Goal: Task Accomplishment & Management: Use online tool/utility

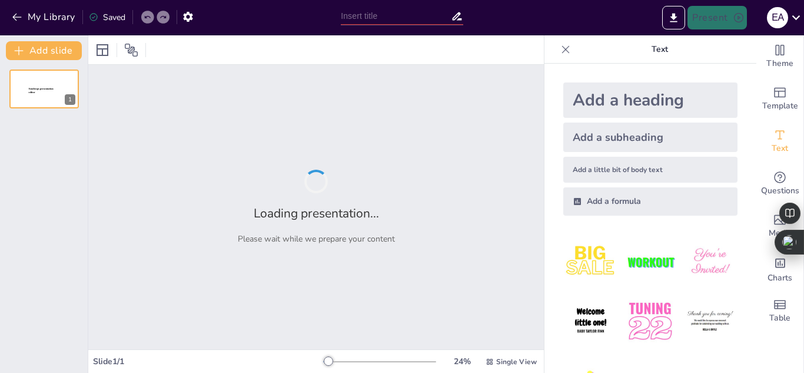
type input "Vino y Bienestar: Estrategias para Reducir el Estrés de Forma Moderada"
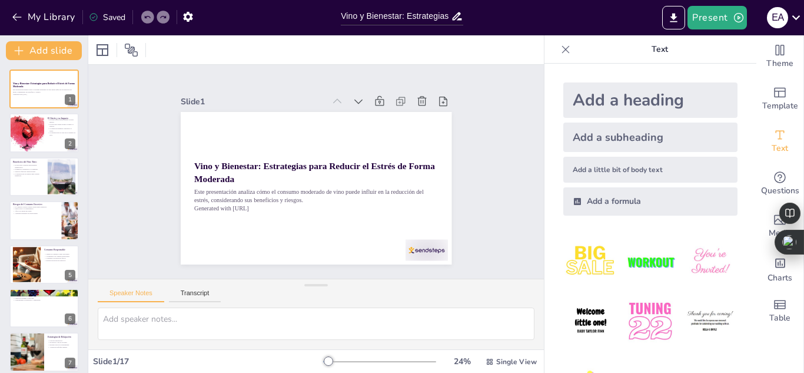
checkbox input "true"
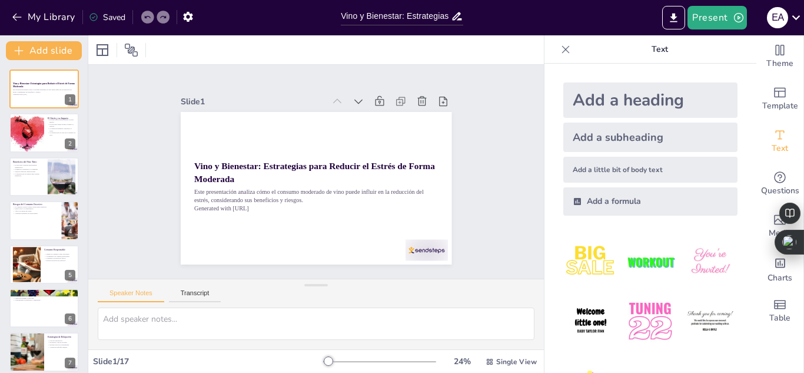
checkbox input "true"
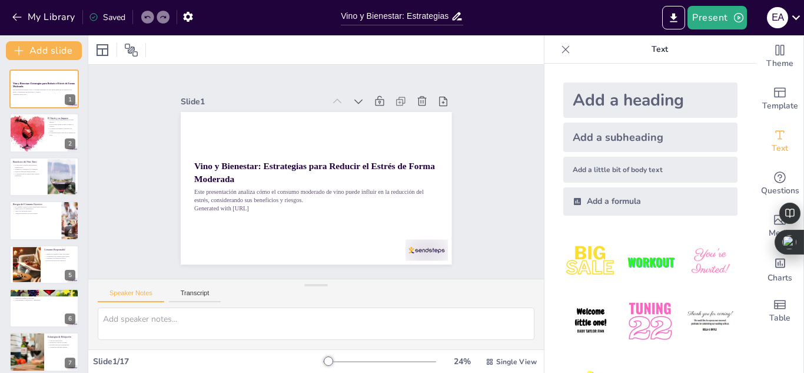
checkbox input "true"
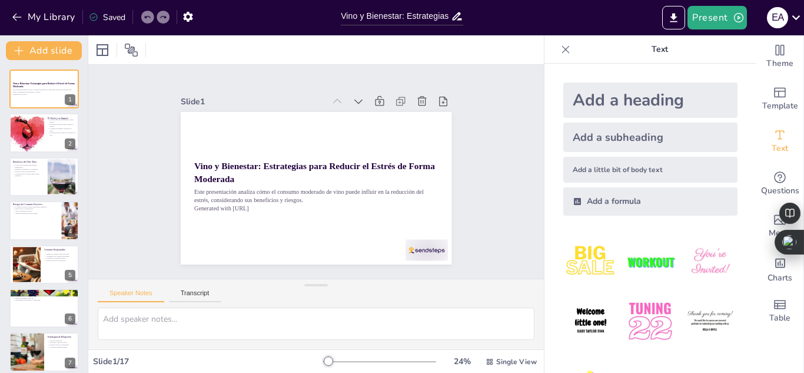
checkbox input "true"
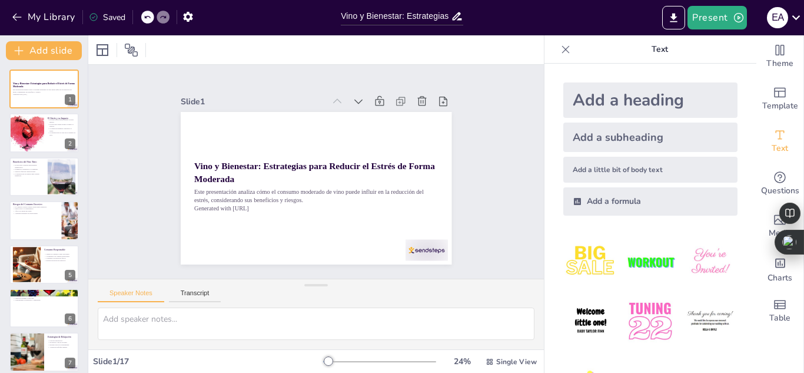
checkbox input "true"
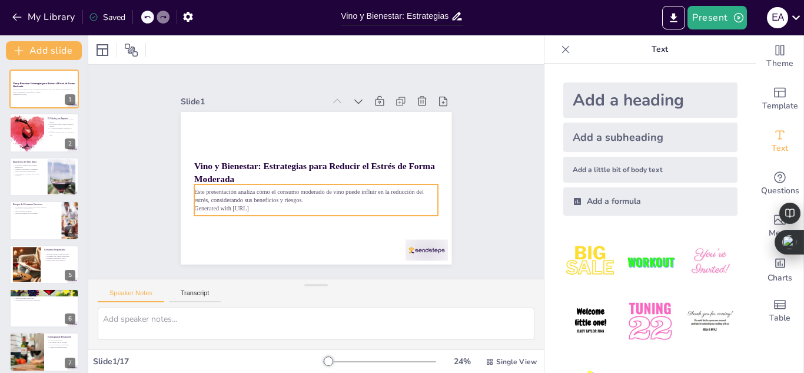
checkbox input "true"
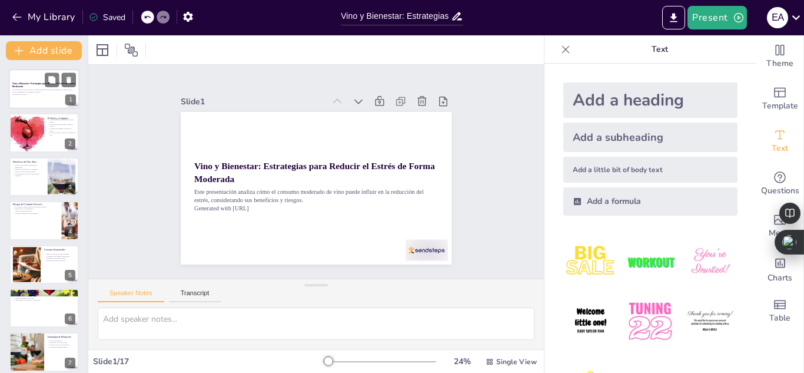
checkbox input "true"
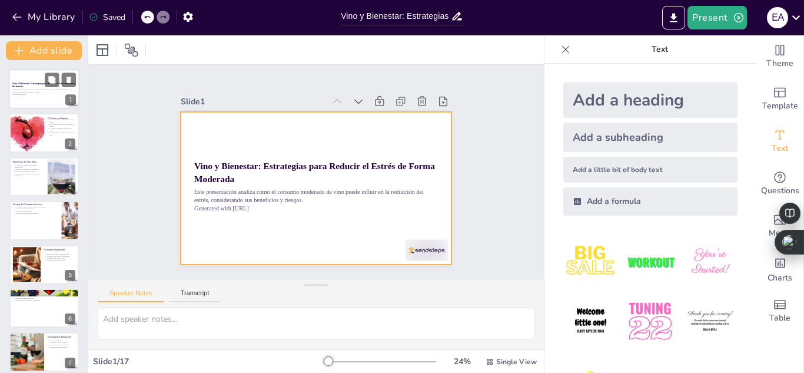
checkbox input "true"
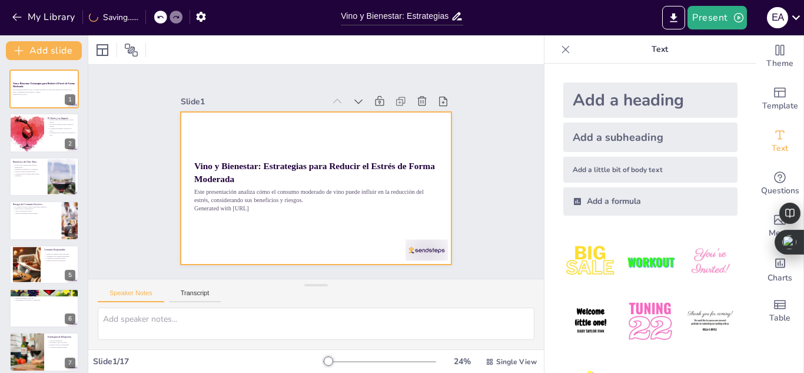
checkbox input "true"
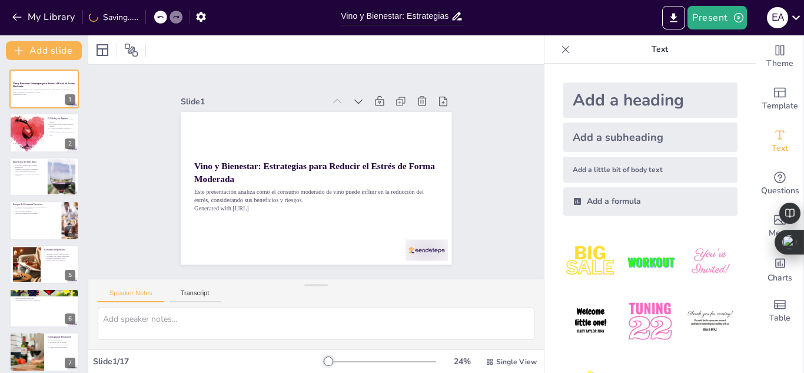
checkbox input "true"
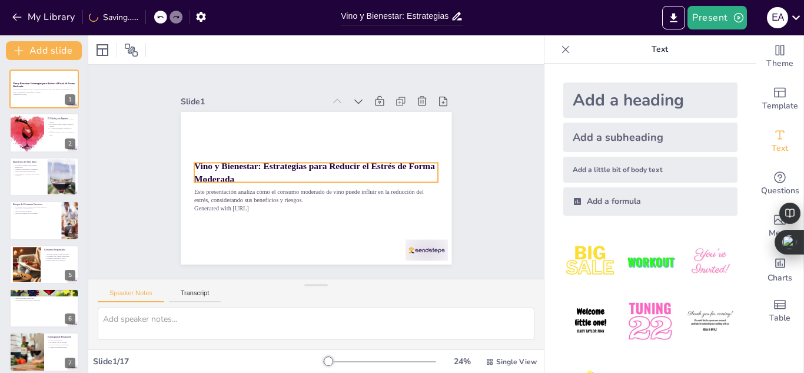
checkbox input "true"
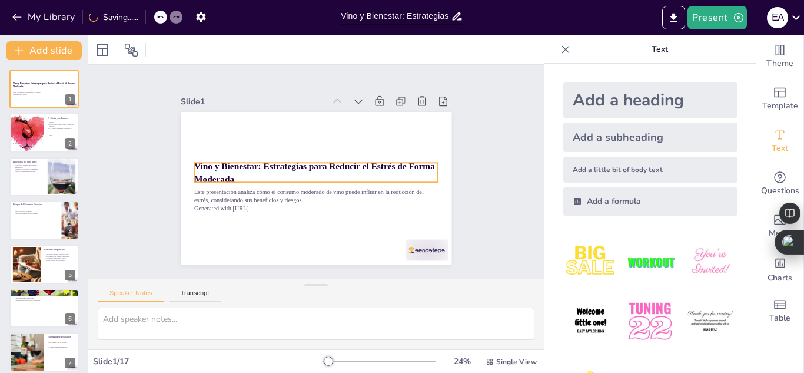
checkbox input "true"
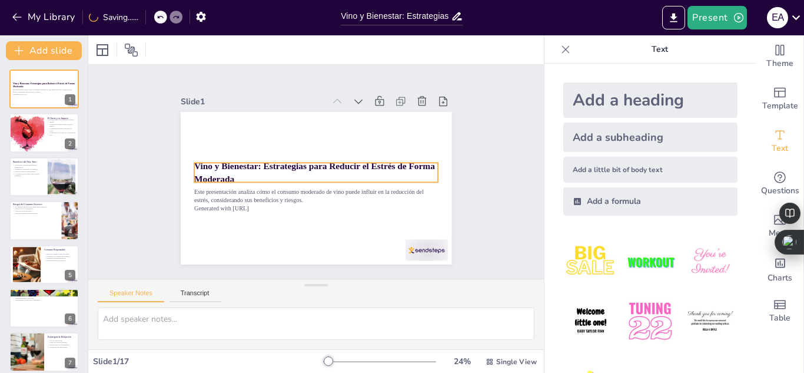
checkbox input "true"
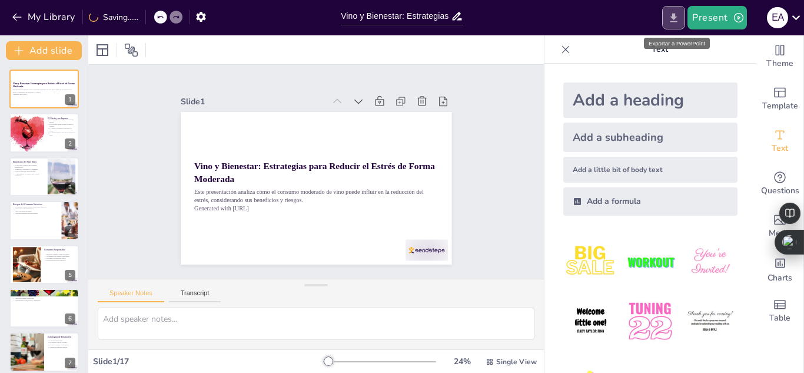
click at [676, 18] on icon "Export to PowerPoint" at bounding box center [674, 17] width 7 height 9
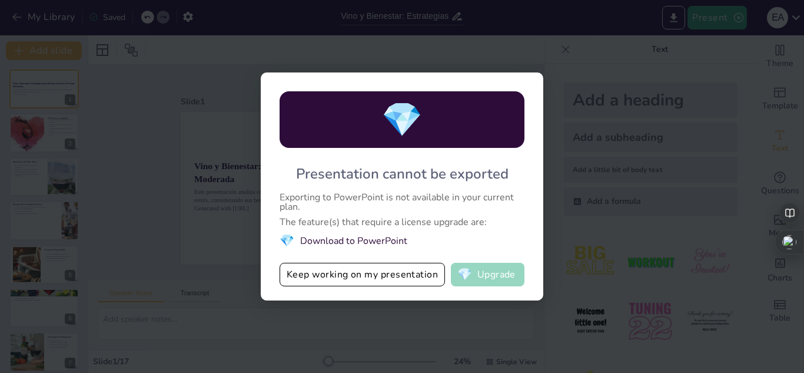
click at [494, 278] on button "💎 Upgrade" at bounding box center [488, 275] width 74 height 24
checkbox input "true"
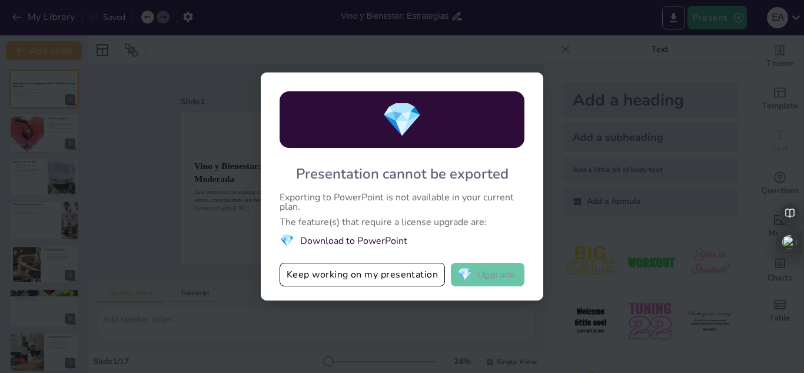
checkbox input "true"
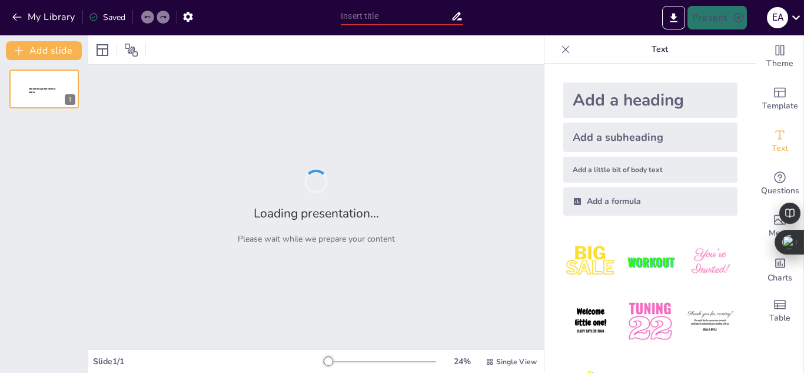
type input "Vino y Bienestar: Estrategias para Reducir el Estrés de Forma Moderada"
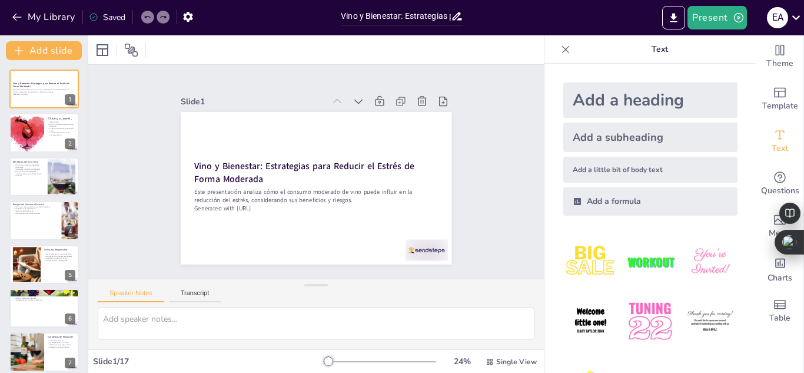
checkbox input "true"
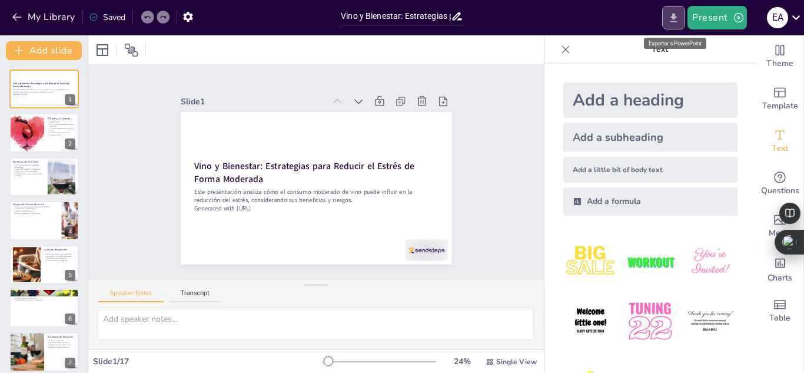
click at [667, 22] on button "Export to PowerPoint" at bounding box center [673, 18] width 23 height 24
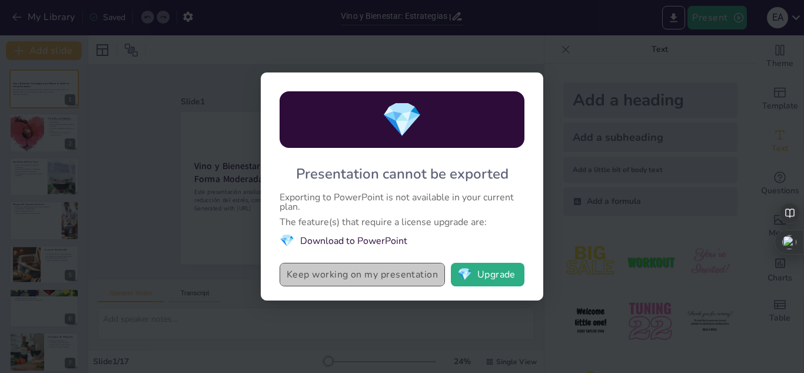
click at [373, 275] on button "Keep working on my presentation" at bounding box center [362, 275] width 165 height 24
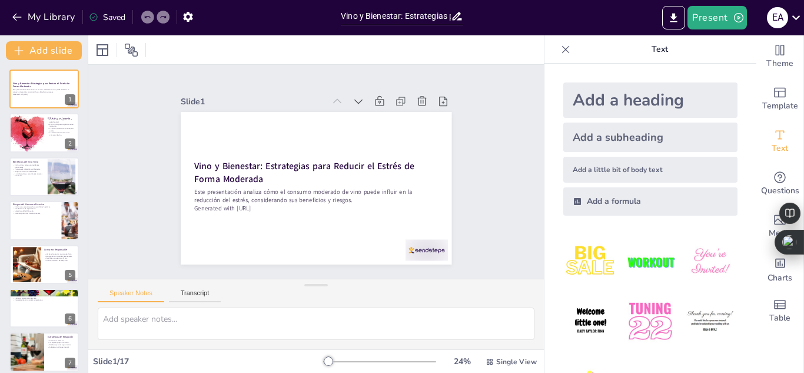
checkbox input "true"
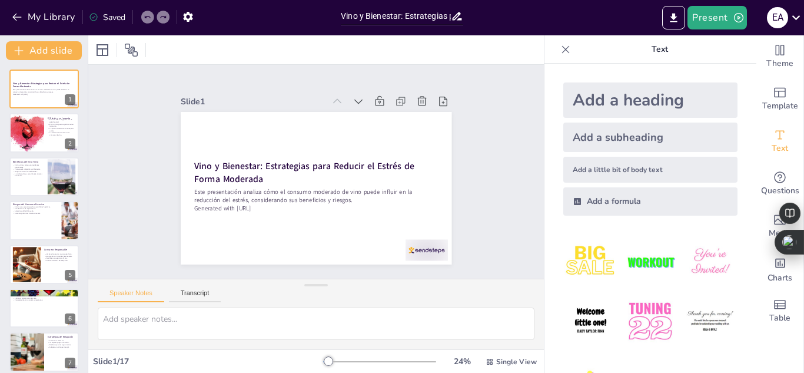
checkbox input "true"
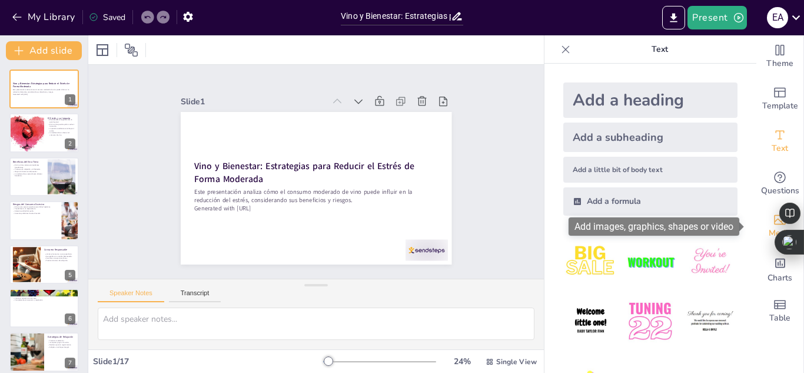
drag, startPoint x: 748, startPoint y: 183, endPoint x: 749, endPoint y: 214, distance: 30.6
click at [757, 214] on div "Theme Template Text Questions Media Charts Table" at bounding box center [780, 183] width 47 height 297
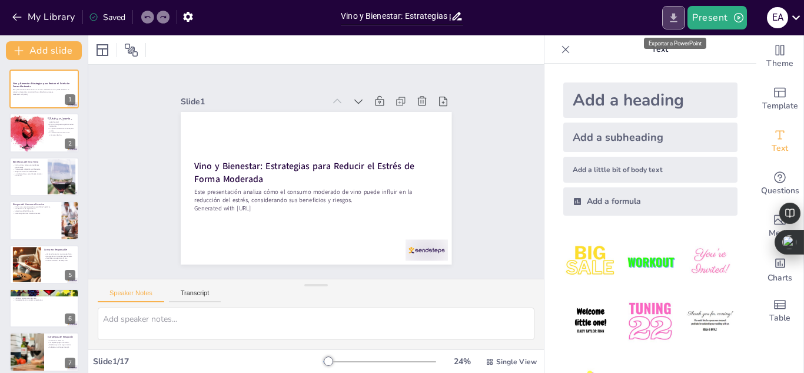
click at [676, 19] on icon "Export to PowerPoint" at bounding box center [674, 17] width 7 height 9
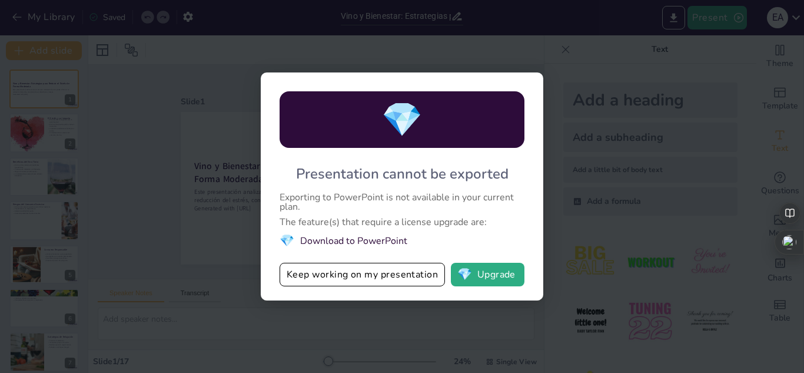
click at [366, 241] on li "💎 Download to PowerPoint" at bounding box center [402, 241] width 245 height 16
drag, startPoint x: 366, startPoint y: 241, endPoint x: 456, endPoint y: 277, distance: 97.3
click at [456, 277] on div "💎 Presentation cannot be exported Exporting to PowerPoint is not available in y…" at bounding box center [402, 186] width 283 height 228
click at [465, 269] on span "💎" at bounding box center [464, 274] width 15 height 12
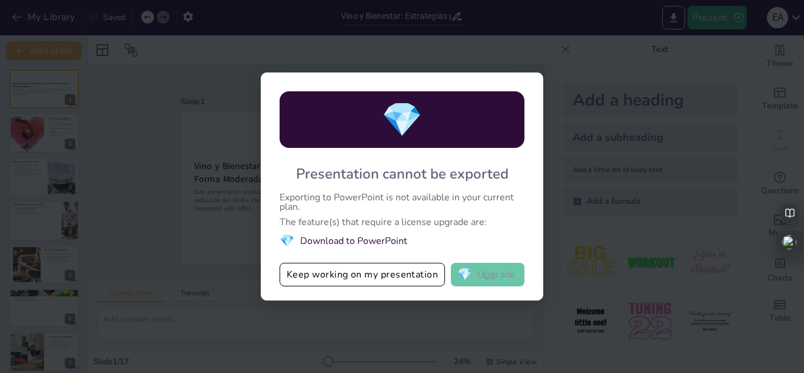
checkbox input "true"
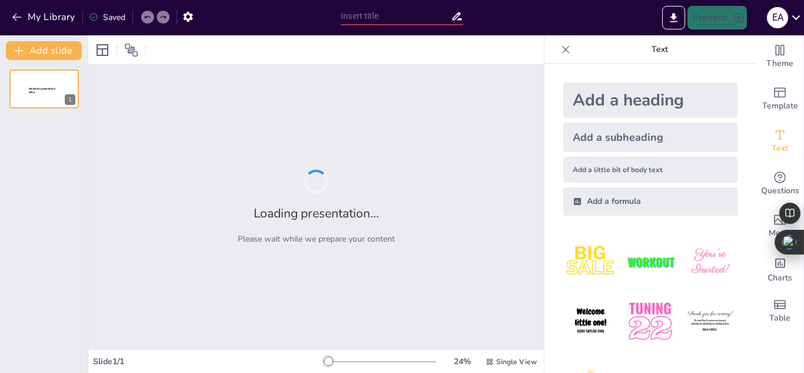
type input "Vino y Bienestar: Estrategias para Reducir el Estrés de Forma Moderada"
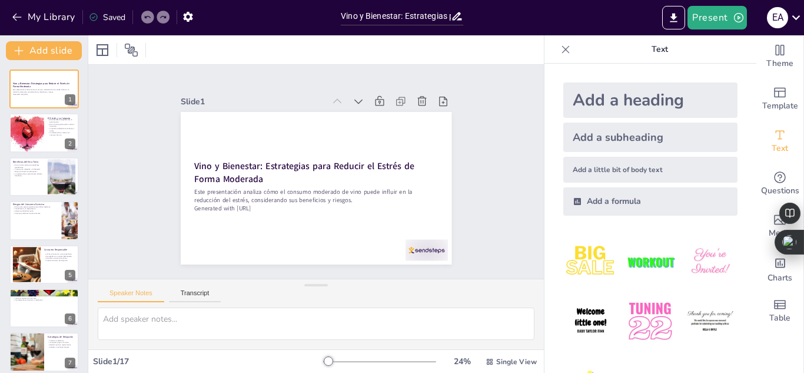
checkbox input "true"
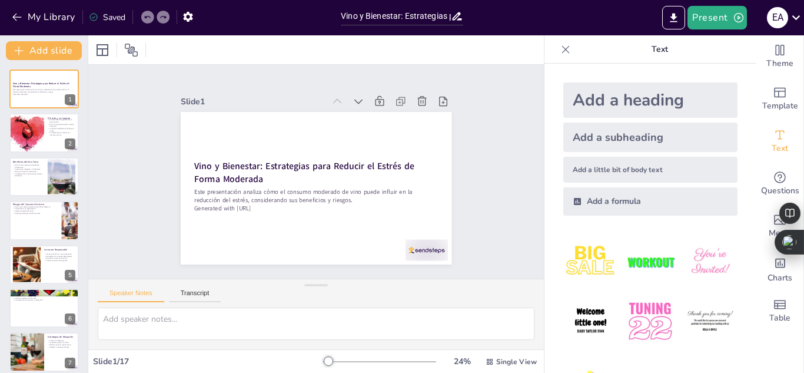
checkbox input "true"
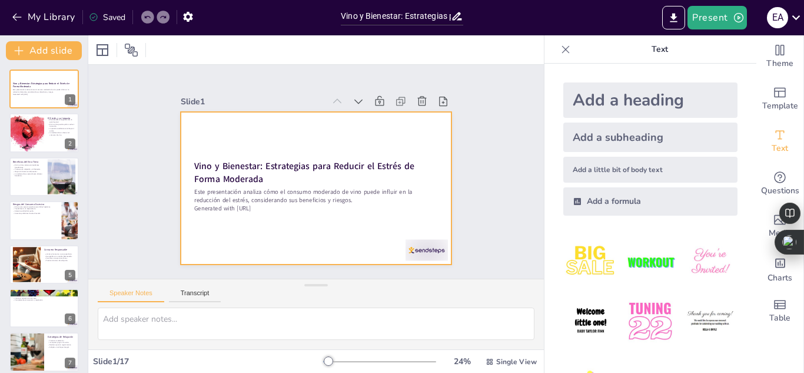
checkbox input "true"
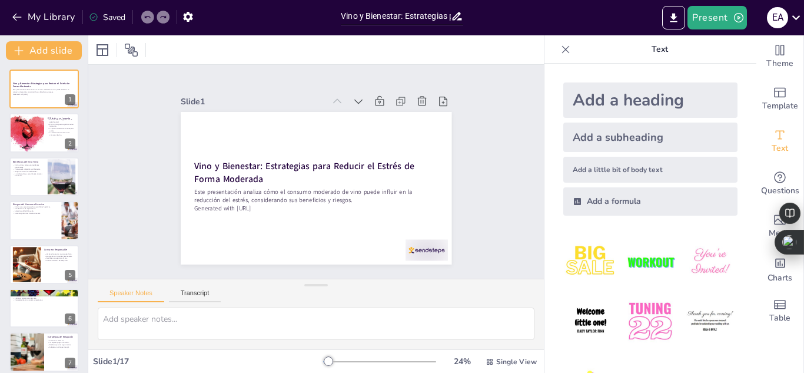
checkbox input "true"
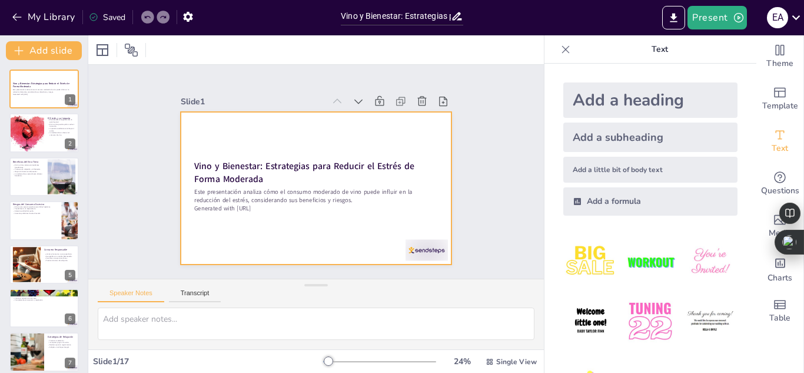
checkbox input "true"
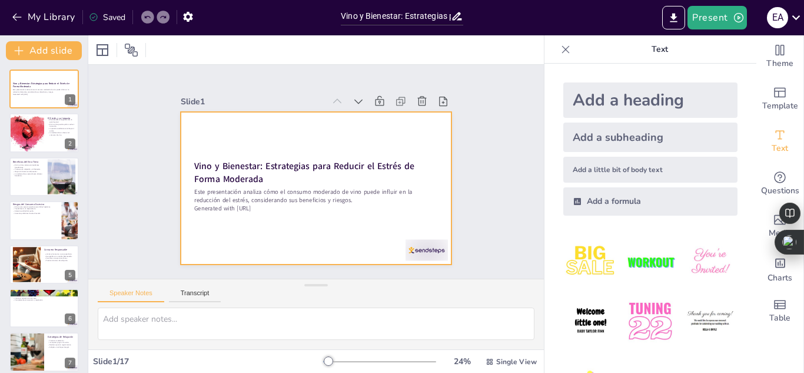
checkbox input "true"
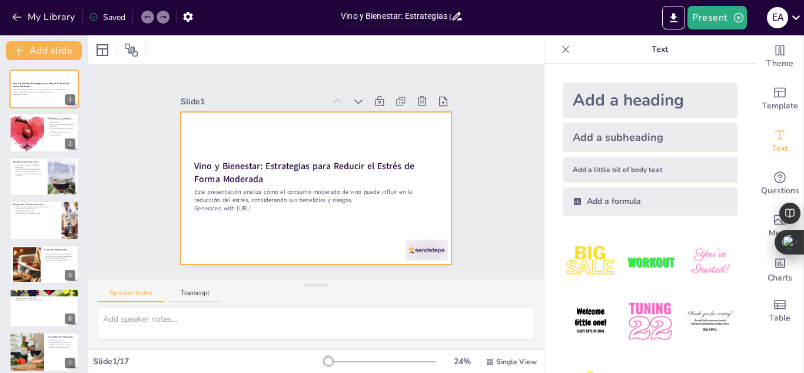
checkbox input "true"
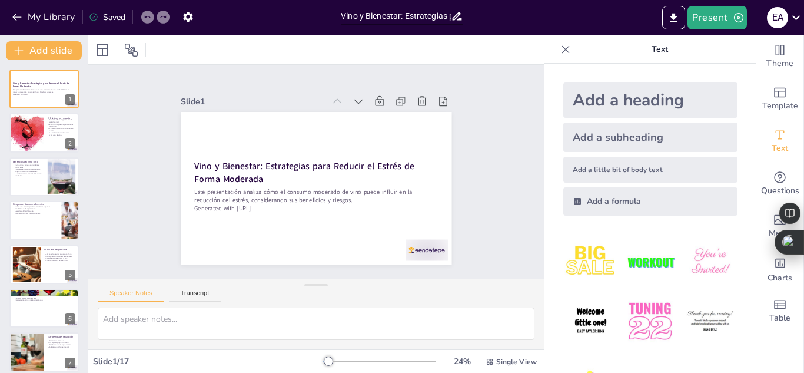
checkbox input "true"
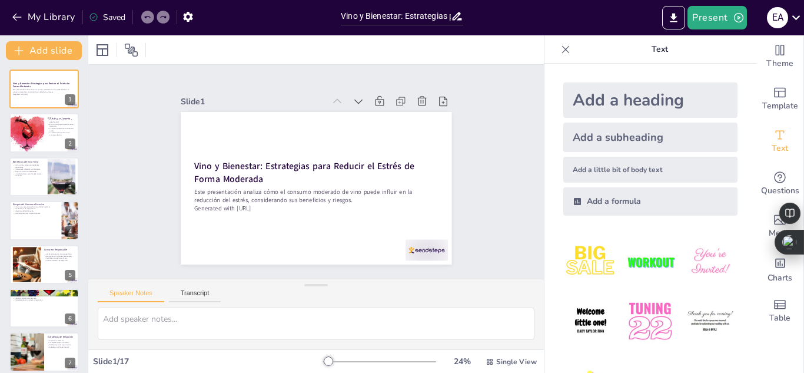
checkbox input "true"
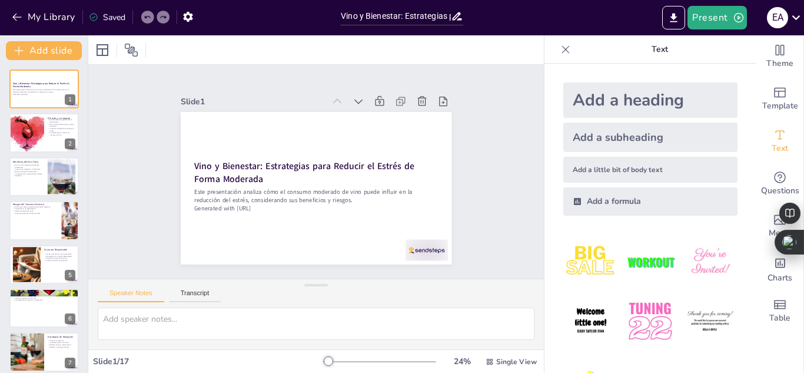
checkbox input "true"
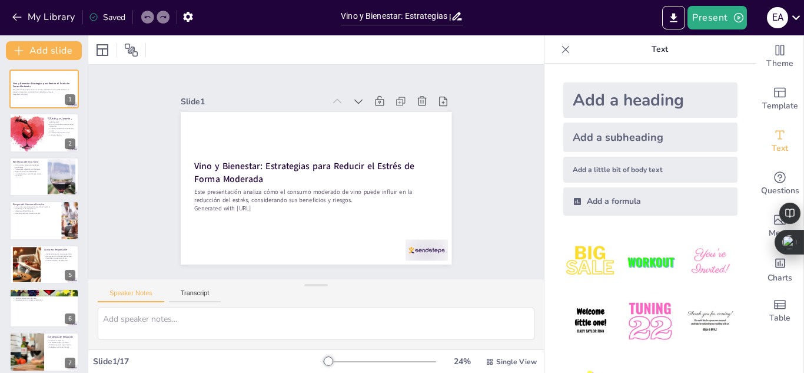
checkbox input "true"
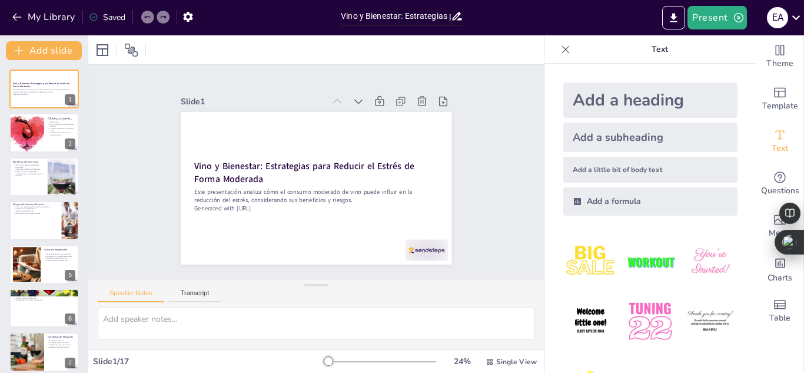
checkbox input "true"
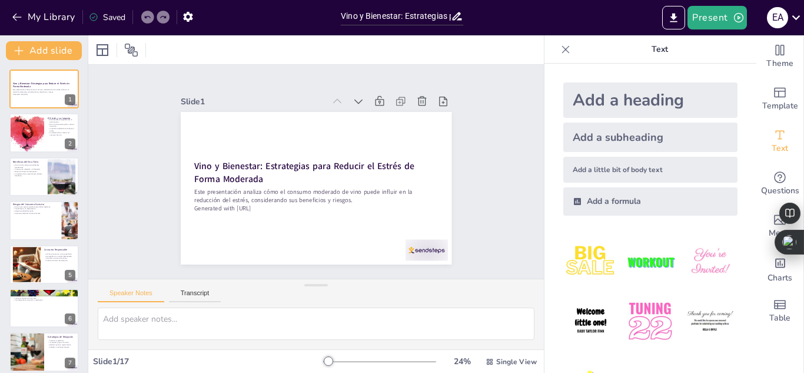
checkbox input "true"
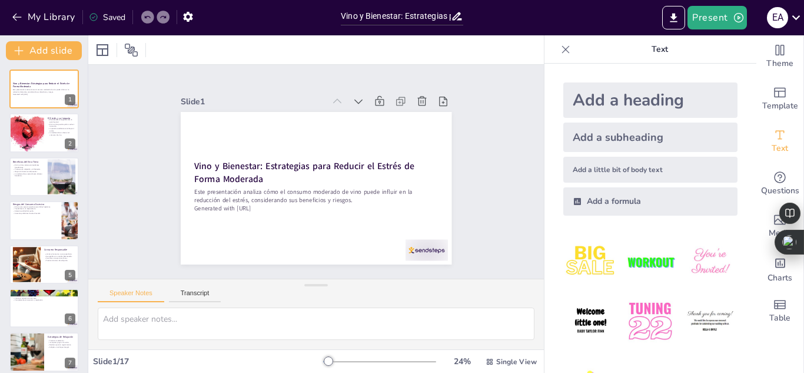
checkbox input "true"
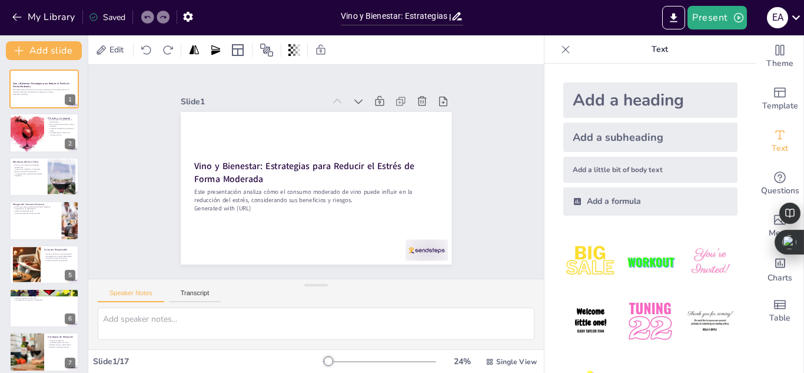
checkbox input "true"
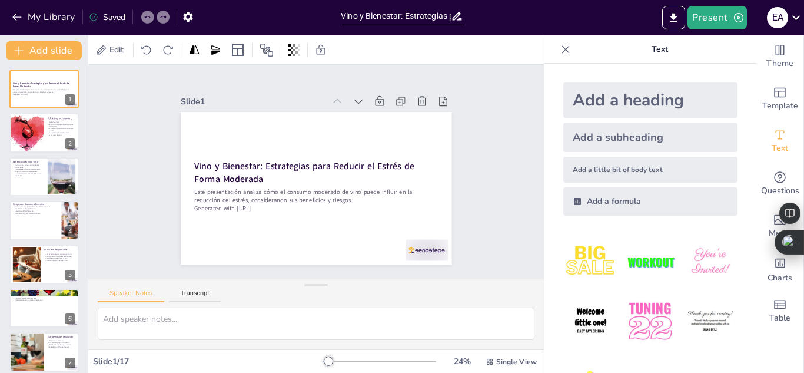
checkbox input "true"
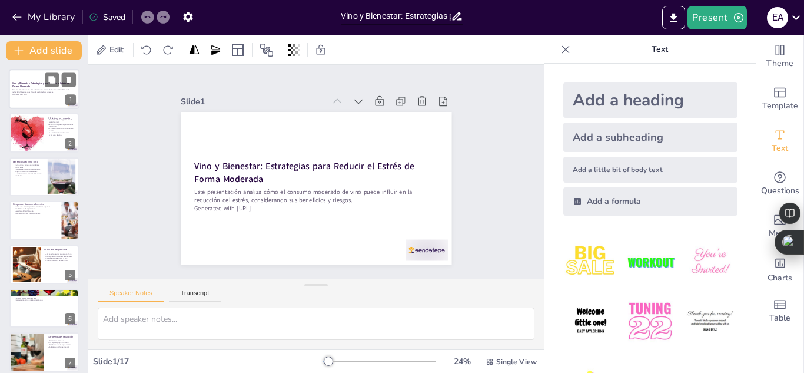
checkbox input "true"
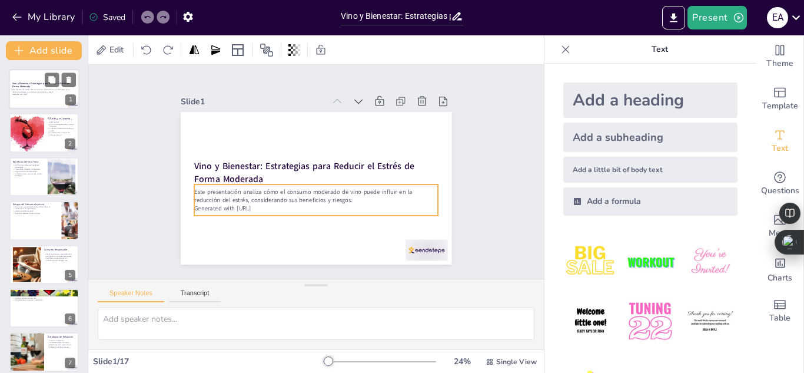
checkbox input "true"
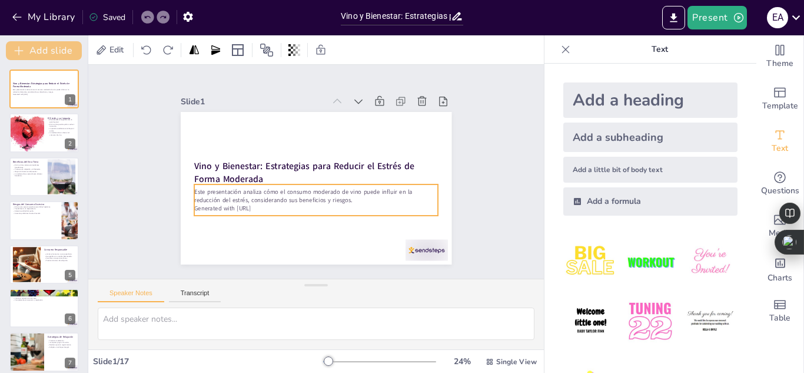
checkbox input "true"
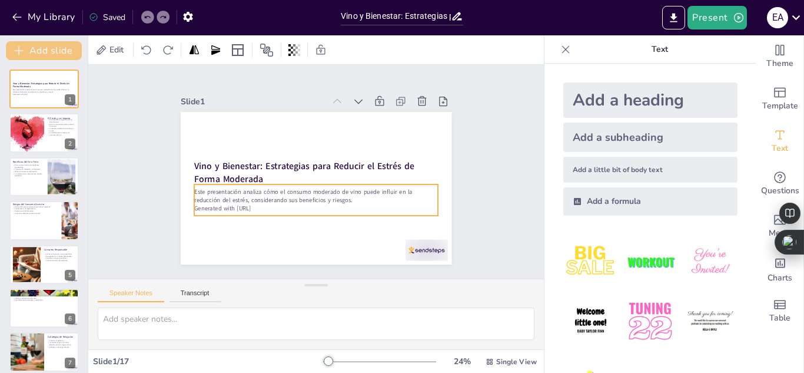
checkbox input "true"
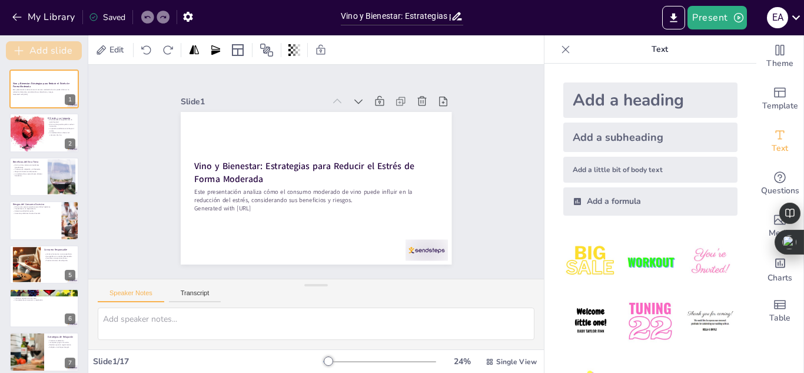
click at [41, 51] on button "Add slide" at bounding box center [44, 50] width 76 height 19
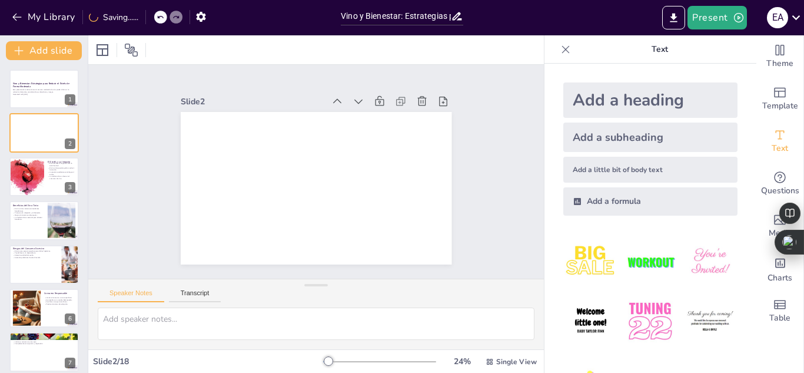
checkbox input "true"
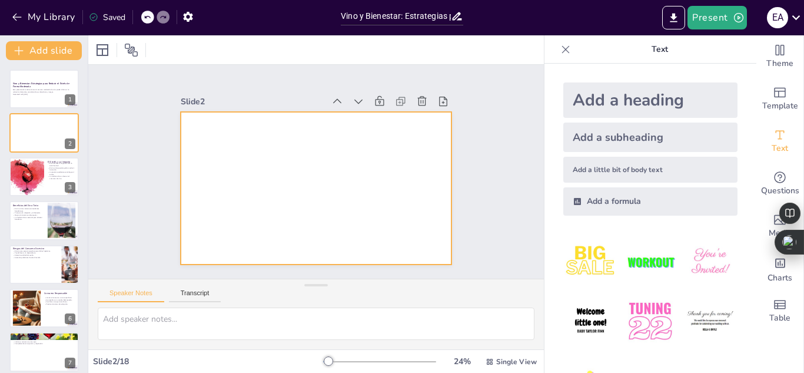
checkbox input "true"
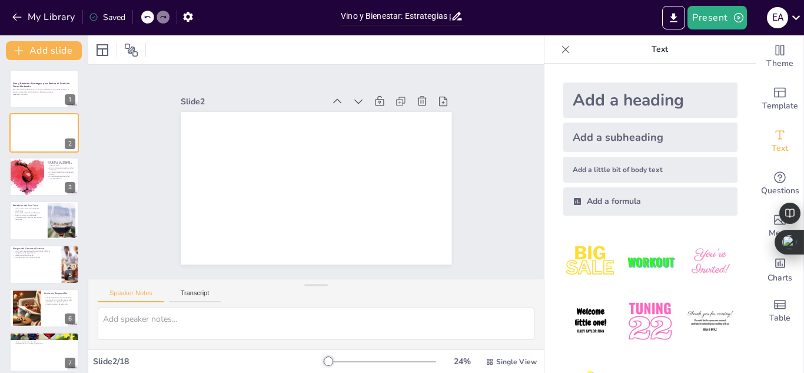
checkbox input "true"
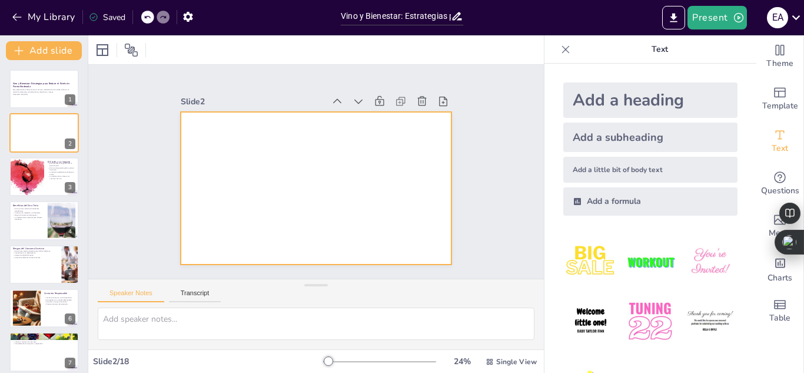
checkbox input "true"
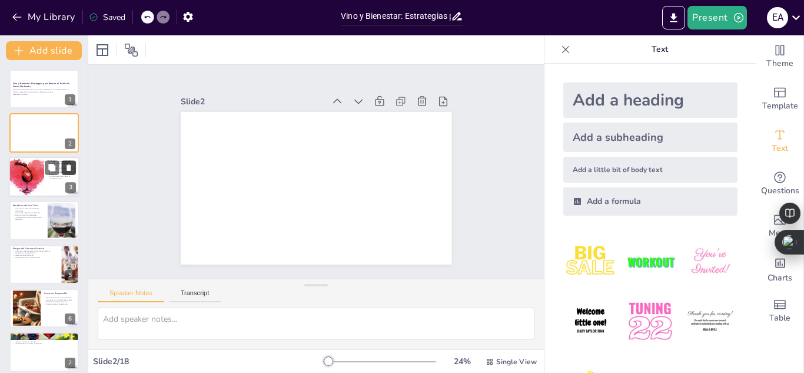
checkbox input "true"
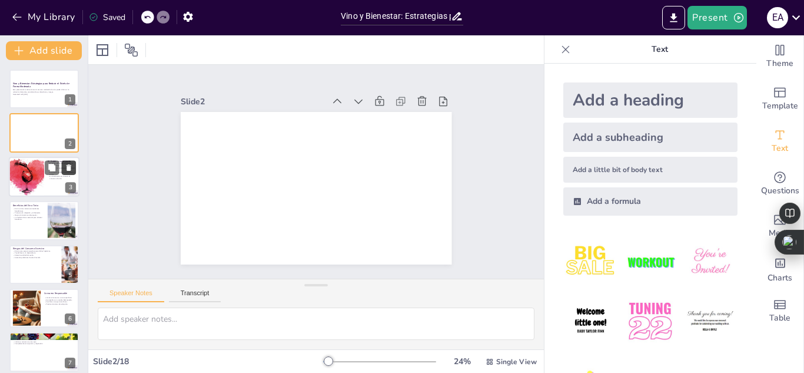
checkbox input "true"
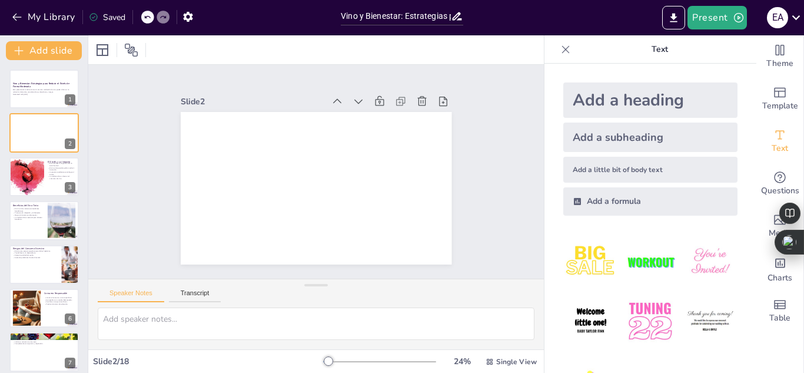
checkbox input "true"
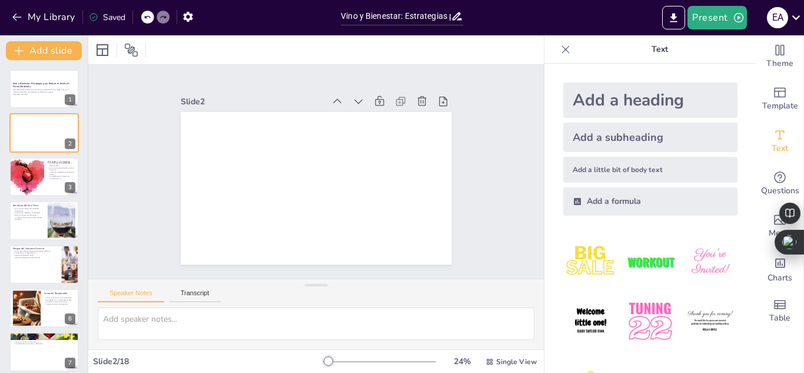
checkbox input "true"
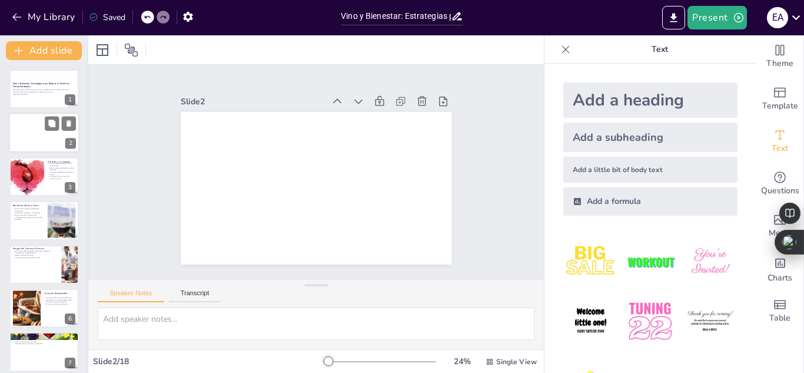
checkbox input "true"
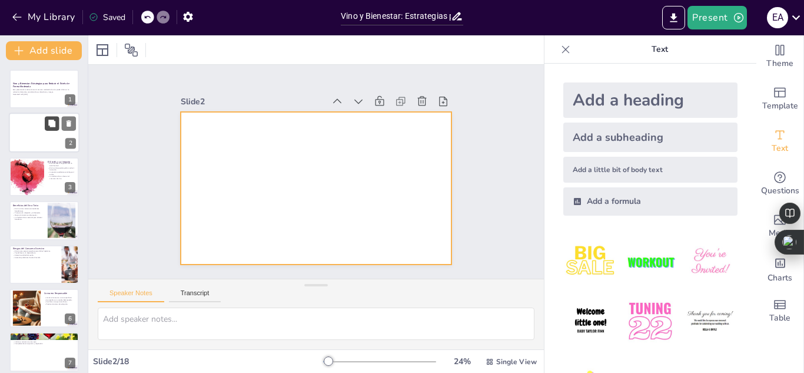
checkbox input "true"
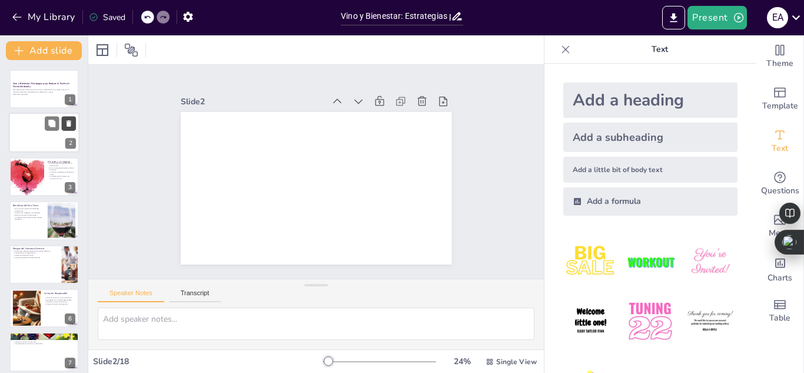
click at [68, 124] on icon at bounding box center [69, 124] width 5 height 6
type textarea "El estrés es un factor que influye en nuestra salud mental y calidad de vida. E…"
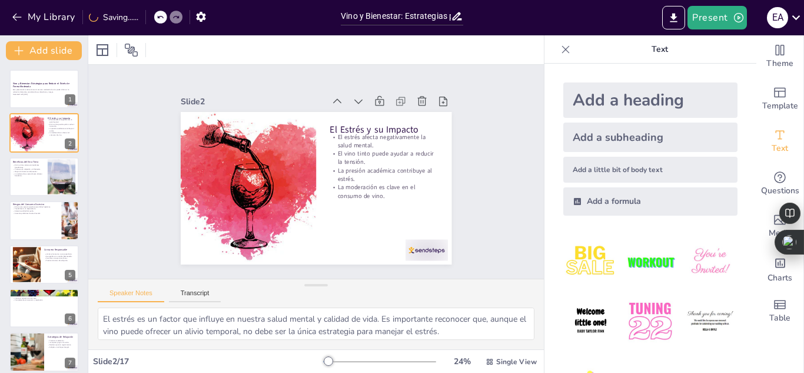
checkbox input "true"
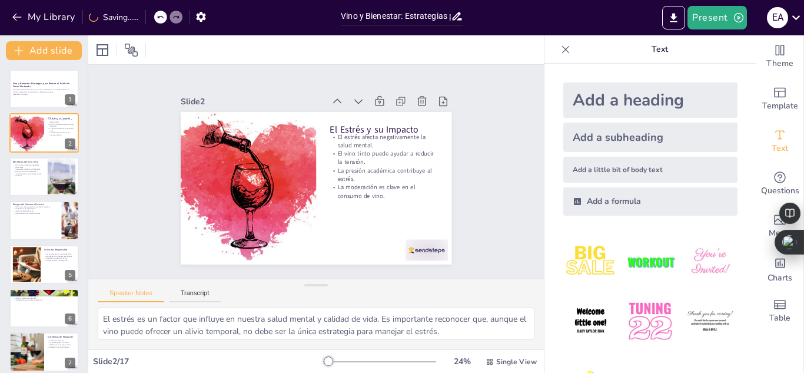
checkbox input "true"
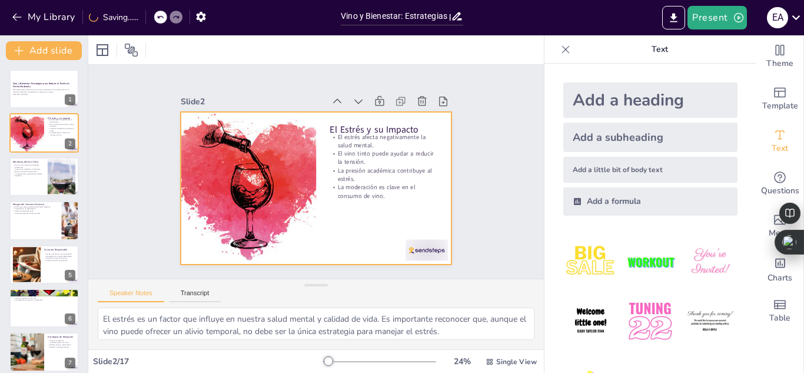
checkbox input "true"
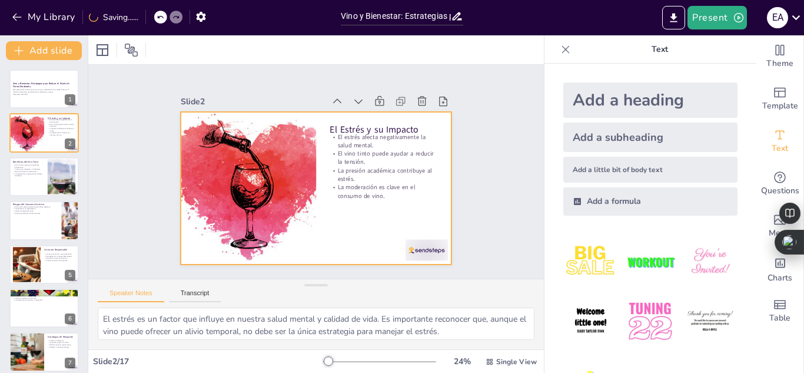
checkbox input "true"
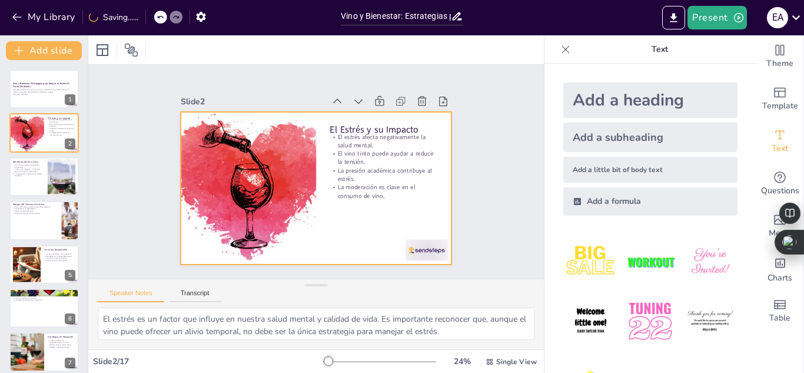
checkbox input "true"
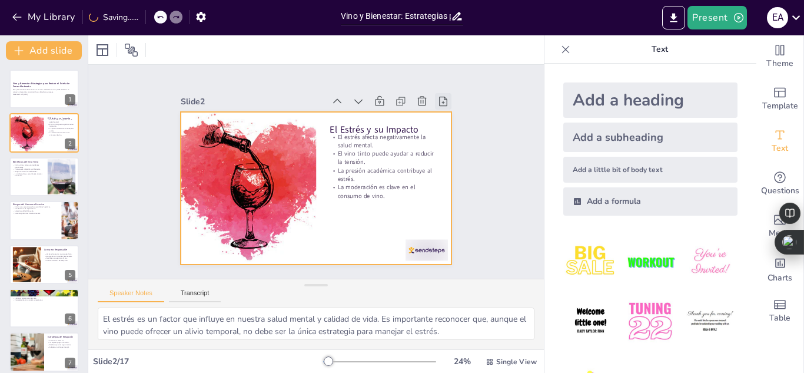
checkbox input "true"
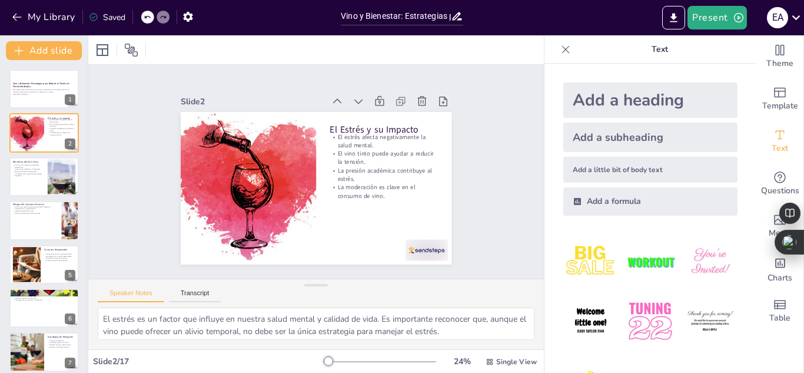
checkbox input "true"
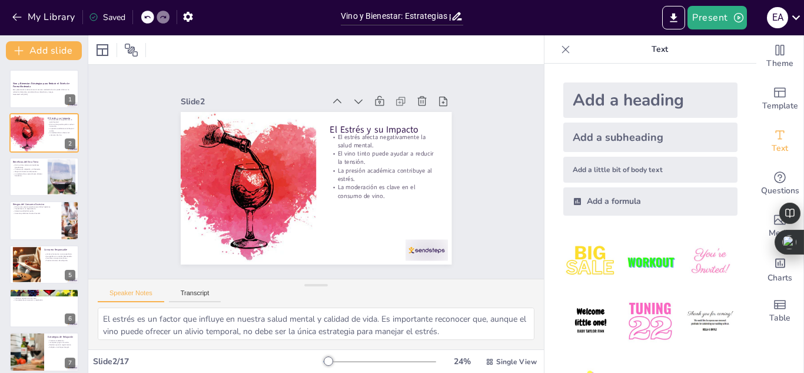
checkbox input "true"
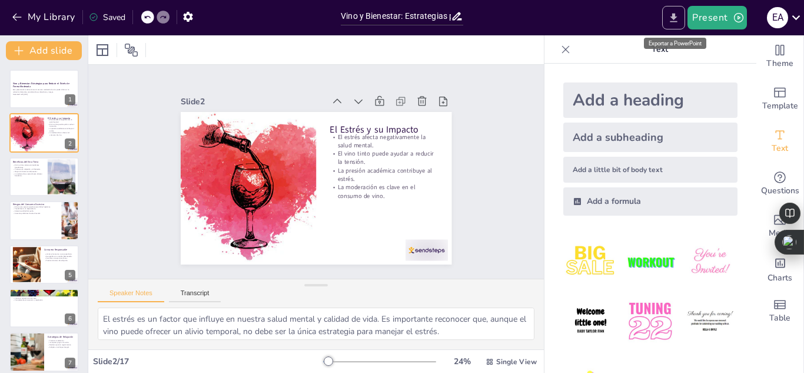
checkbox input "true"
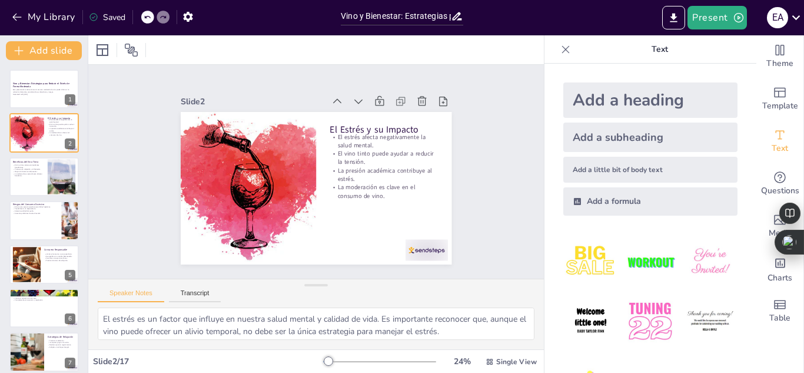
checkbox input "true"
click at [64, 17] on button "My Library" at bounding box center [44, 17] width 71 height 19
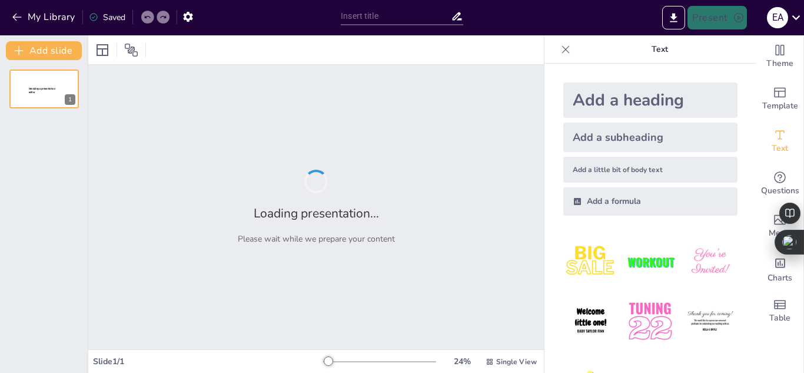
type input "Vino y Bienestar: Estrategias para Reducir el Estrés de Forma Moderada"
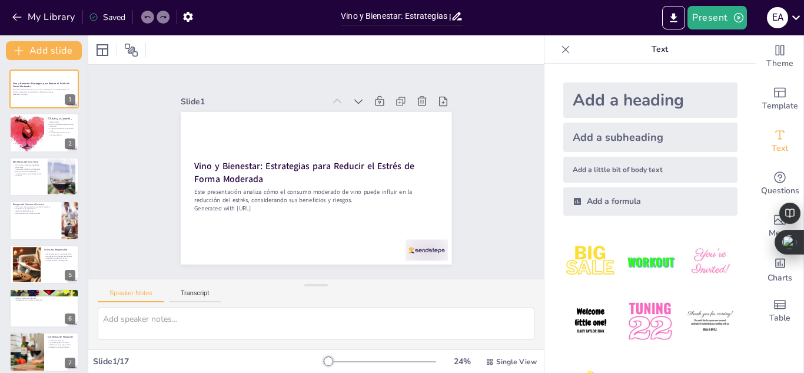
checkbox input "true"
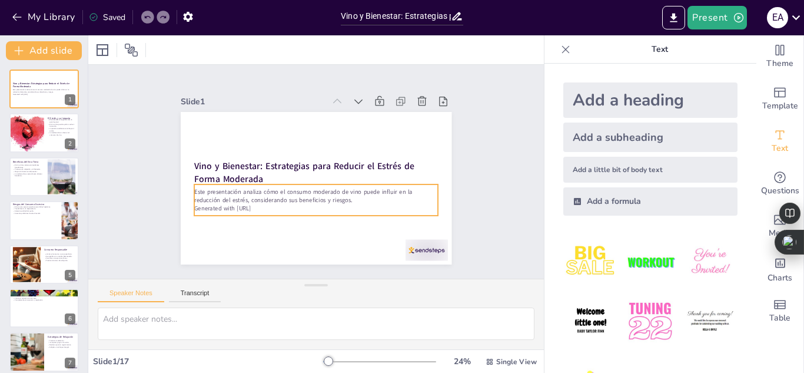
checkbox input "true"
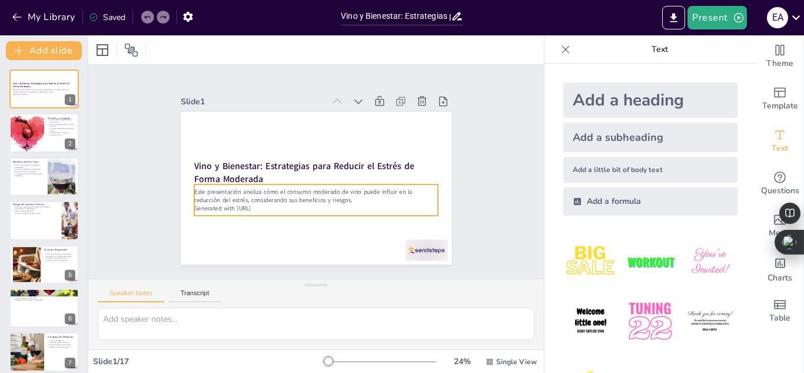
checkbox input "true"
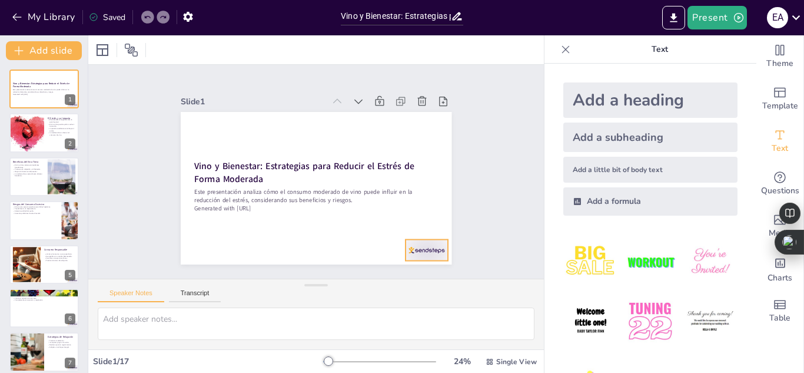
checkbox input "true"
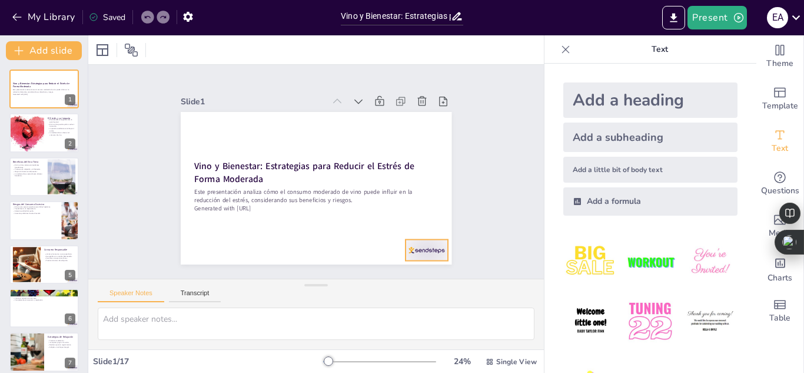
checkbox input "true"
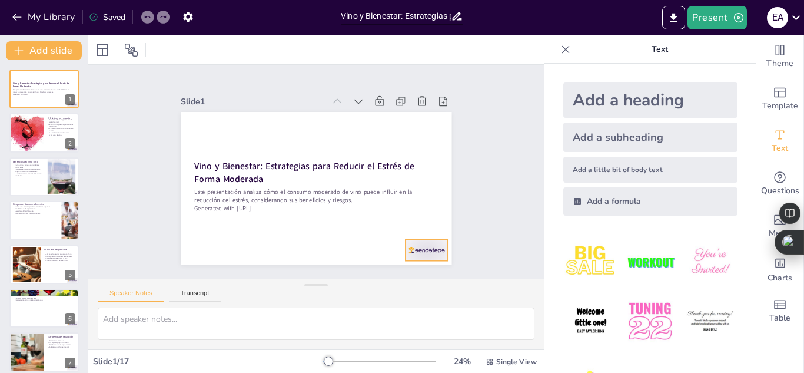
checkbox input "true"
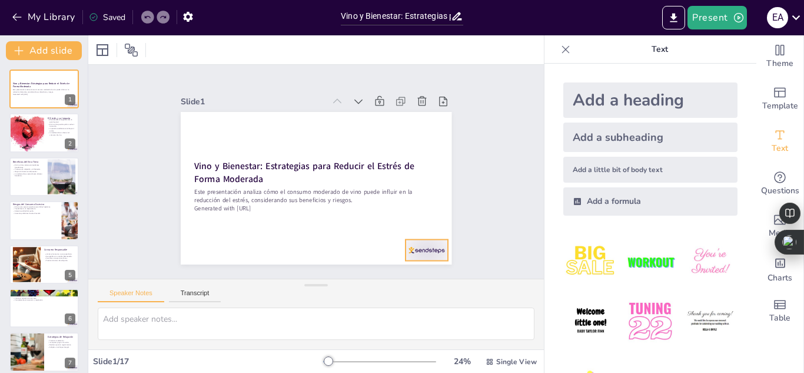
checkbox input "true"
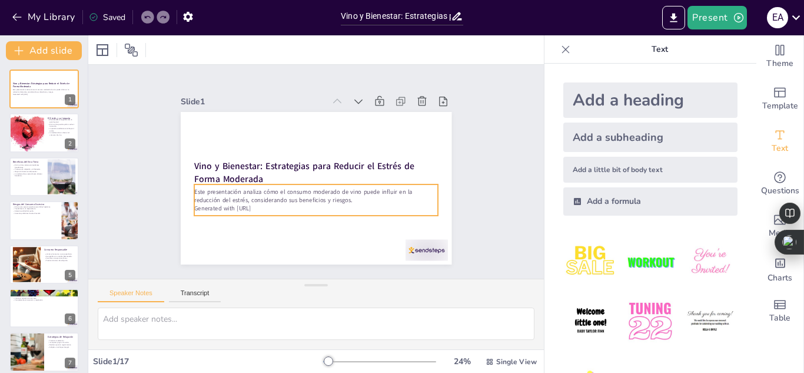
checkbox input "true"
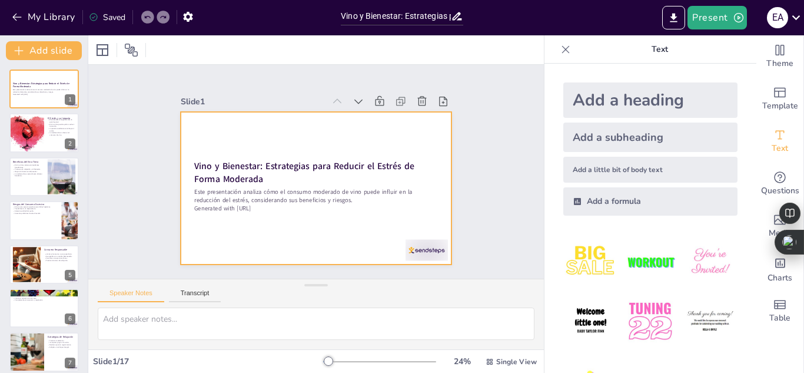
checkbox input "true"
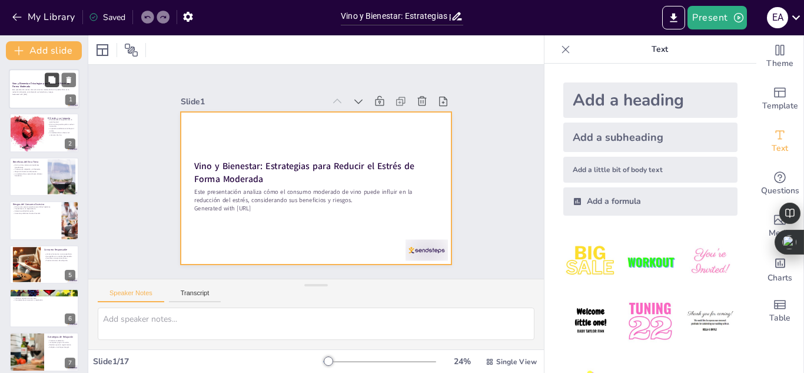
checkbox input "true"
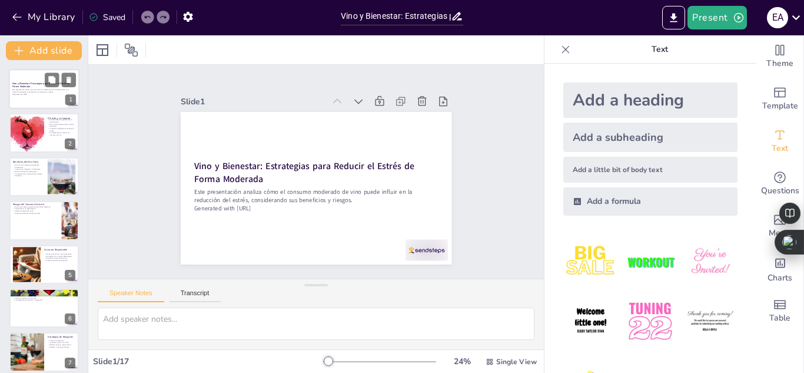
checkbox input "true"
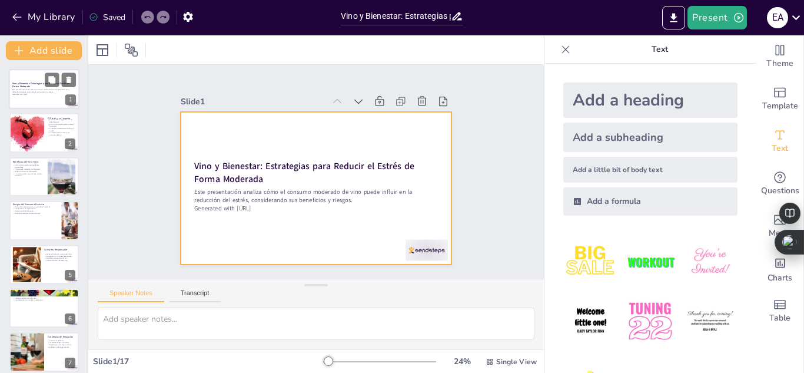
checkbox input "true"
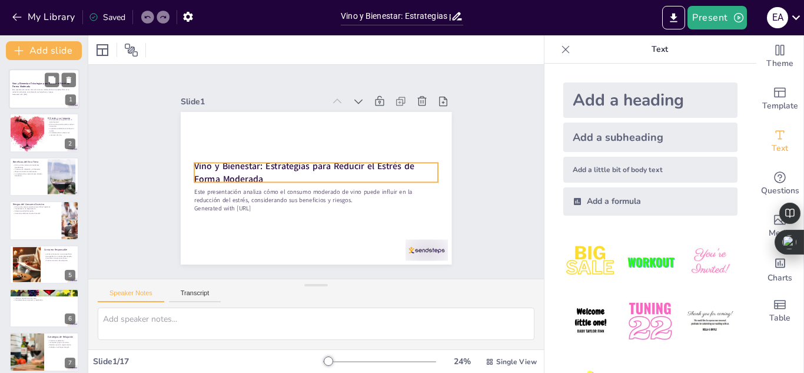
click at [23, 82] on strong "Vino y Bienestar: Estrategias para Reducir el Estrés de Forma Moderada" at bounding box center [41, 85] width 58 height 6
checkbox input "true"
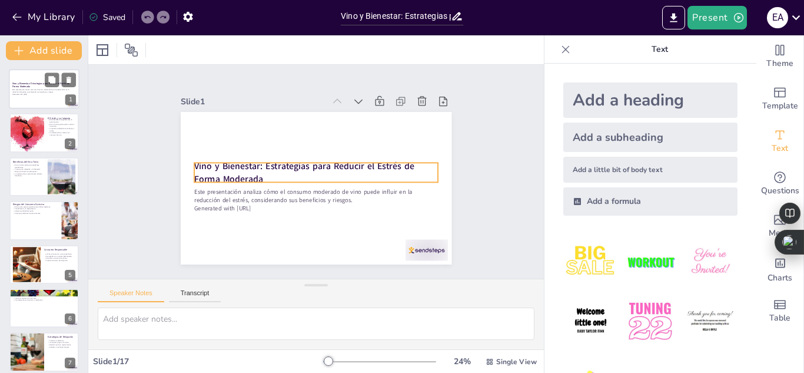
checkbox input "true"
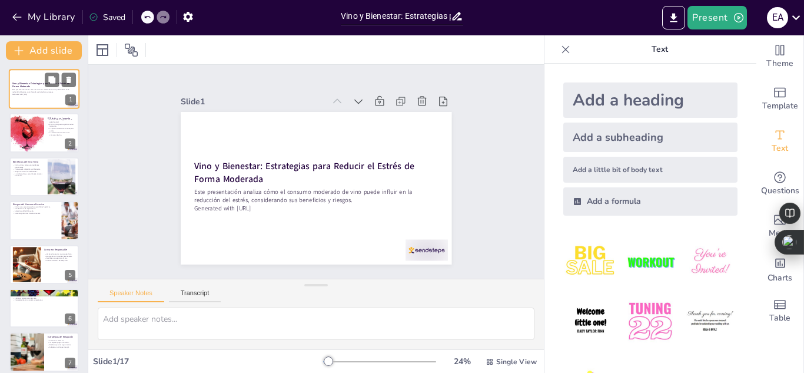
type textarea "El estrés es un factor que influye en nuestra salud mental y calidad de vida. E…"
checkbox input "true"
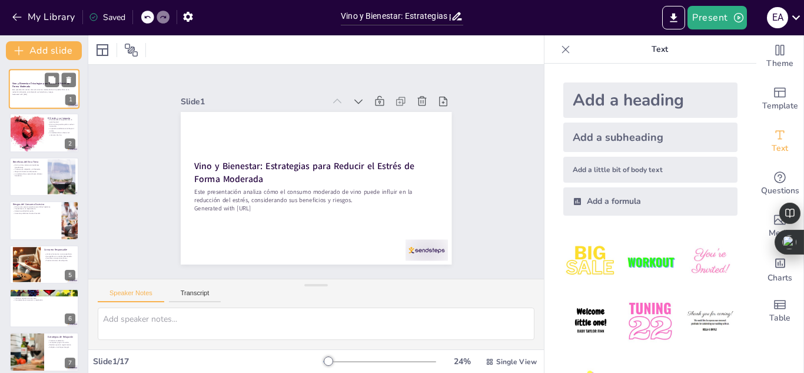
checkbox input "true"
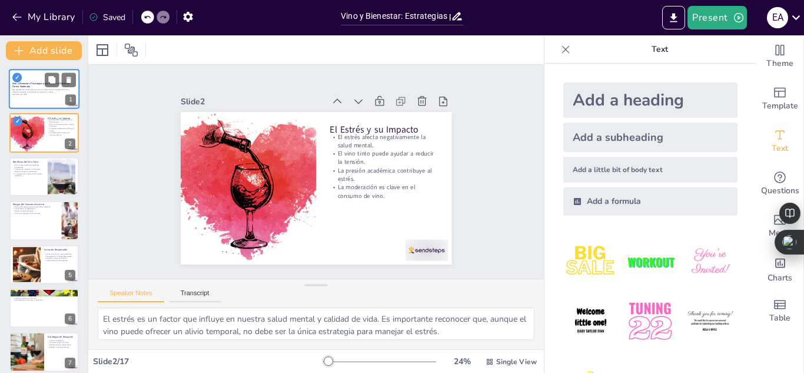
checkbox input "true"
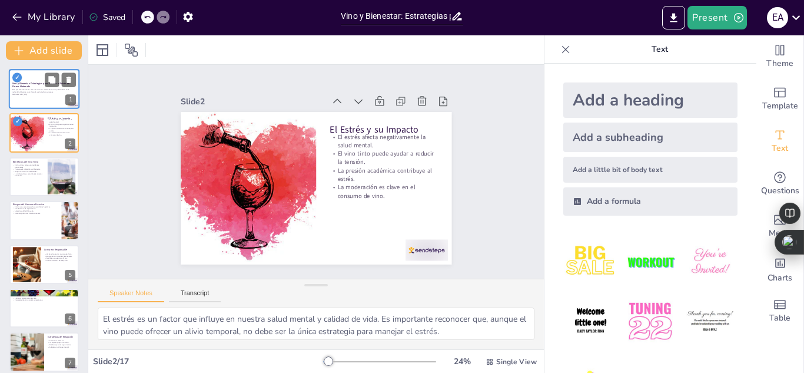
type textarea "Los antioxidantes presentes en el vino tinto, como el resveratrol, son cruciale…"
checkbox input "true"
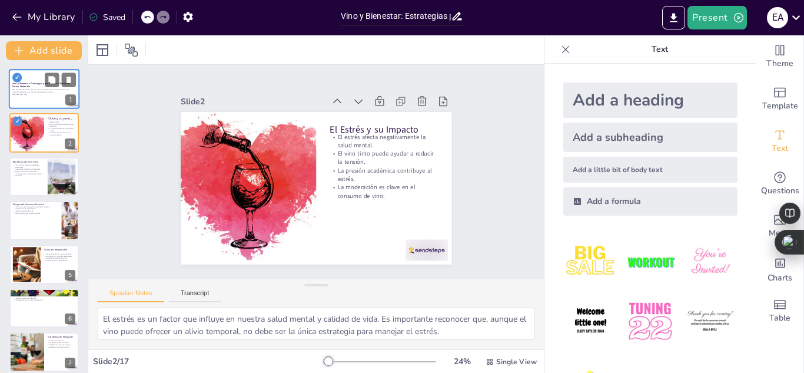
checkbox input "true"
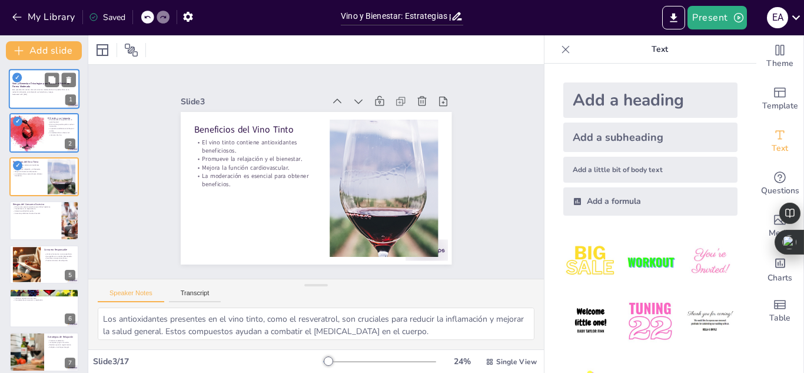
checkbox input "true"
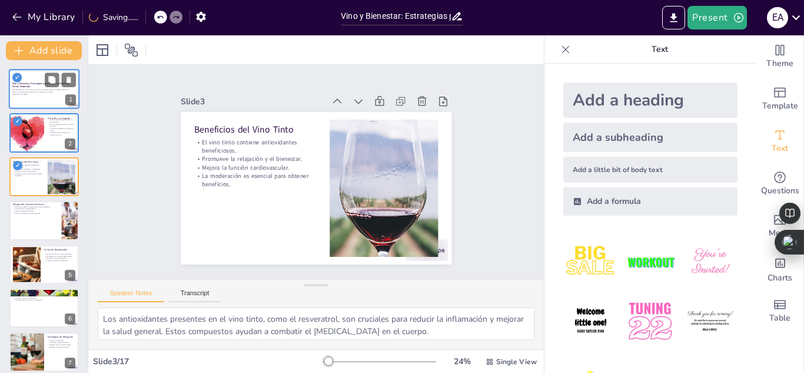
type textarea "El abuso de vino puede provocar daños significativos en el hígado, lo que puede…"
checkbox input "true"
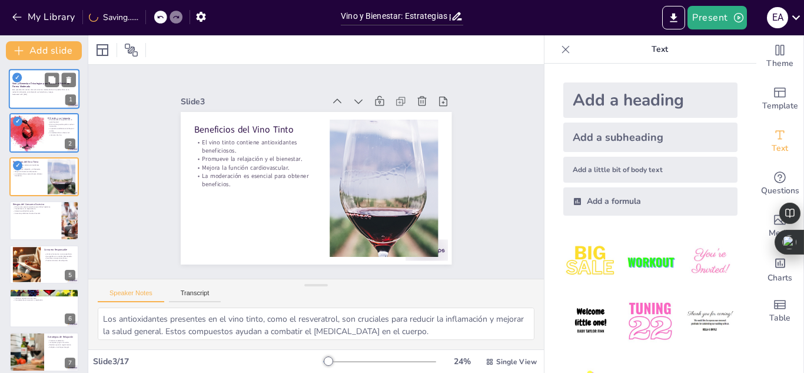
checkbox input "true"
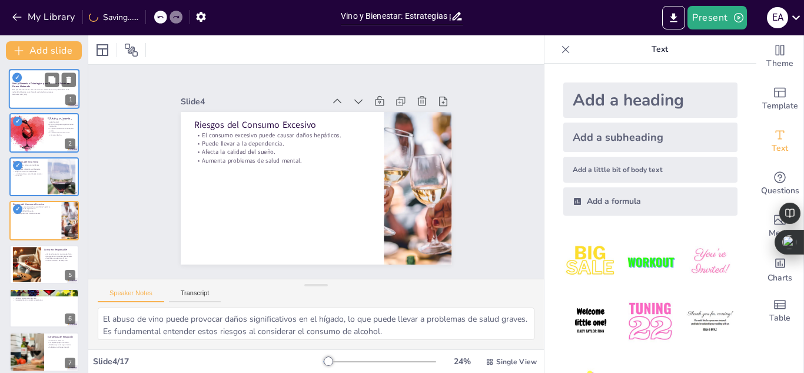
type textarea "Limitar la ingesta de vino a una copa diaria es una recomendación importante pa…"
checkbox input "true"
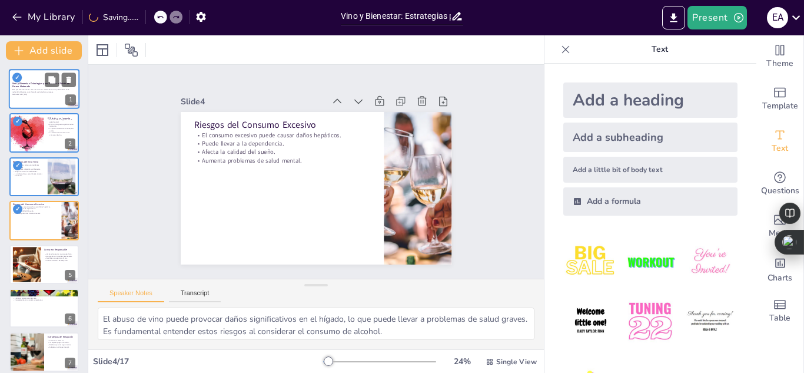
checkbox input "true"
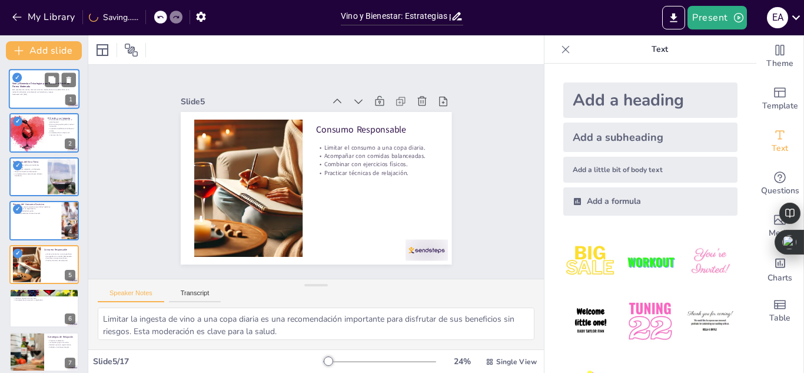
type textarea "Jhankarla utiliza el vino como una herramienta para relajarse después de un día…"
checkbox input "true"
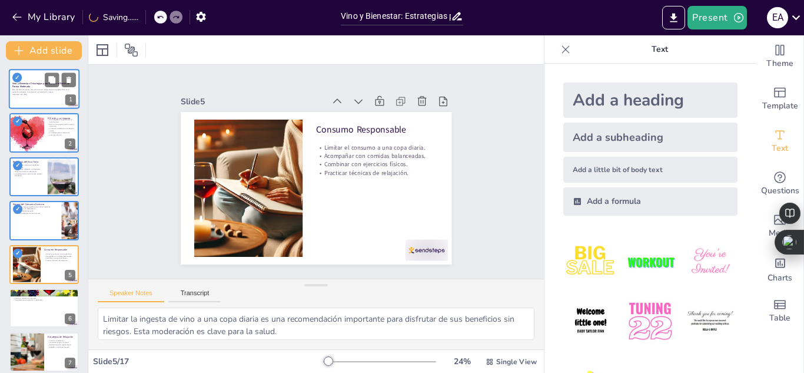
checkbox input "true"
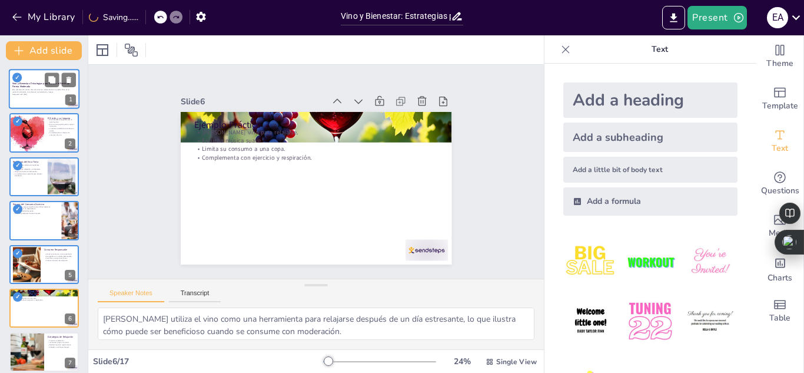
type textarea "La meditación es una técnica efectiva para reducir el estrés y promover la calm…"
checkbox input "true"
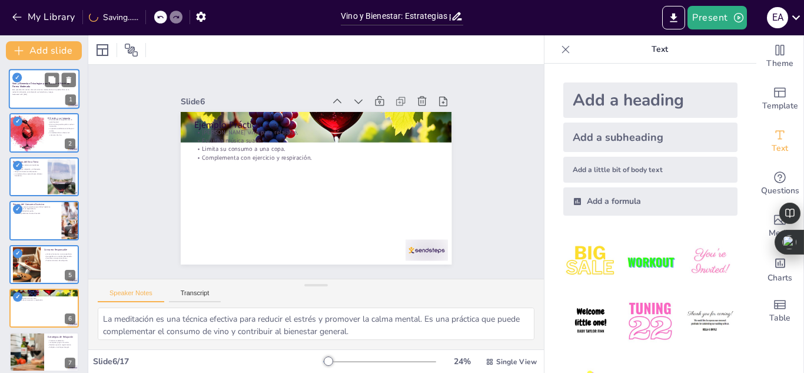
checkbox input "true"
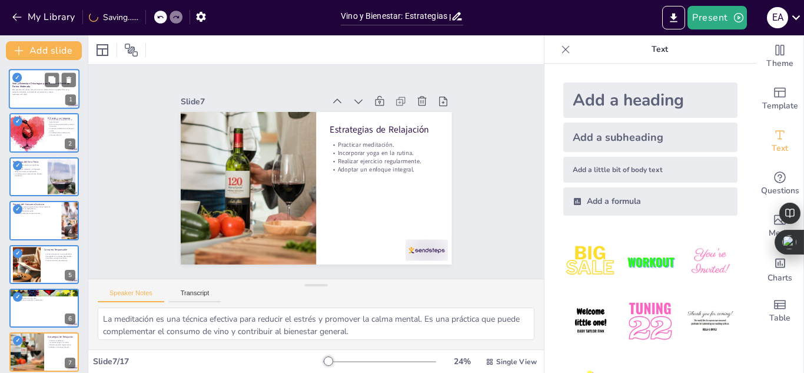
checkbox input "true"
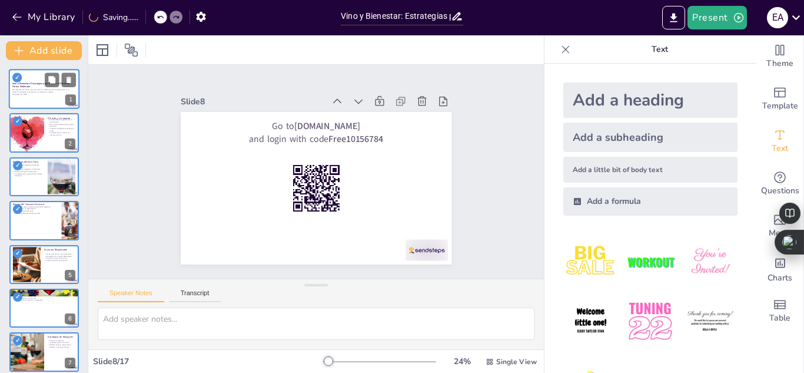
checkbox input "true"
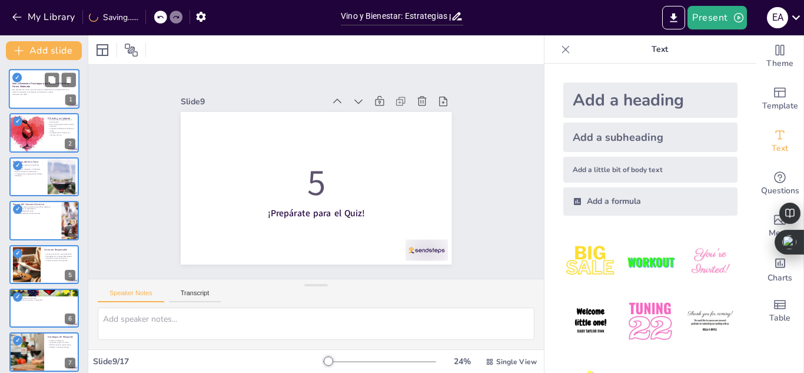
checkbox input "true"
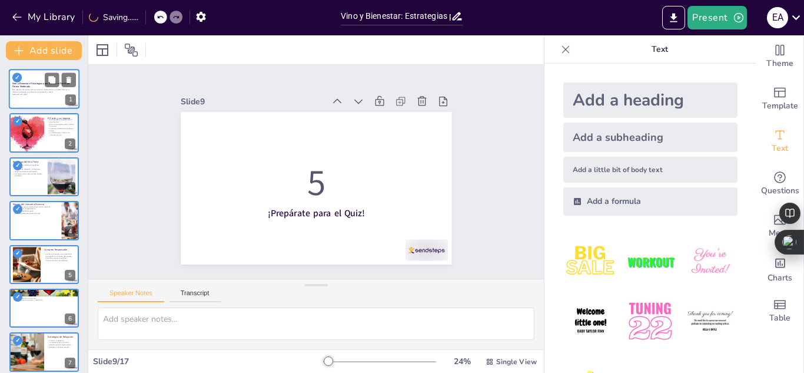
type textarea "La respuesta correcta es "Promueve la relajación", que se menciona en la diapos…"
checkbox input "true"
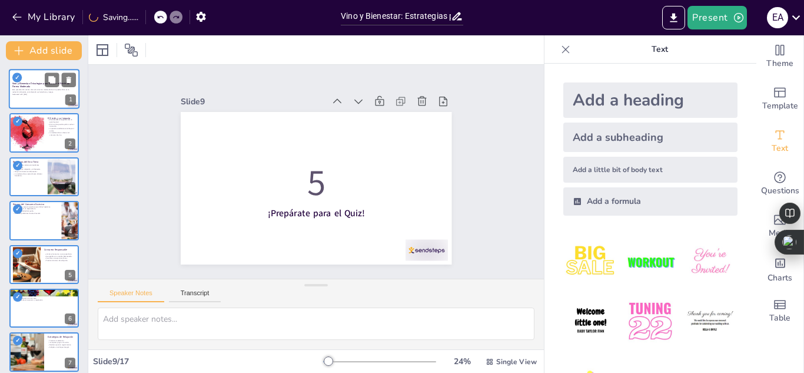
checkbox input "true"
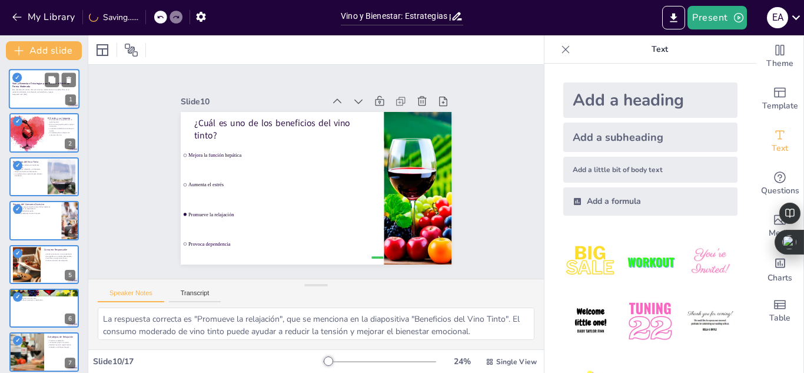
checkbox input "true"
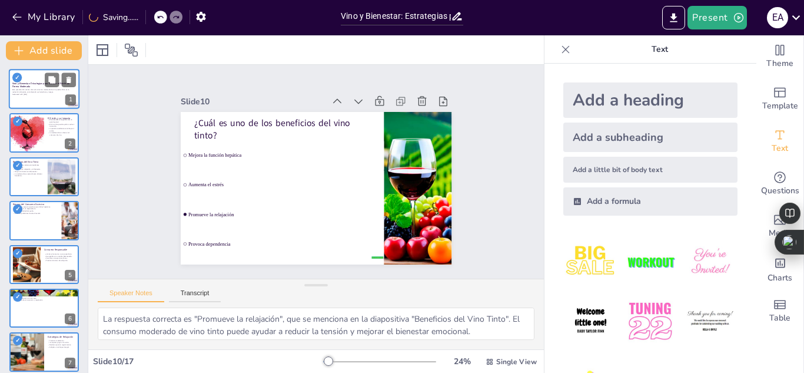
checkbox input "true"
type textarea "La respuesta correcta es "Una copa", que se menciona en la diapositiva "Consumo…"
checkbox input "true"
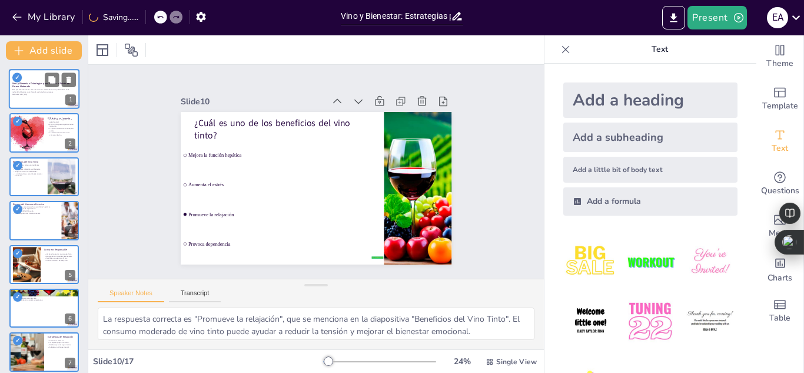
checkbox input "true"
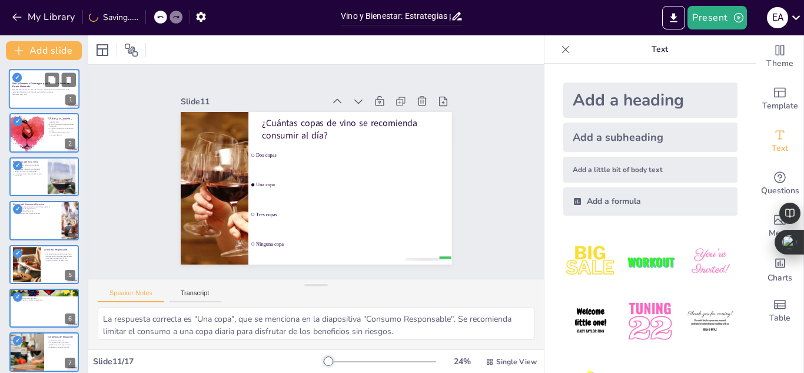
checkbox input "true"
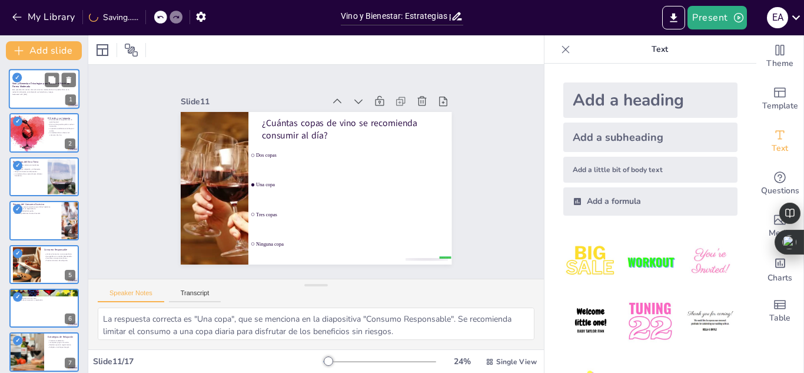
checkbox input "true"
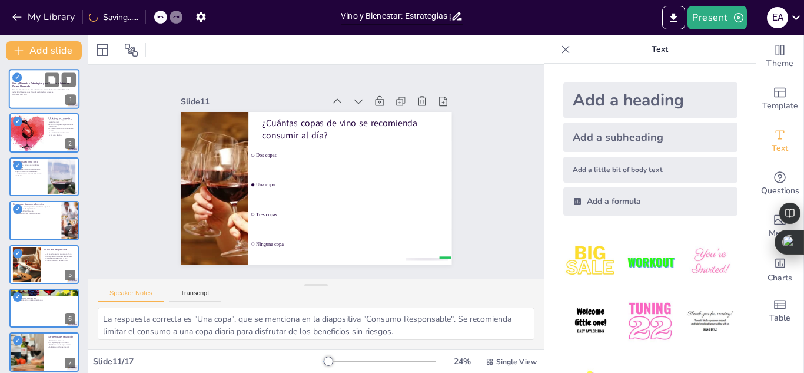
checkbox input "true"
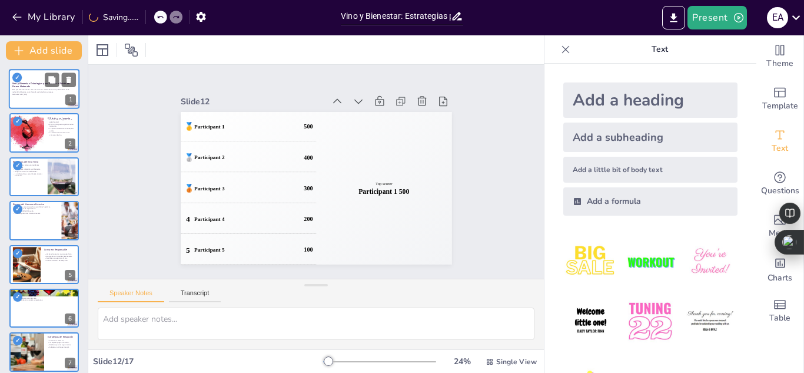
checkbox input "true"
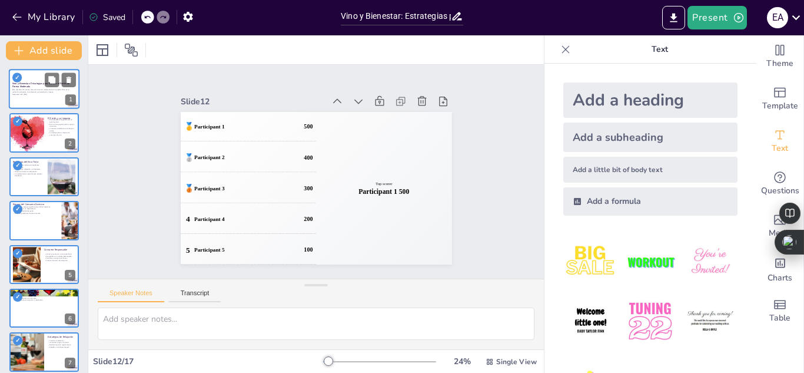
checkbox input "true"
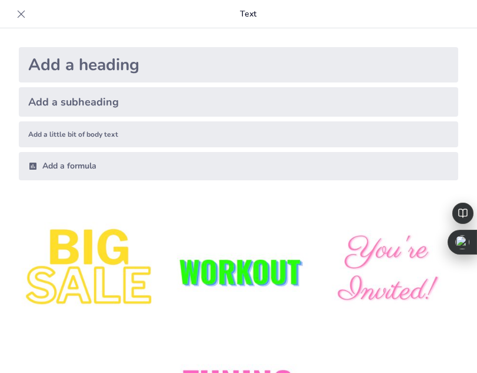
checkbox input "true"
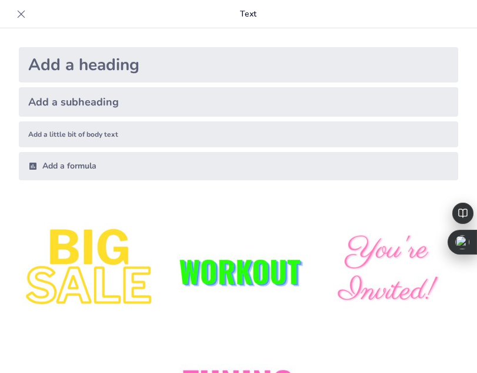
checkbox input "true"
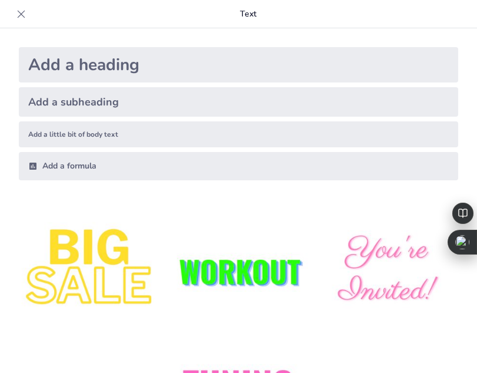
click at [21, 14] on icon at bounding box center [22, 14] width 8 height 8
checkbox input "true"
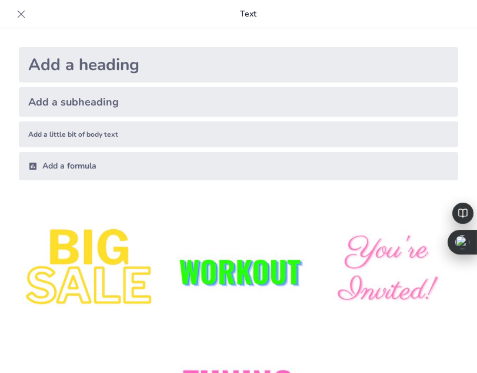
checkbox input "true"
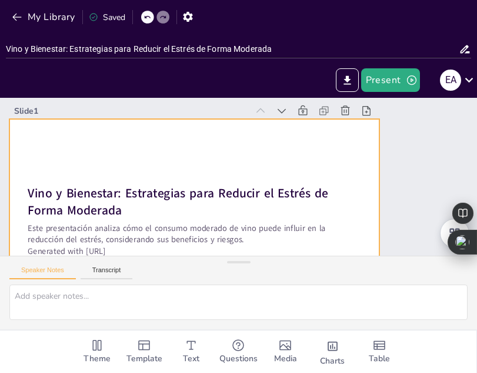
checkbox input "true"
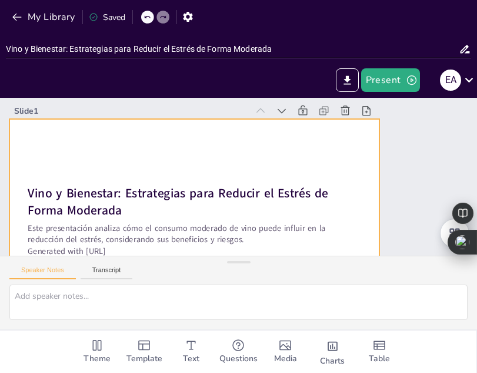
checkbox input "true"
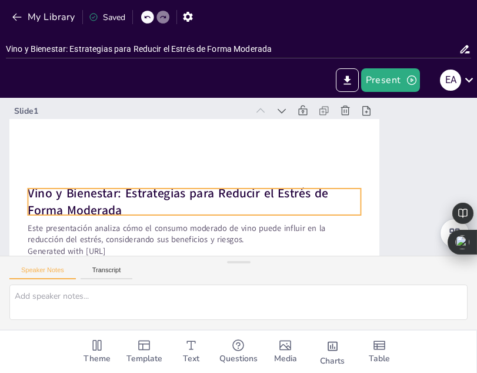
checkbox input "true"
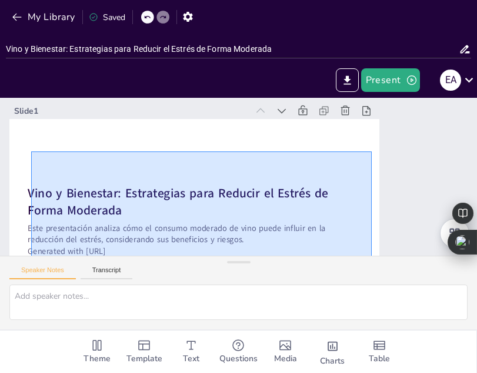
scroll to position [47, 0]
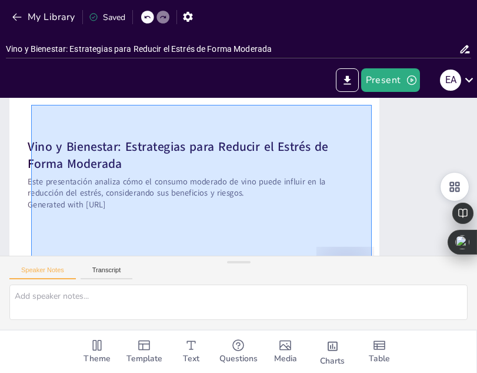
drag, startPoint x: 31, startPoint y: 151, endPoint x: 372, endPoint y: 284, distance: 365.9
click at [372, 284] on div "Slide 1 Vino y Bienestar: Estrategias para Reducir el Estrés de Forma Moderada …" at bounding box center [238, 213] width 477 height 231
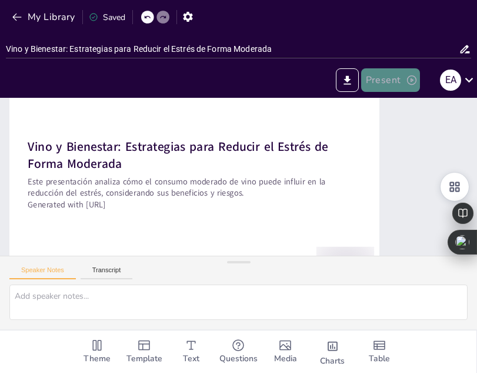
click at [399, 87] on button "Present" at bounding box center [390, 80] width 59 height 24
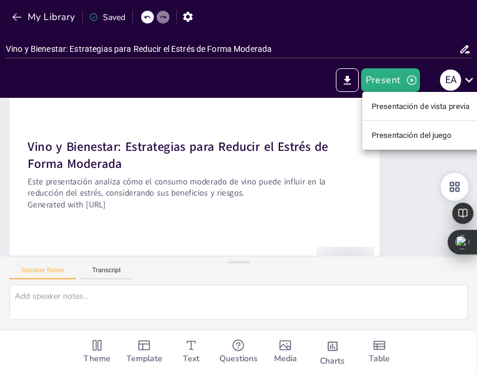
click at [409, 110] on font "Presentación de vista previa" at bounding box center [421, 106] width 98 height 9
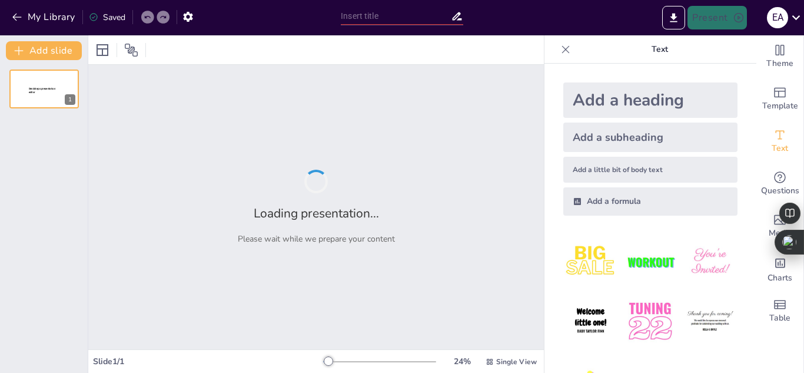
type input "Vino y Bienestar: Estrategias para Reducir el Estrés de Forma Moderada"
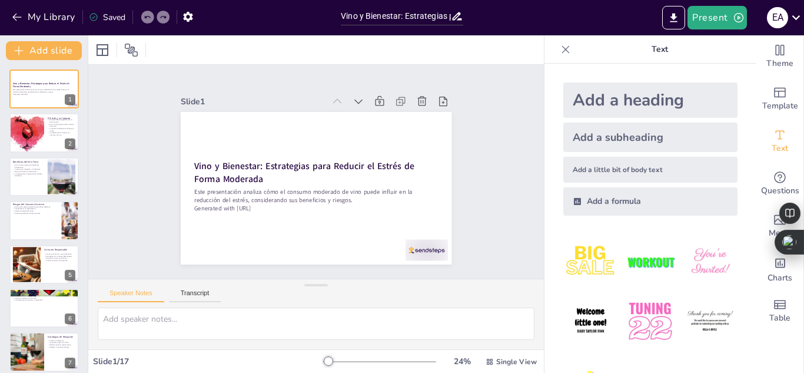
checkbox input "true"
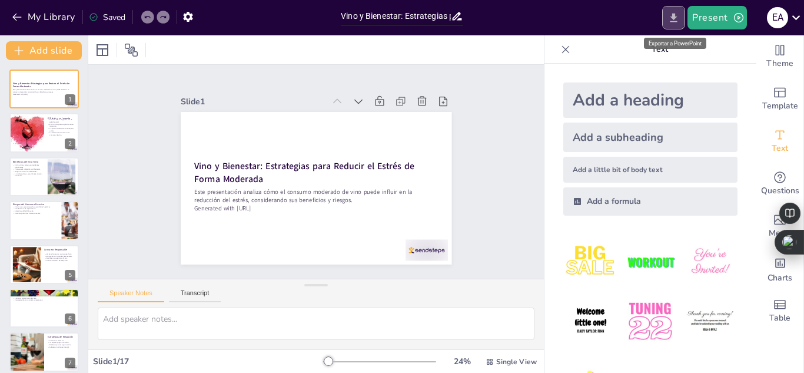
click at [676, 24] on button "Export to PowerPoint" at bounding box center [673, 18] width 23 height 24
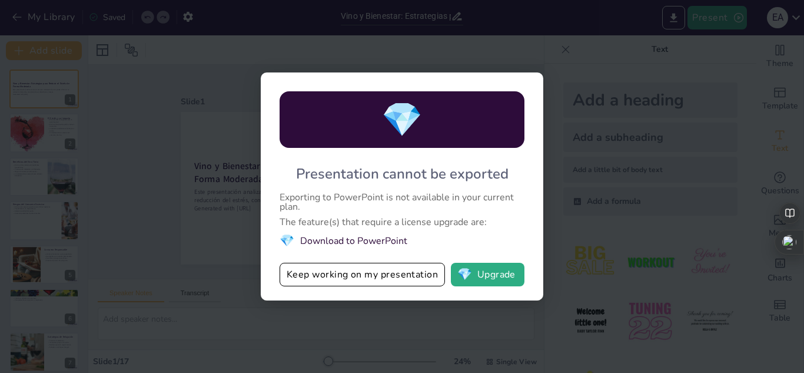
click at [360, 236] on li "💎 Download to PowerPoint" at bounding box center [402, 241] width 245 height 16
click at [379, 240] on li "💎 Download to PowerPoint" at bounding box center [402, 241] width 245 height 16
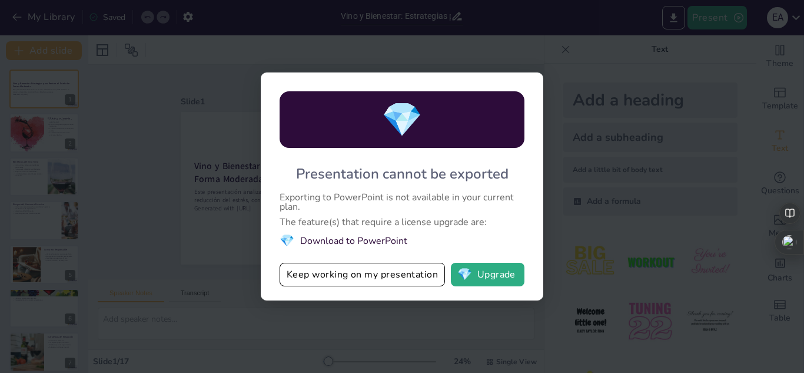
click at [379, 240] on li "💎 Download to PowerPoint" at bounding box center [402, 241] width 245 height 16
click at [478, 277] on button "💎 Upgrade" at bounding box center [488, 275] width 74 height 24
checkbox input "true"
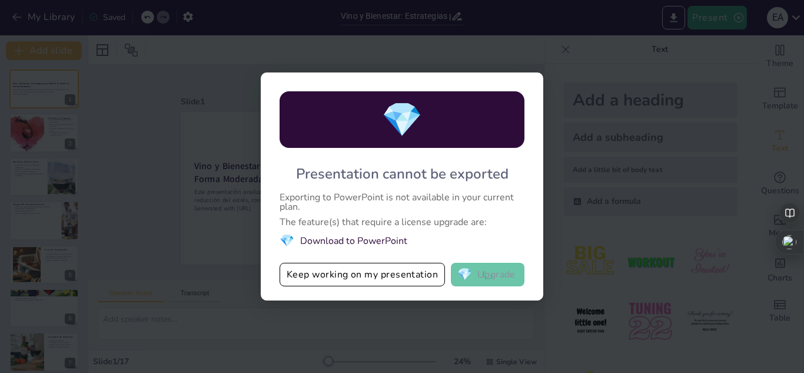
checkbox input "true"
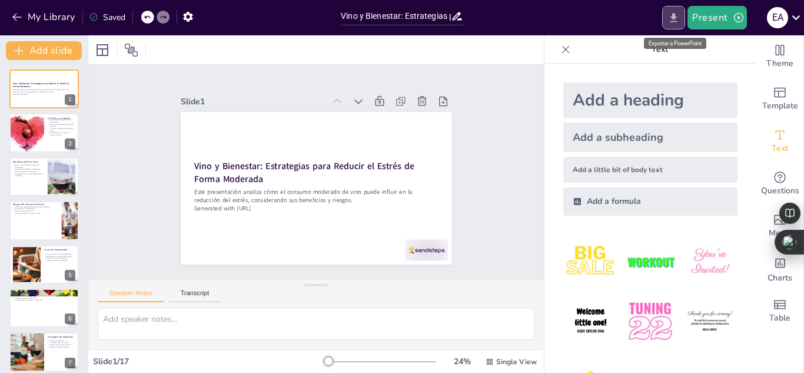
click at [679, 17] on icon "Export to PowerPoint" at bounding box center [674, 18] width 12 height 12
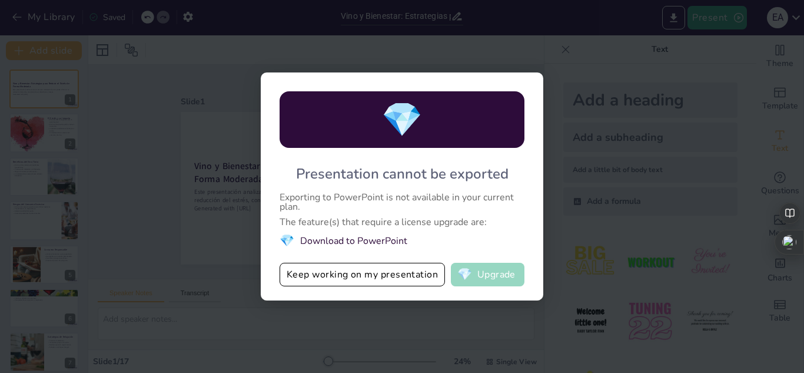
click at [505, 272] on button "💎 Upgrade" at bounding box center [488, 275] width 74 height 24
checkbox input "true"
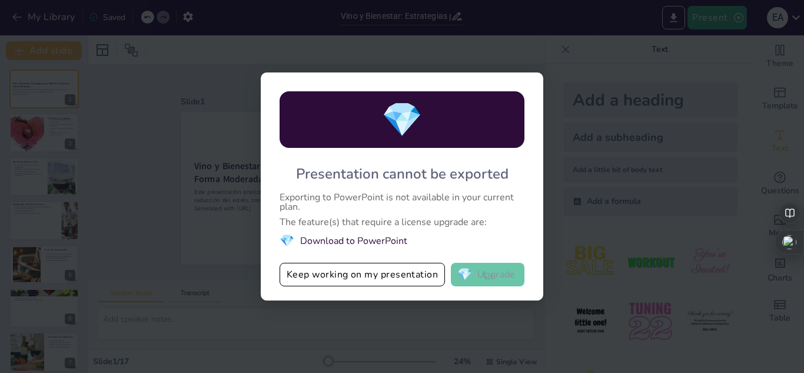
checkbox input "true"
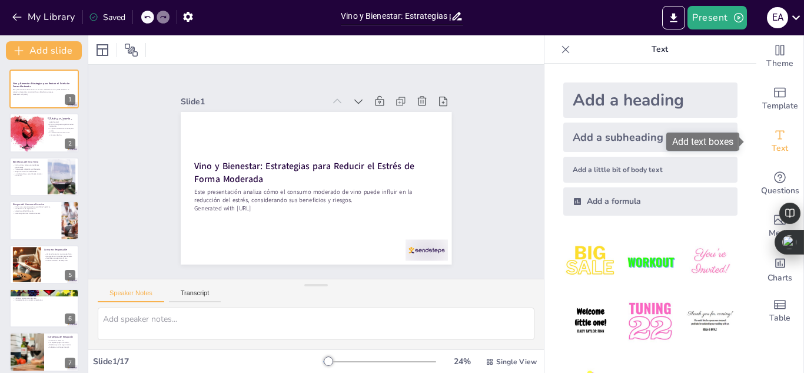
checkbox input "true"
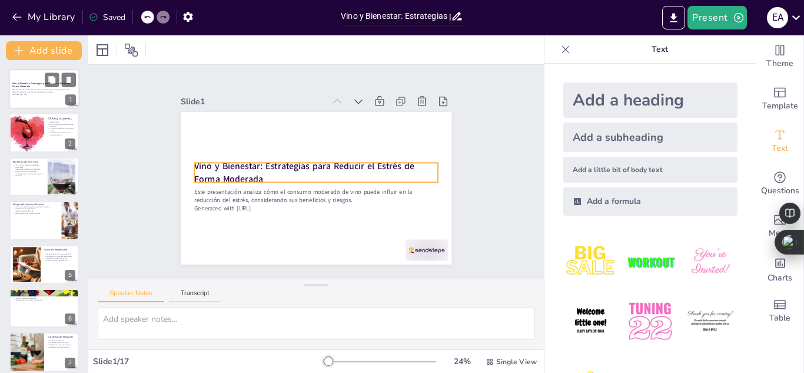
checkbox input "true"
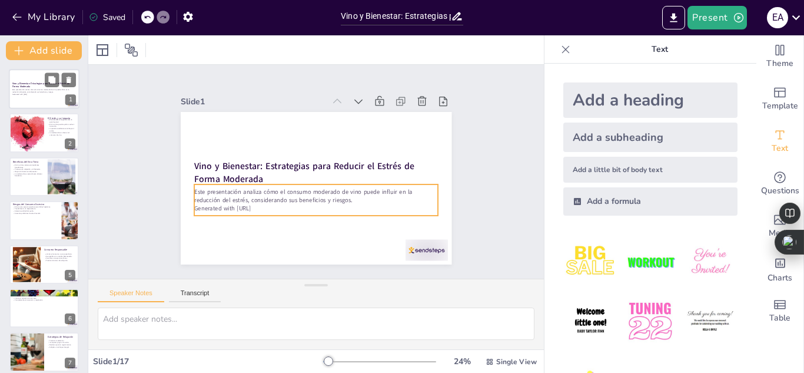
checkbox input "true"
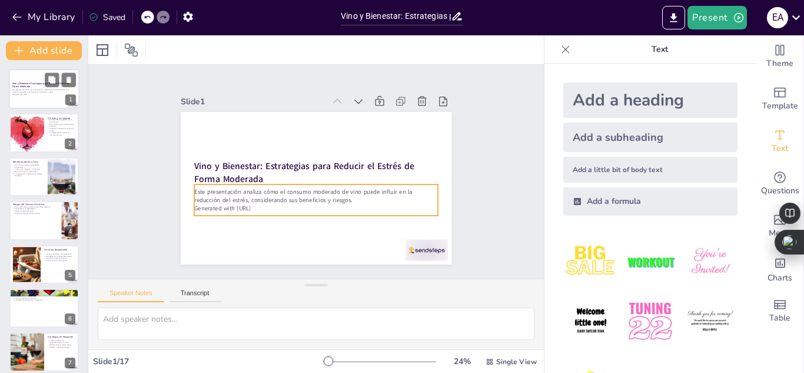
checkbox input "true"
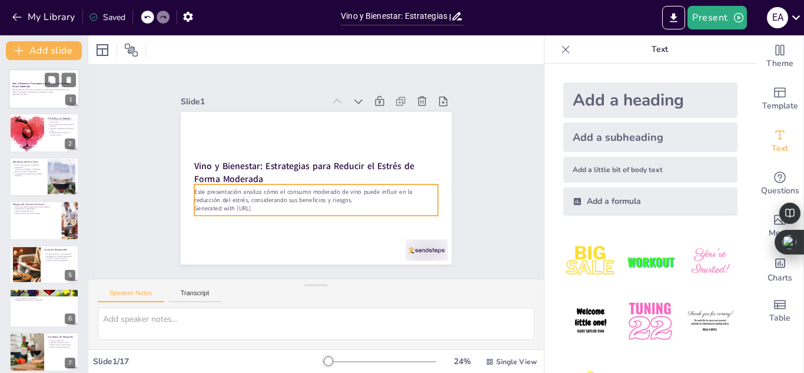
click at [28, 94] on p "Generated with [URL]" at bounding box center [44, 94] width 64 height 2
checkbox input "true"
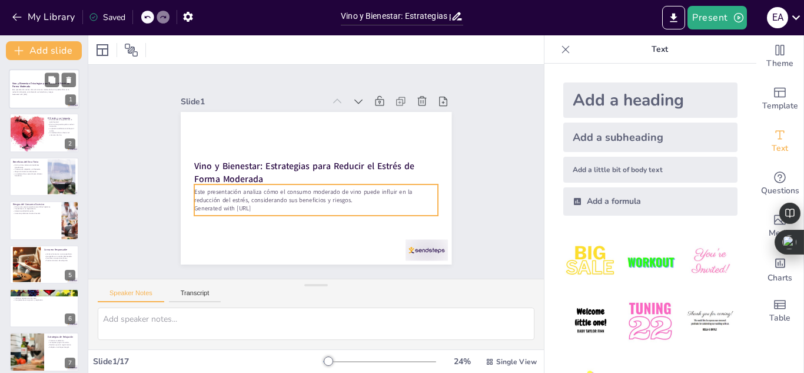
checkbox input "true"
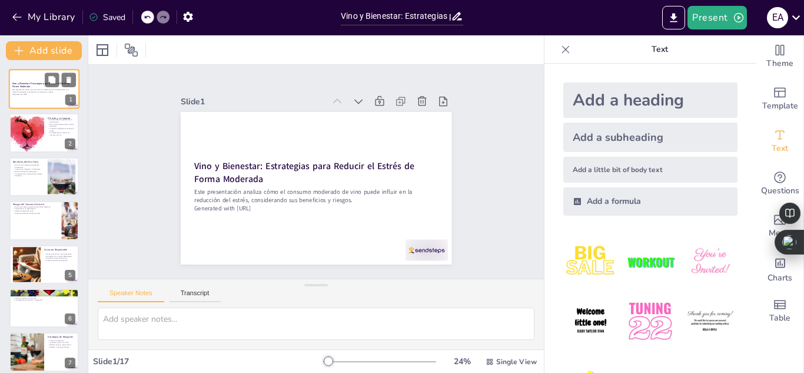
click at [28, 94] on p "Generated with [URL]" at bounding box center [44, 94] width 64 height 2
checkbox input "true"
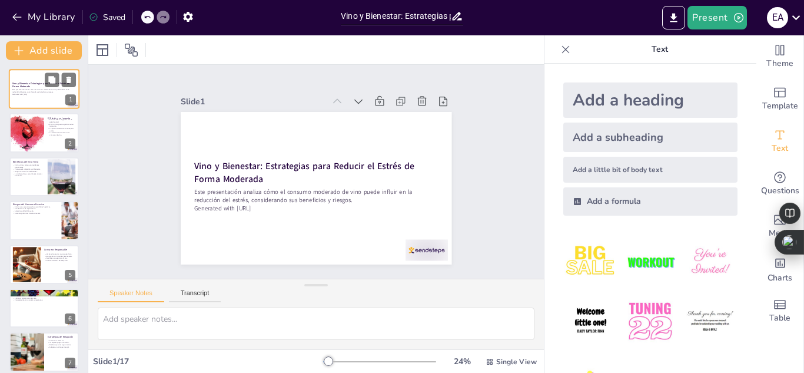
checkbox input "true"
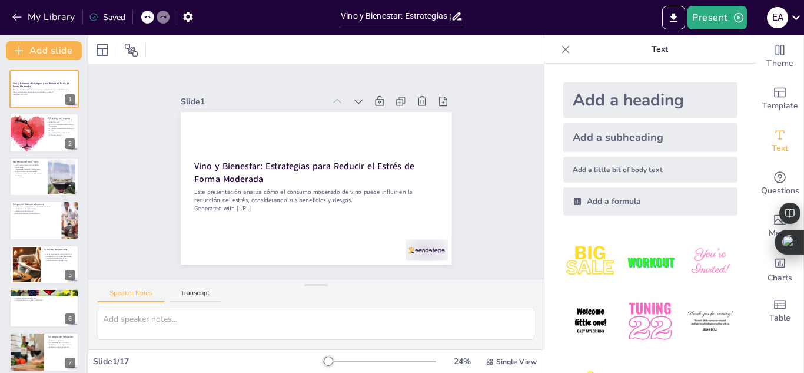
checkbox input "true"
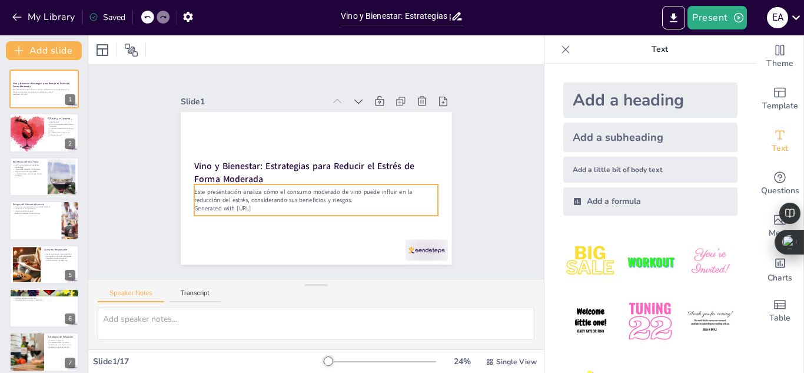
checkbox input "true"
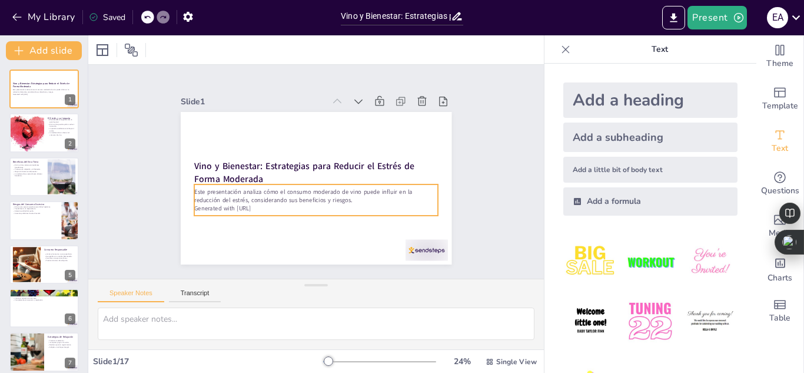
checkbox input "true"
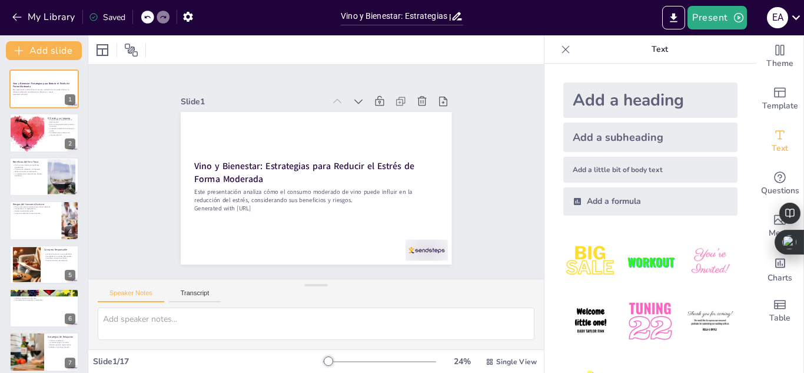
checkbox input "true"
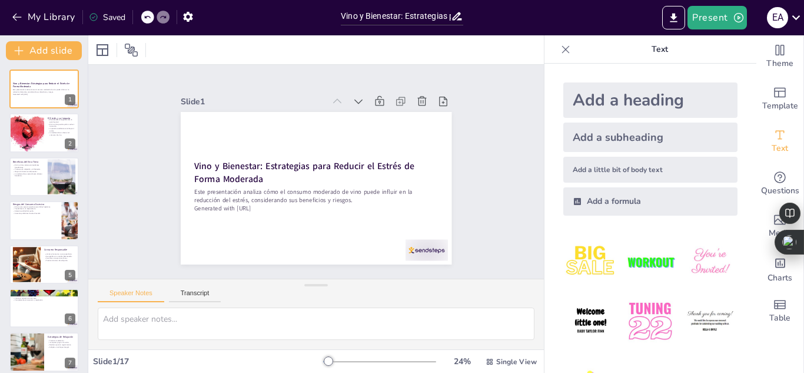
checkbox input "true"
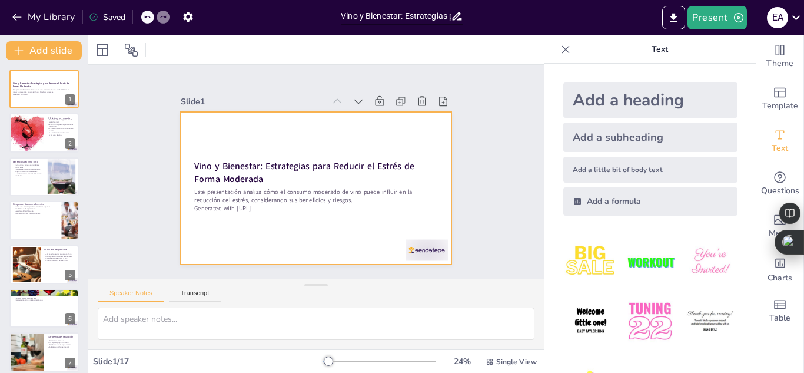
checkbox input "true"
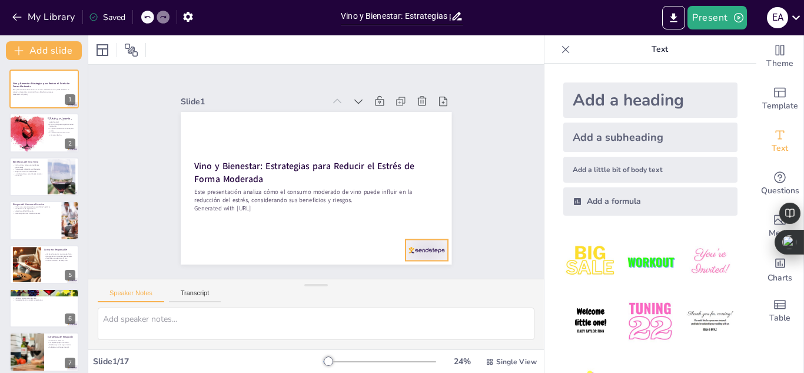
click at [396, 275] on div at bounding box center [372, 294] width 47 height 39
checkbox input "true"
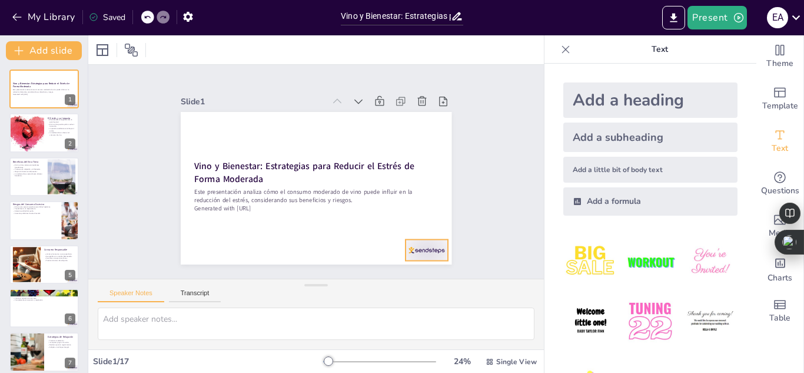
checkbox input "true"
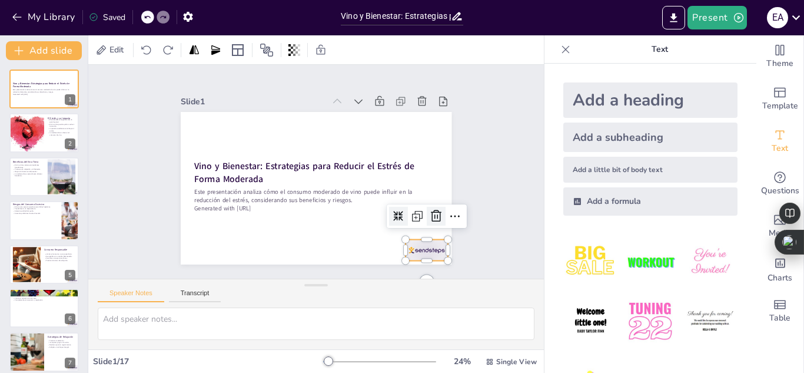
checkbox input "true"
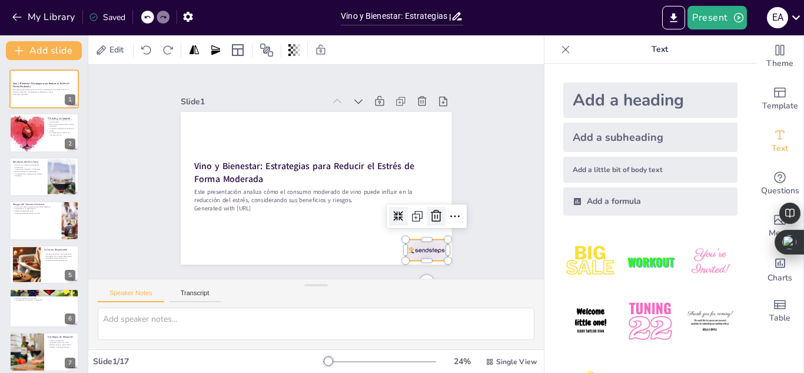
checkbox input "true"
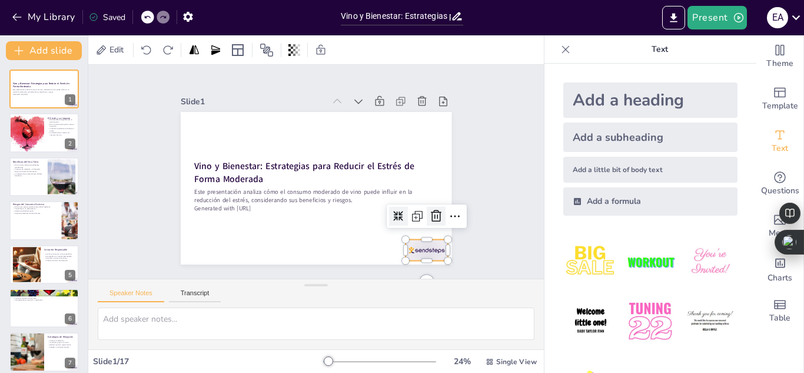
click at [417, 251] on icon at bounding box center [408, 260] width 19 height 19
checkbox input "true"
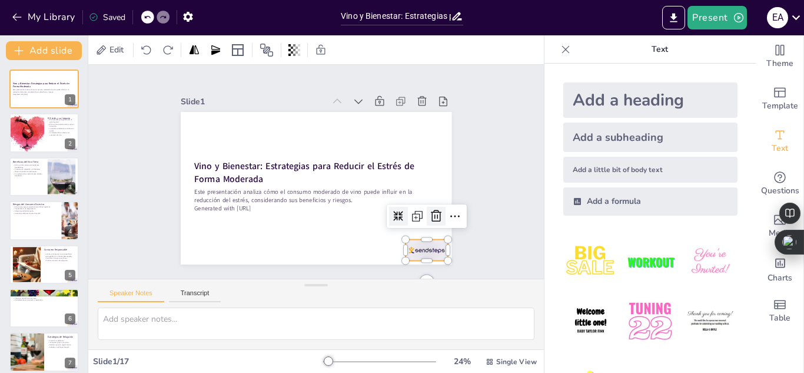
checkbox input "true"
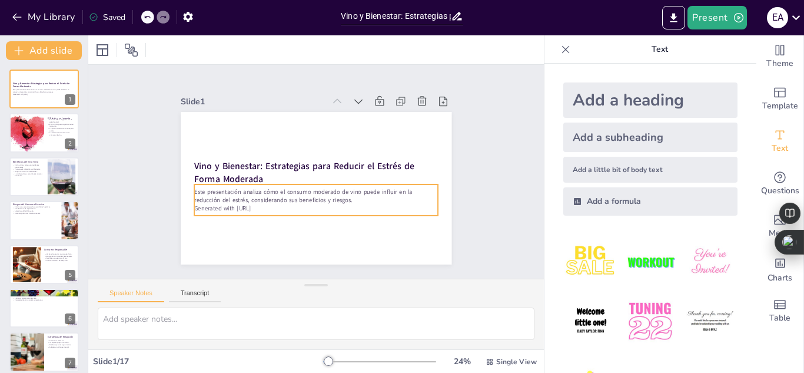
checkbox input "true"
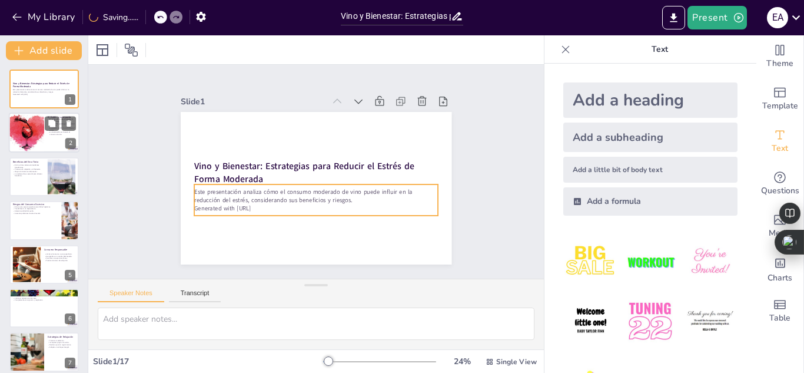
checkbox input "true"
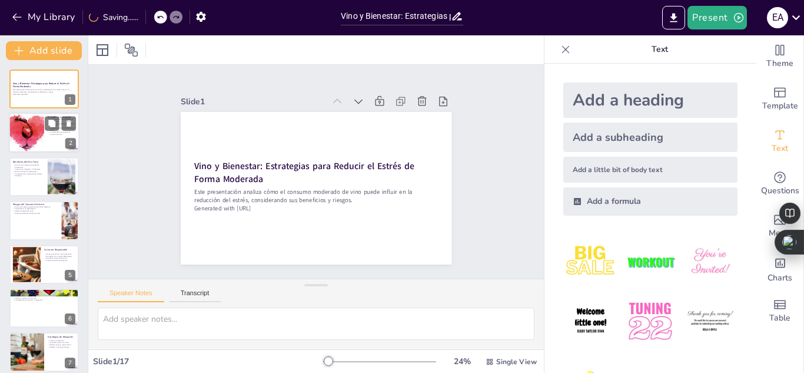
checkbox input "true"
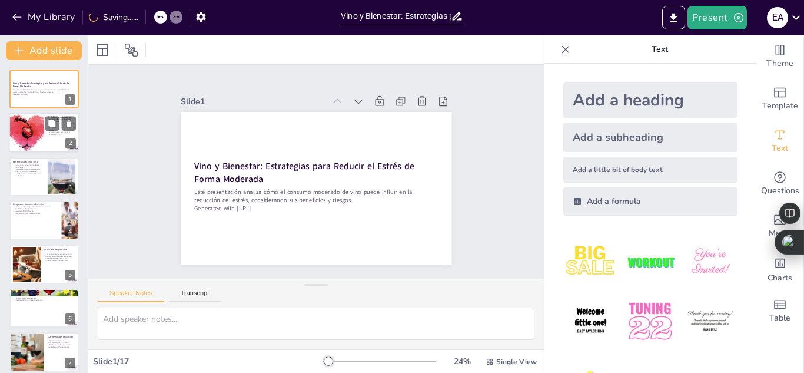
checkbox input "true"
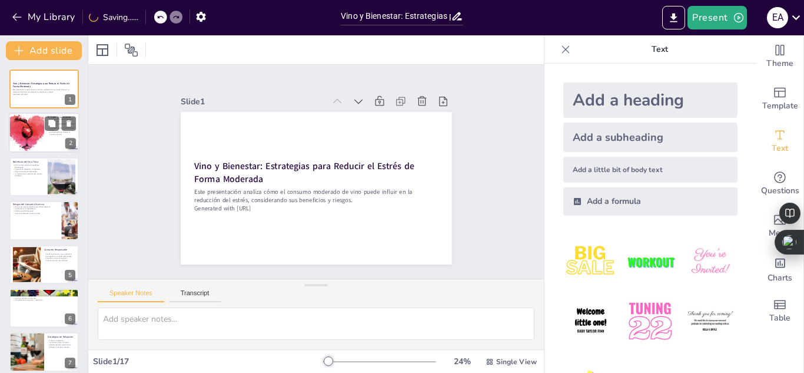
click at [42, 140] on div at bounding box center [26, 133] width 56 height 40
type textarea "El estrés es un factor que influye en nuestra salud mental y calidad de vida. E…"
checkbox input "true"
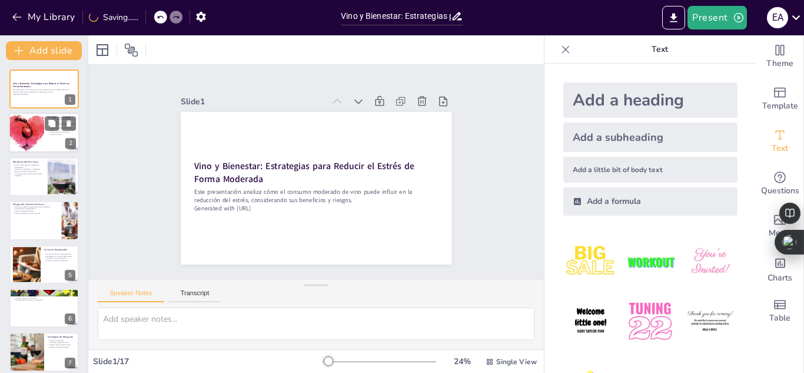
checkbox input "true"
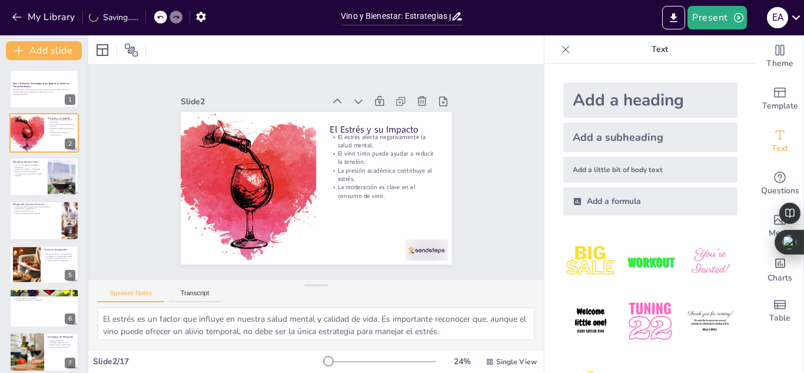
checkbox input "true"
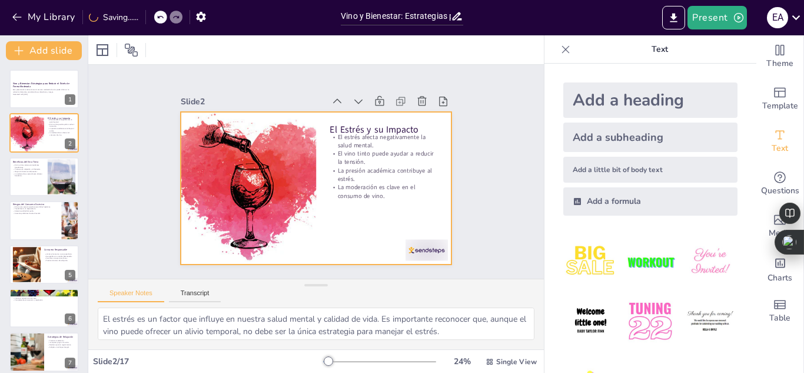
checkbox input "true"
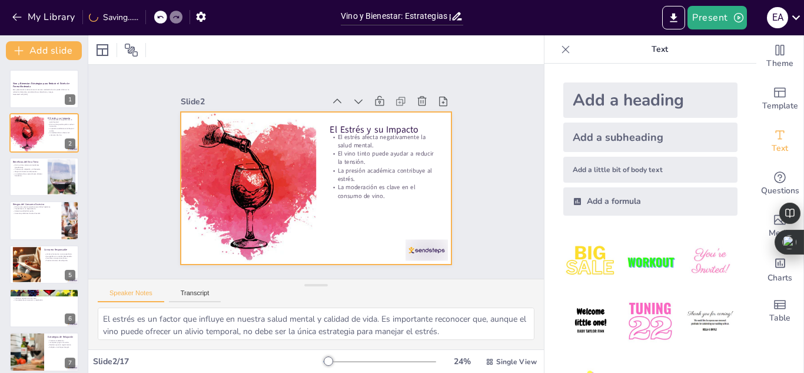
checkbox input "true"
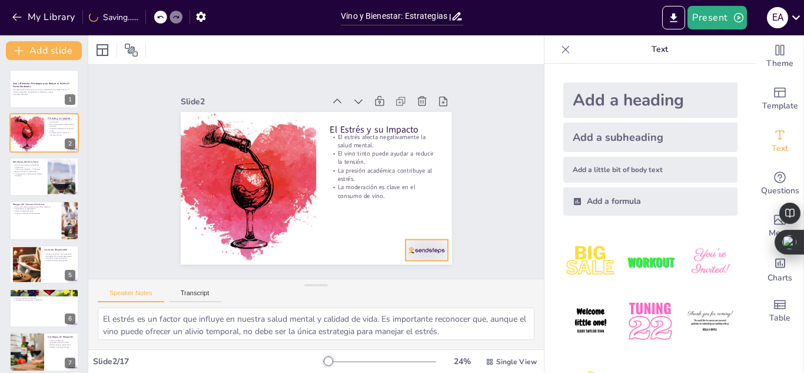
click at [354, 283] on div at bounding box center [332, 306] width 44 height 46
checkbox input "true"
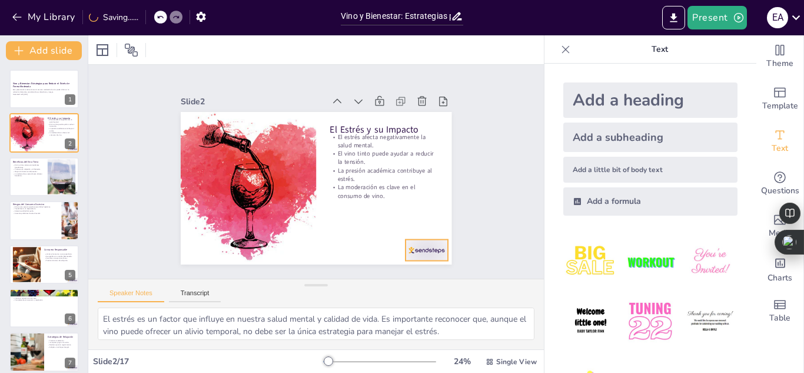
checkbox input "true"
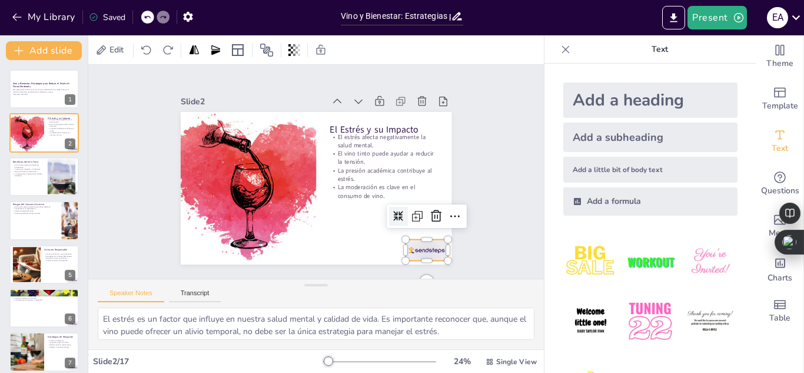
checkbox input "true"
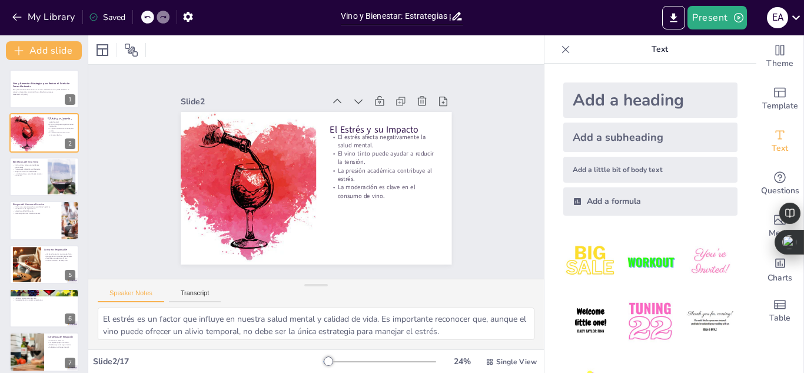
checkbox input "true"
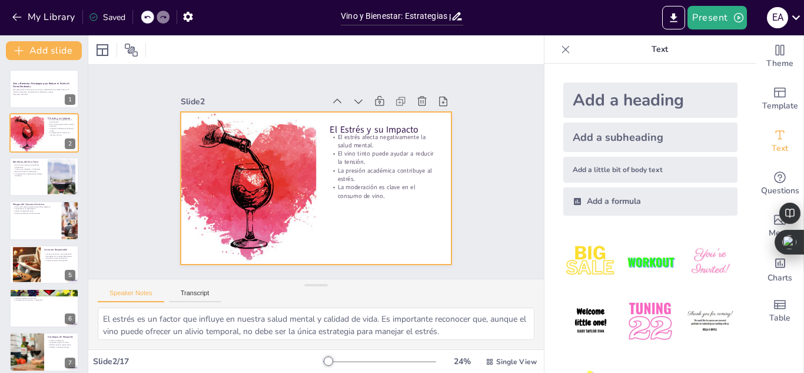
checkbox input "true"
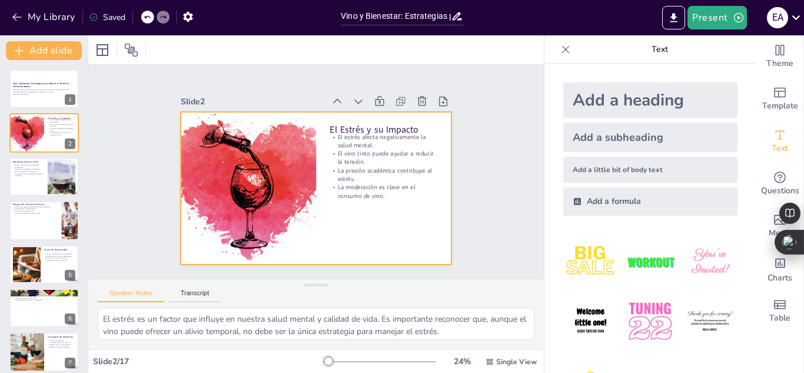
checkbox input "true"
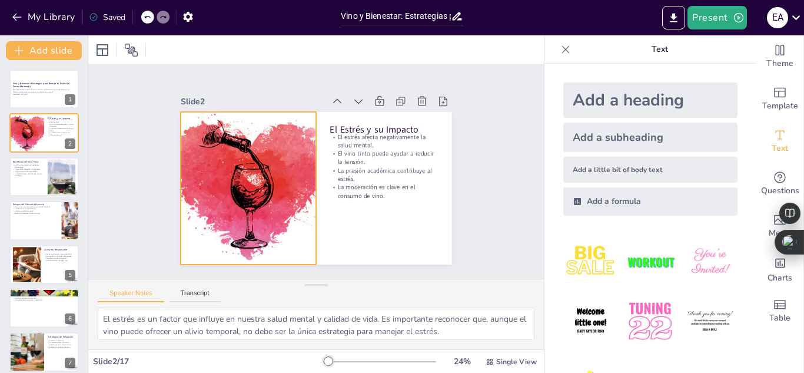
checkbox input "true"
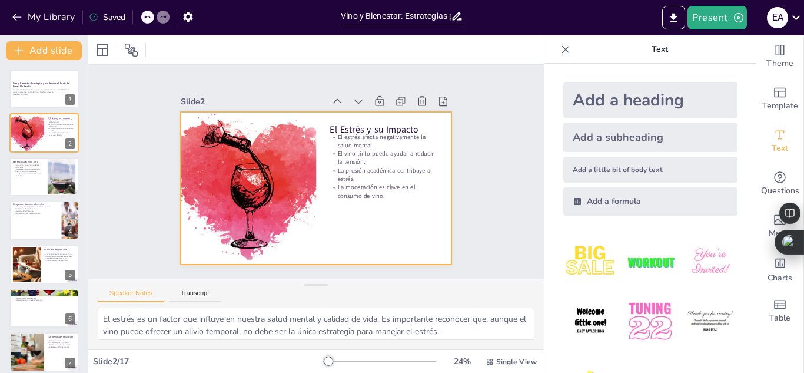
checkbox input "true"
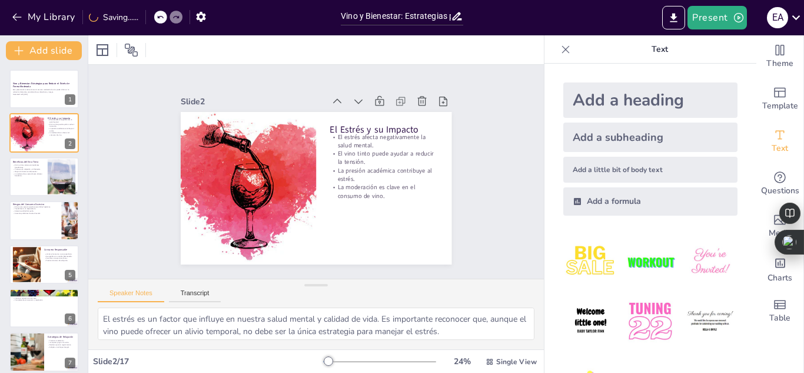
checkbox input "true"
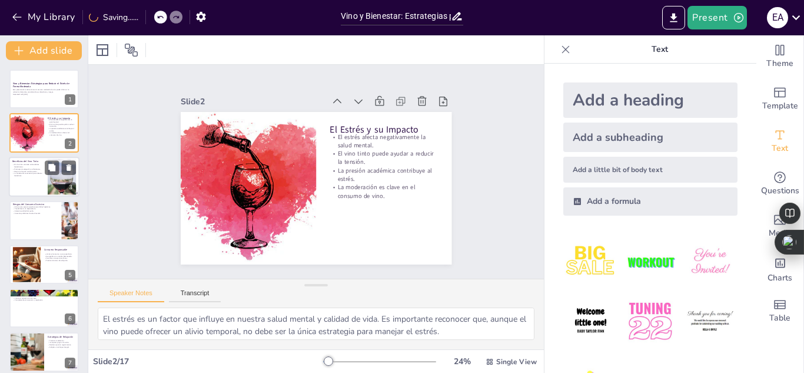
checkbox input "true"
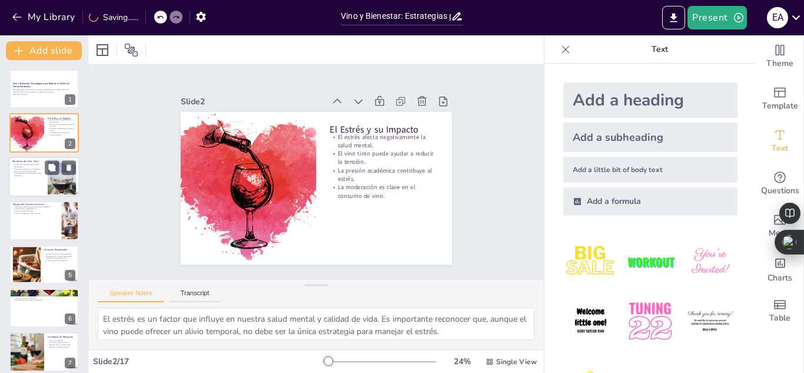
checkbox input "true"
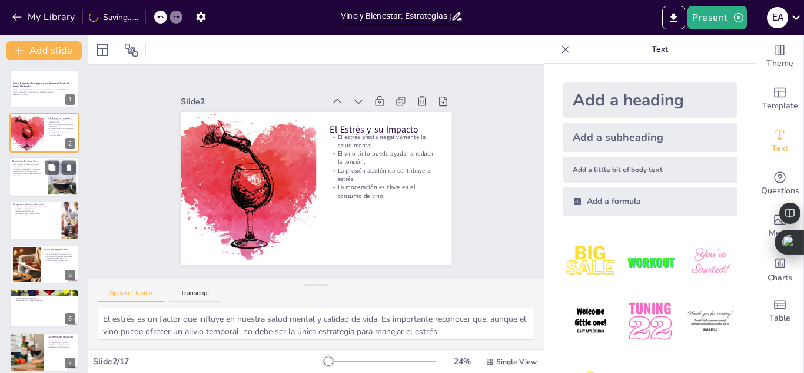
click at [68, 186] on div "3" at bounding box center [70, 187] width 11 height 11
type textarea "Los antioxidantes presentes en el vino tinto, como el resveratrol, son cruciale…"
checkbox input "true"
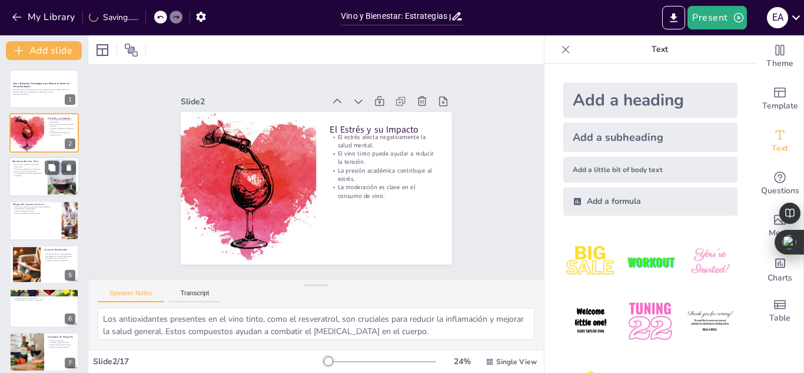
checkbox input "true"
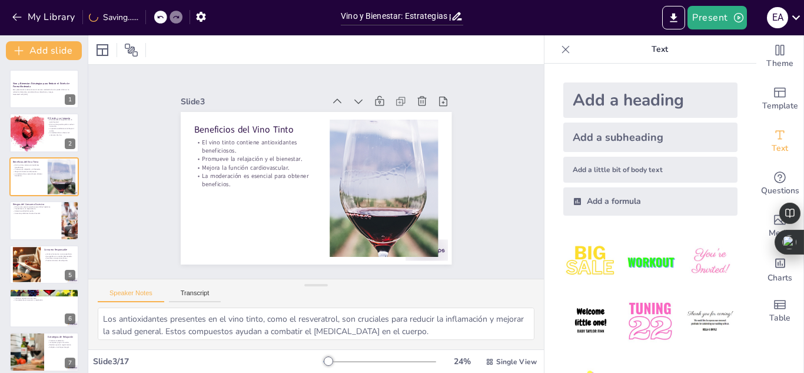
checkbox input "true"
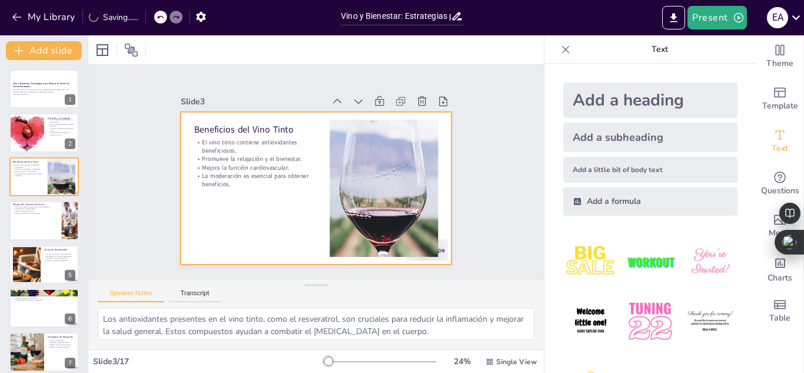
checkbox input "true"
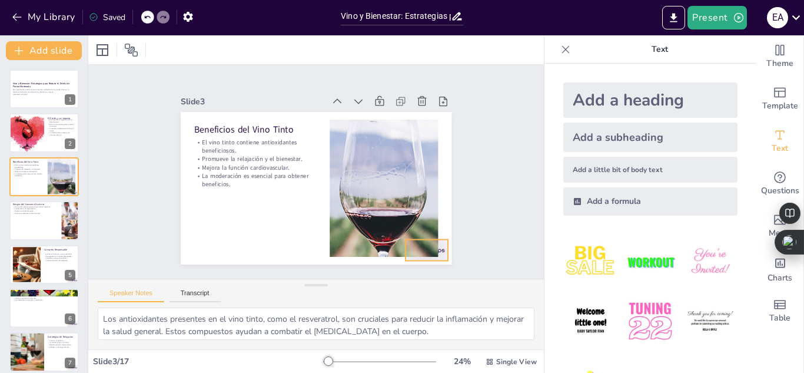
click at [421, 264] on div at bounding box center [397, 280] width 47 height 33
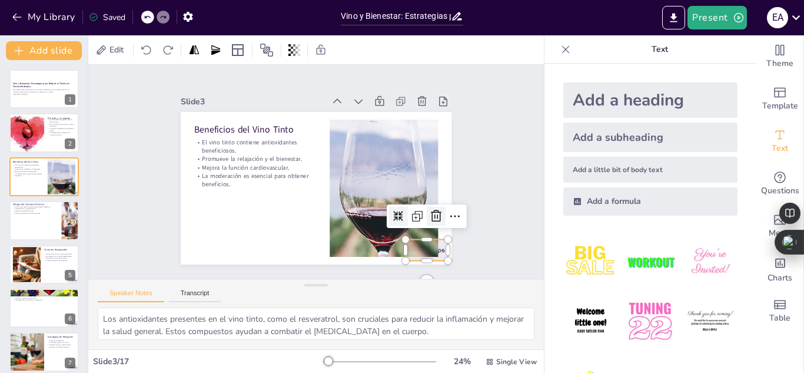
click at [417, 251] on icon at bounding box center [408, 260] width 19 height 19
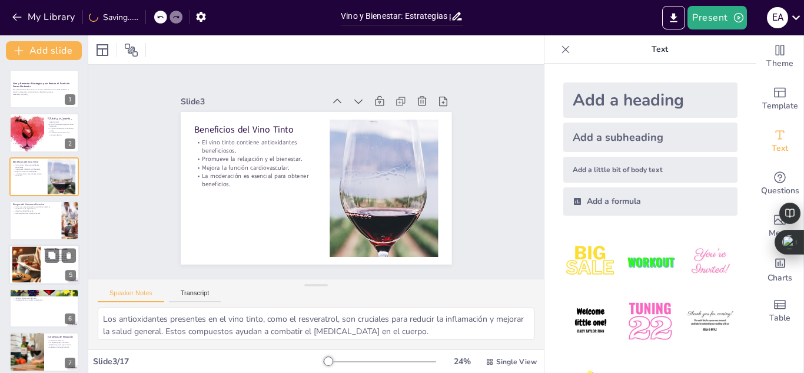
click at [47, 272] on div at bounding box center [44, 264] width 71 height 40
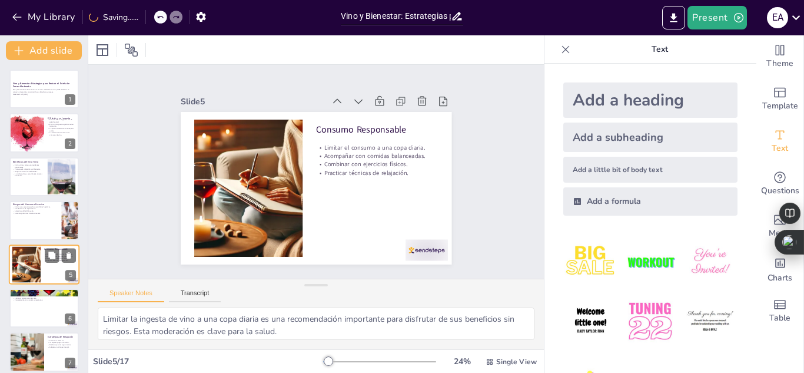
scroll to position [48, 0]
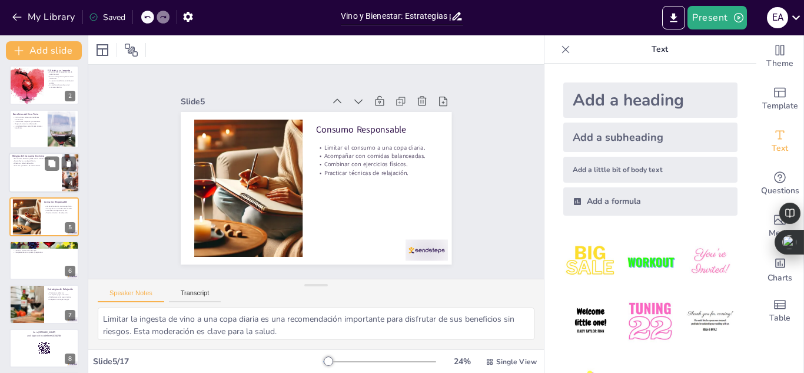
click at [47, 190] on div at bounding box center [44, 172] width 71 height 40
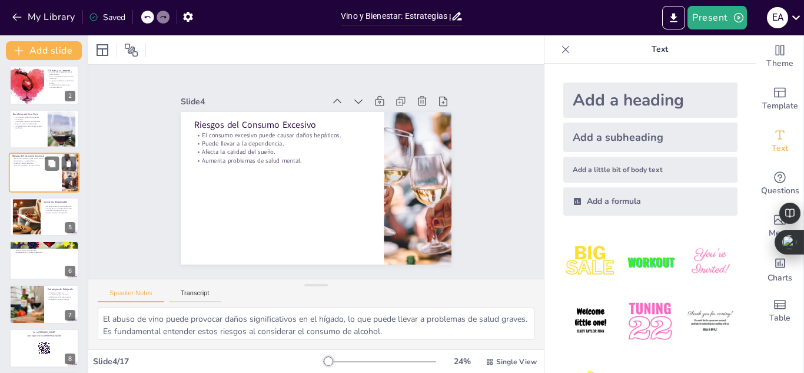
scroll to position [4, 0]
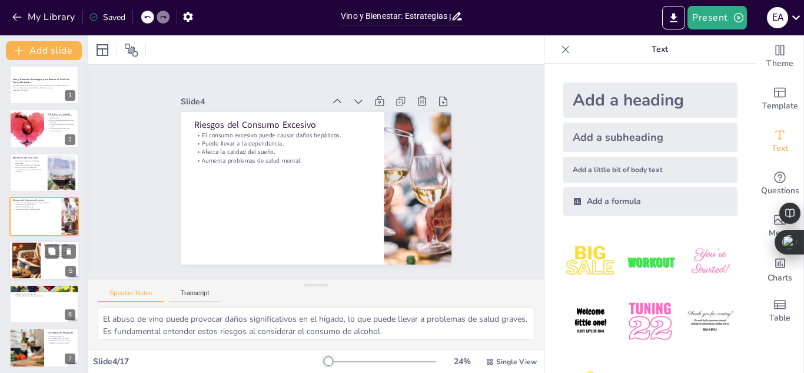
click at [47, 258] on div at bounding box center [44, 260] width 71 height 40
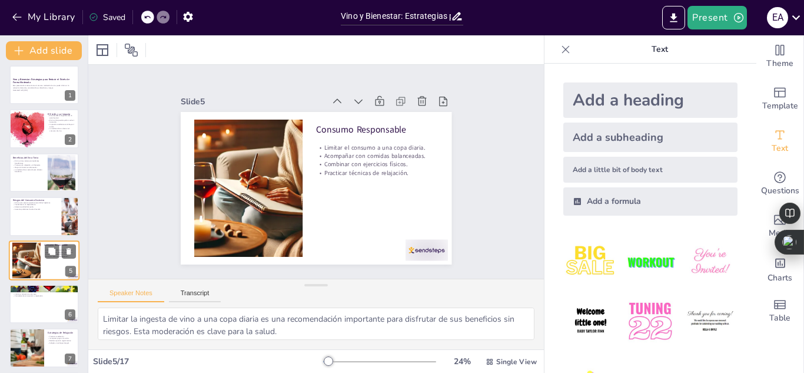
scroll to position [48, 0]
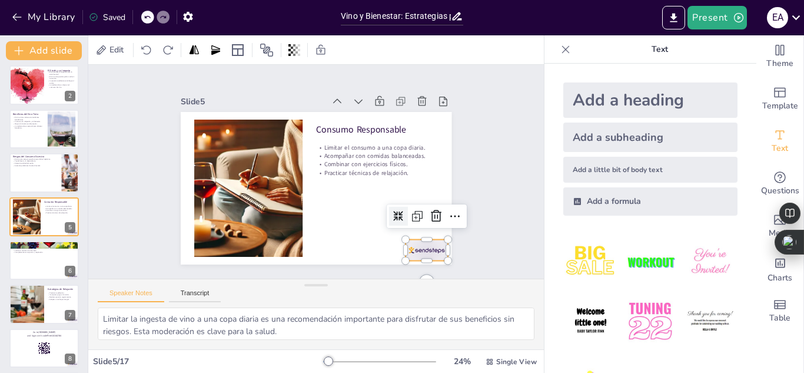
click at [416, 257] on div at bounding box center [408, 271] width 46 height 29
click at [417, 251] on icon at bounding box center [408, 260] width 19 height 19
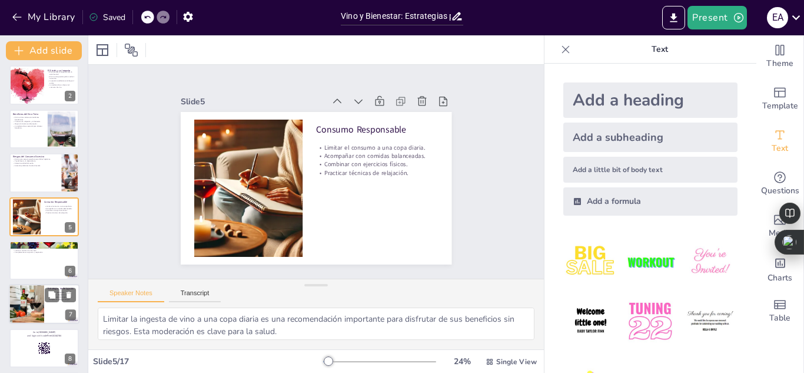
click at [36, 320] on div at bounding box center [26, 304] width 95 height 40
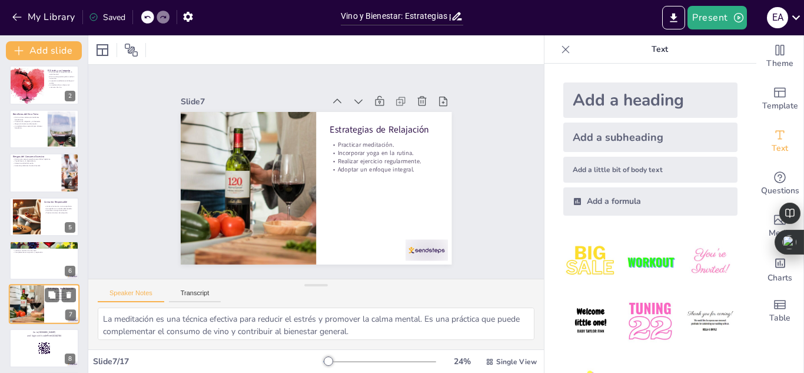
scroll to position [135, 0]
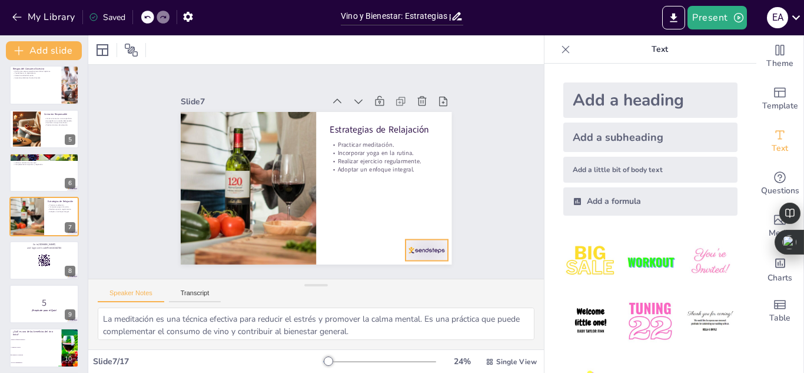
click at [420, 257] on div at bounding box center [408, 271] width 46 height 29
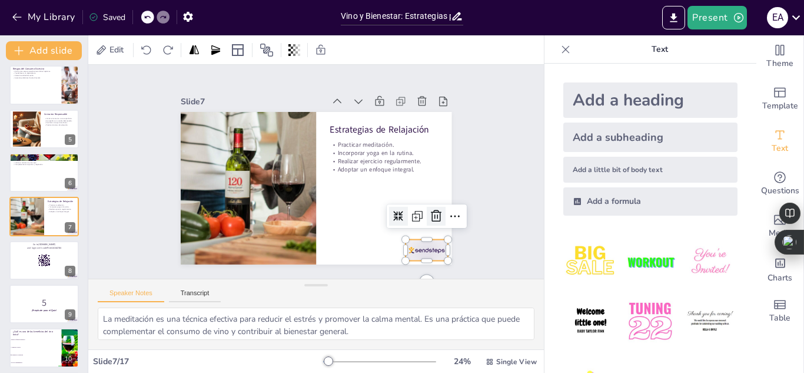
click at [417, 251] on icon at bounding box center [408, 260] width 19 height 19
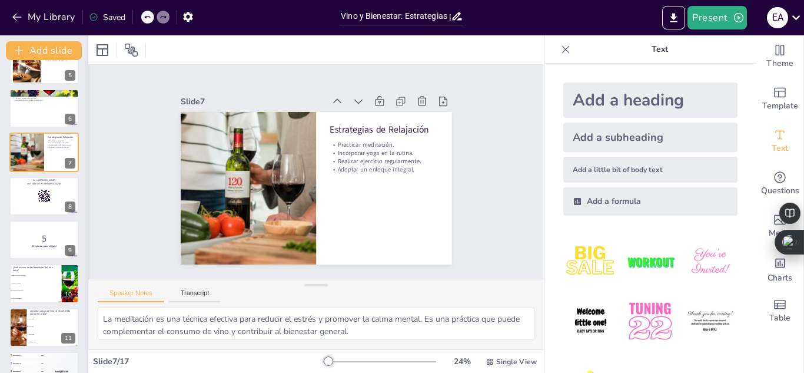
scroll to position [206, 0]
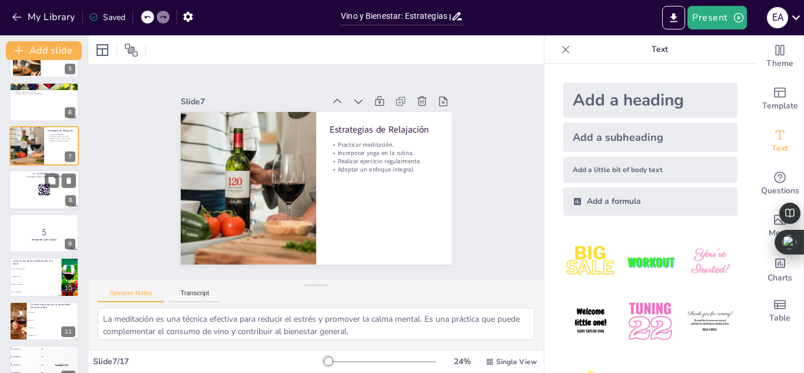
click at [37, 195] on div at bounding box center [44, 190] width 71 height 40
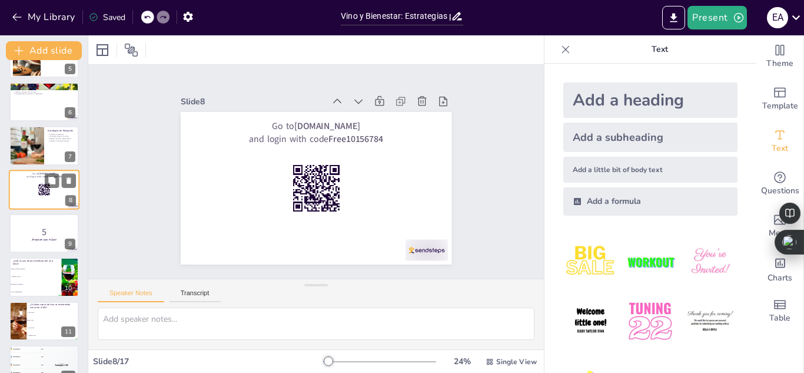
scroll to position [179, 0]
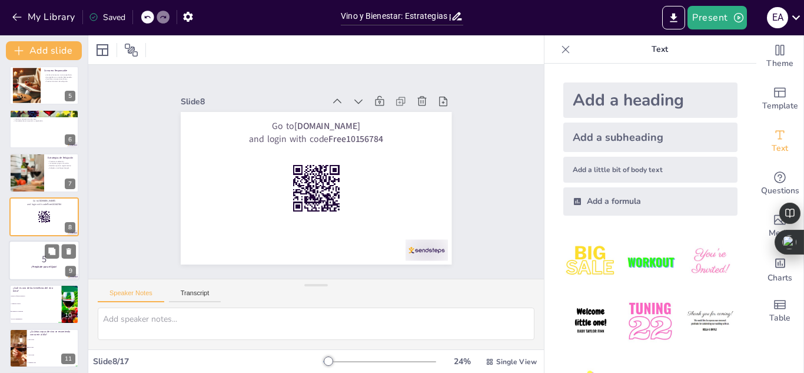
click at [41, 267] on strong "¡Prepárate para el Quiz!" at bounding box center [43, 266] width 25 height 3
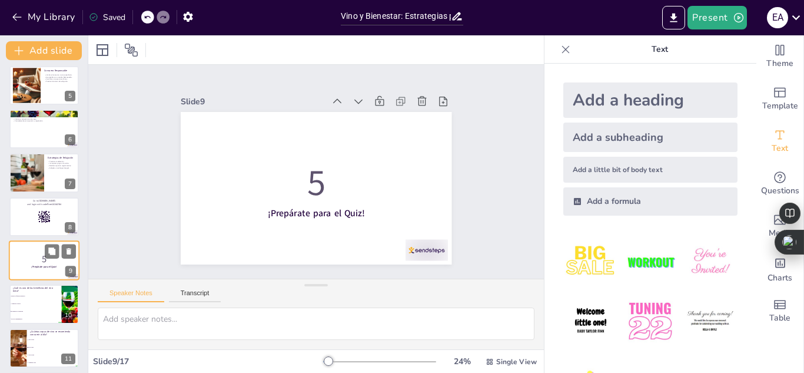
scroll to position [223, 0]
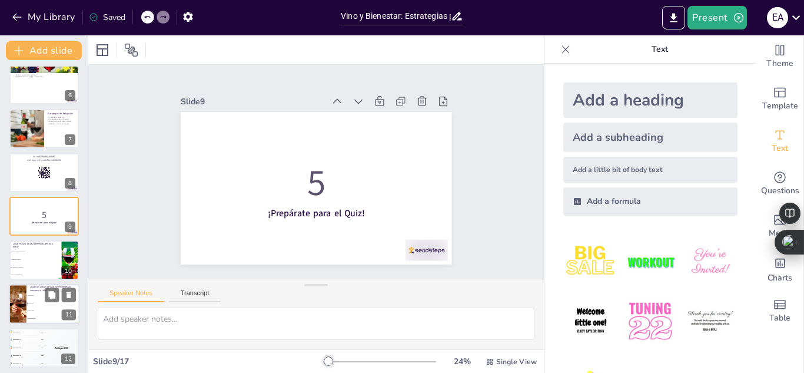
click at [32, 309] on li "Tres copas" at bounding box center [52, 311] width 53 height 8
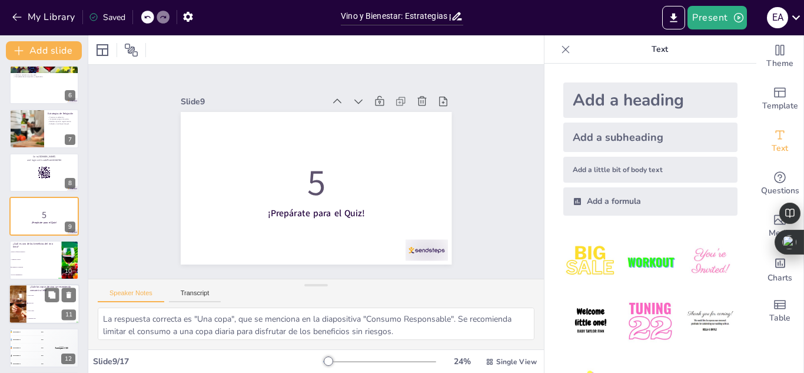
scroll to position [310, 0]
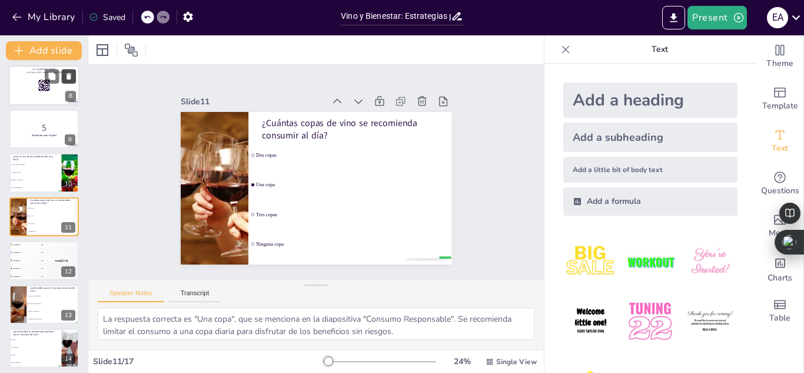
click at [69, 72] on icon at bounding box center [69, 76] width 8 height 8
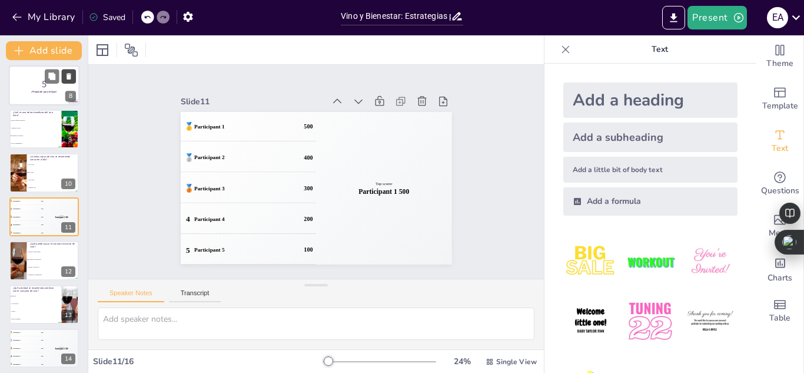
click at [71, 77] on icon at bounding box center [69, 76] width 5 height 6
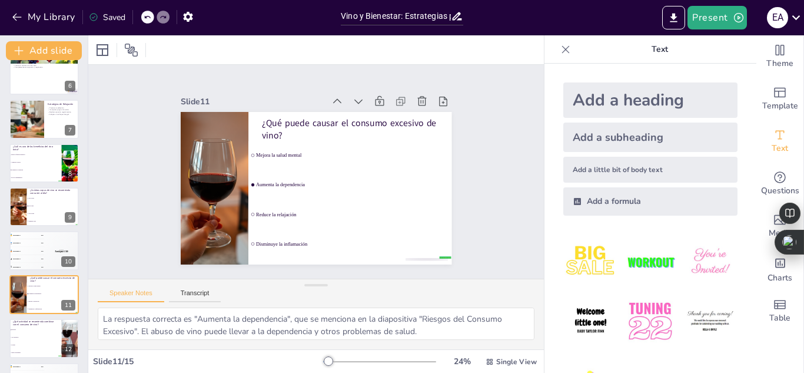
scroll to position [228, 0]
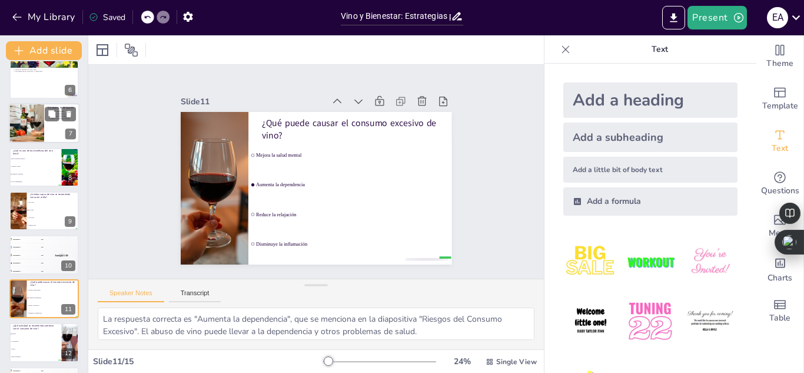
click at [26, 138] on div at bounding box center [26, 124] width 95 height 40
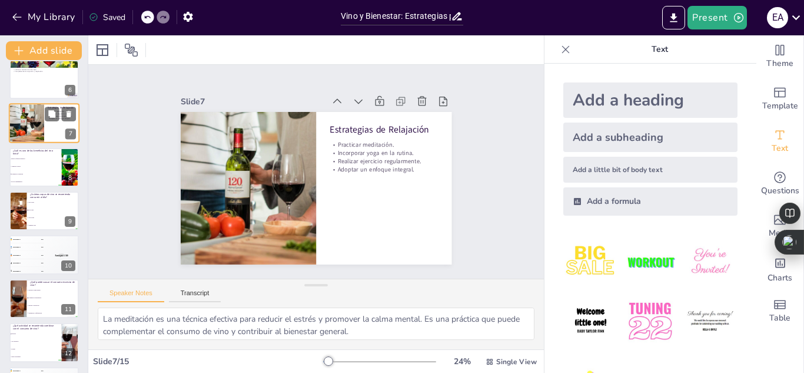
scroll to position [135, 0]
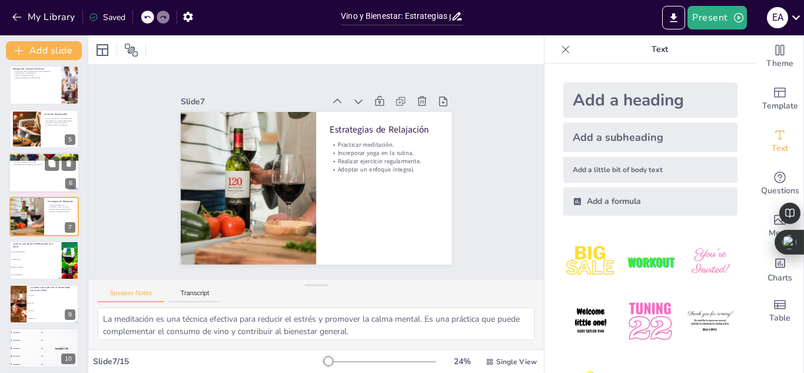
click at [28, 180] on div at bounding box center [44, 172] width 71 height 40
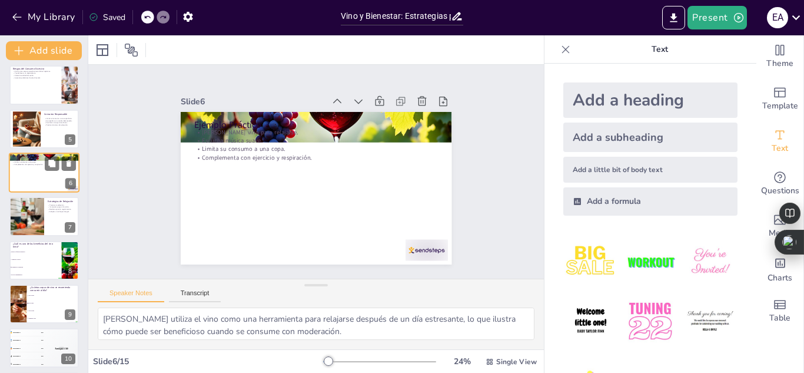
scroll to position [92, 0]
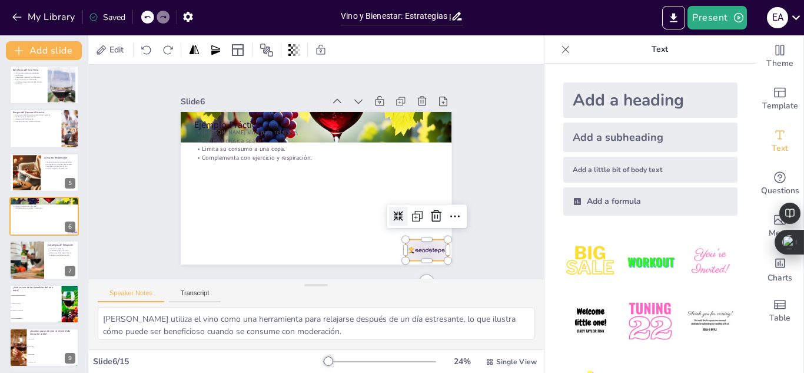
click at [396, 275] on div at bounding box center [372, 294] width 47 height 39
click at [244, 83] on icon at bounding box center [234, 73] width 19 height 19
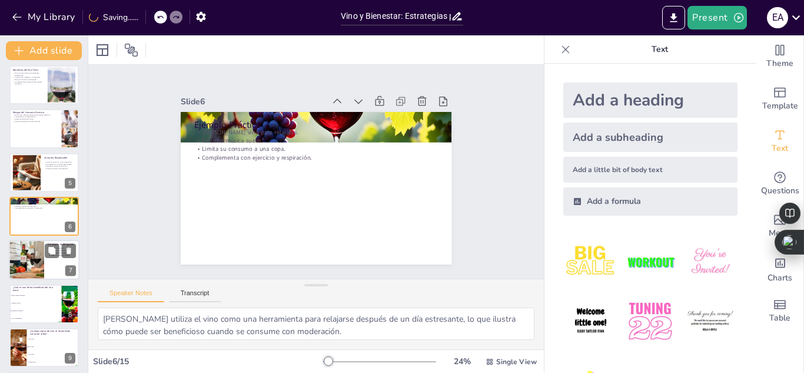
click at [46, 264] on div at bounding box center [44, 260] width 71 height 40
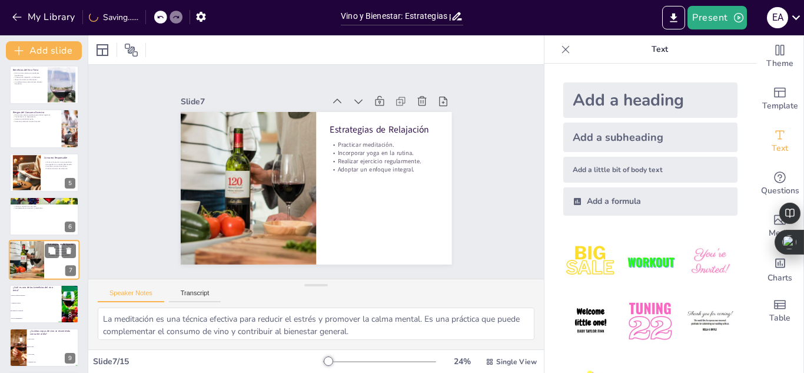
scroll to position [135, 0]
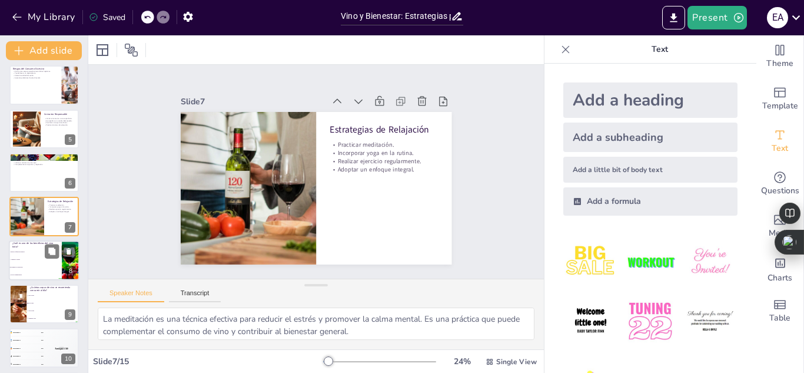
click at [31, 274] on span "Provoca dependencia" at bounding box center [36, 275] width 51 height 2
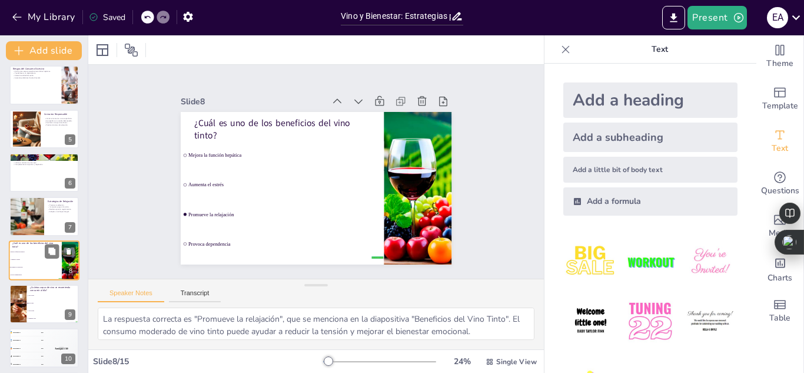
scroll to position [179, 0]
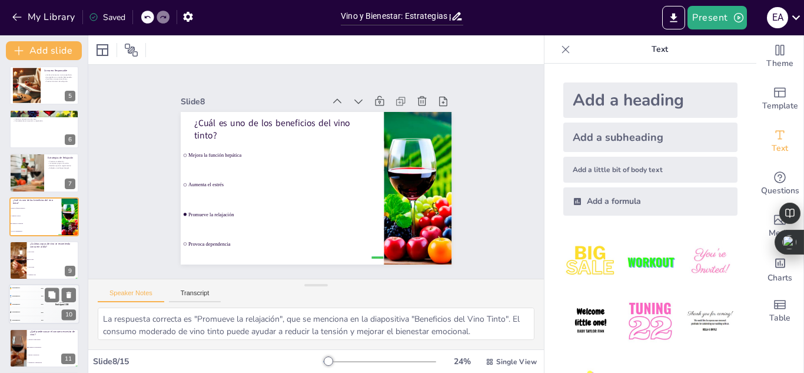
click at [37, 307] on div "🥉 Participant 3 300" at bounding box center [26, 304] width 35 height 8
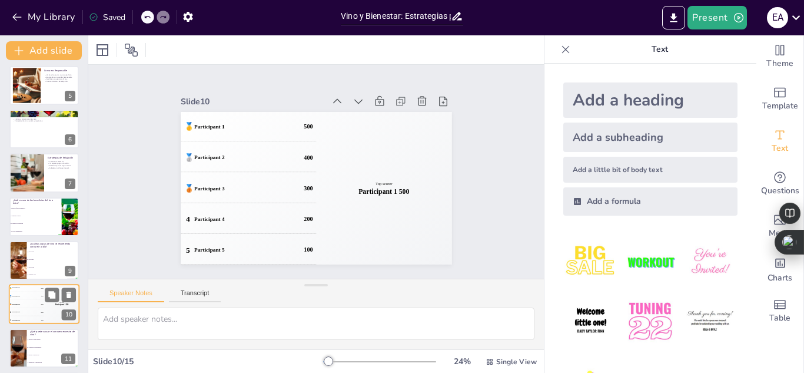
scroll to position [267, 0]
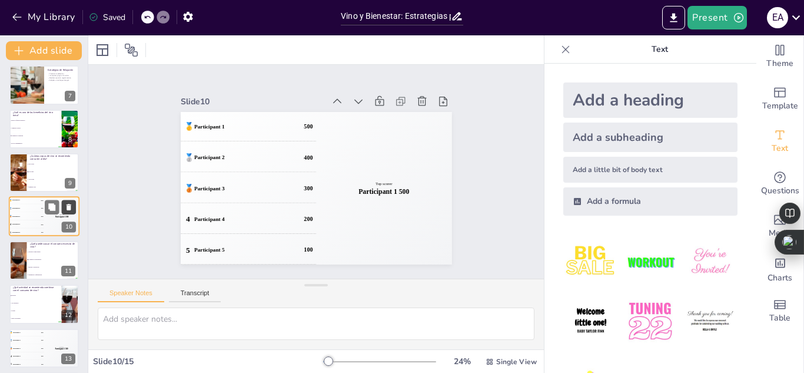
click at [70, 206] on icon at bounding box center [69, 207] width 5 height 6
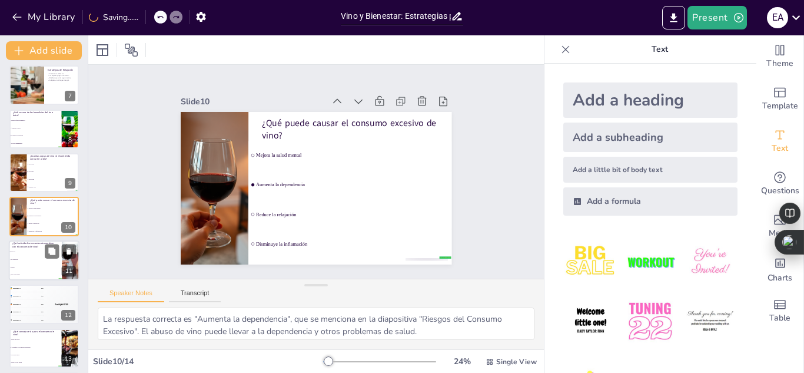
click at [32, 251] on span "Ejercicio" at bounding box center [36, 252] width 51 height 2
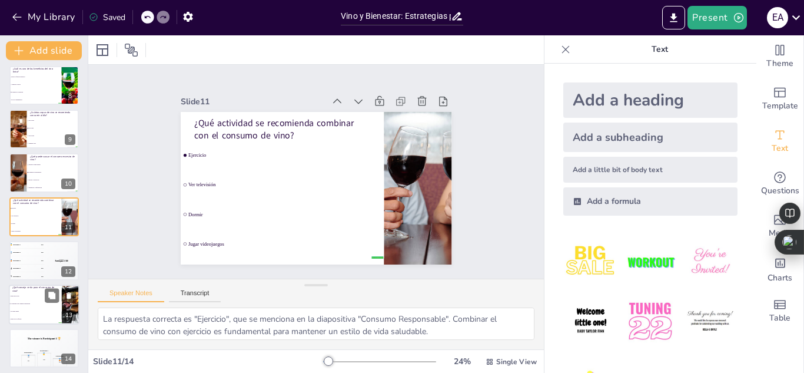
click at [28, 305] on li "Acompañar con comidas balanceadas" at bounding box center [35, 304] width 53 height 8
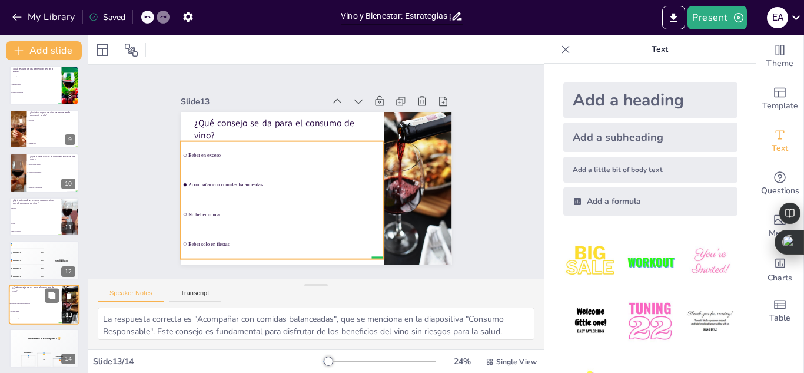
scroll to position [314, 0]
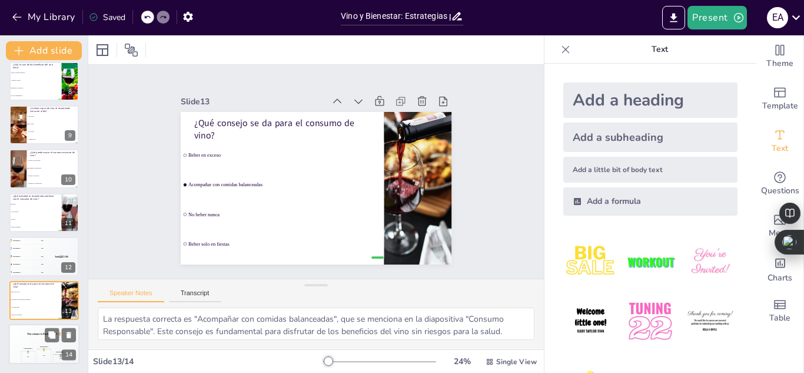
click at [24, 339] on div "The winner is Participant 1 🏆" at bounding box center [44, 334] width 71 height 20
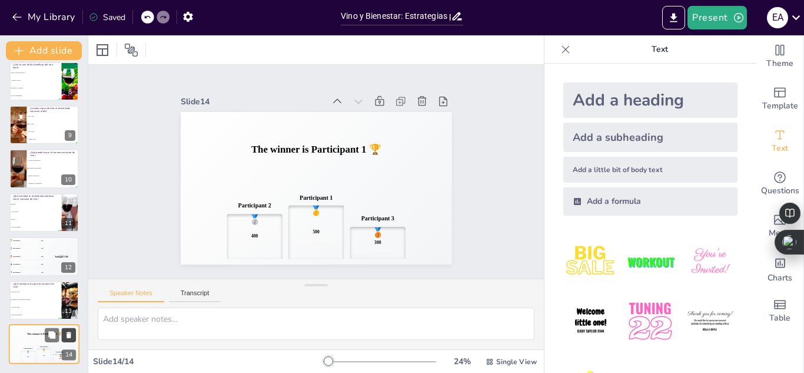
click at [71, 333] on icon at bounding box center [69, 334] width 5 height 6
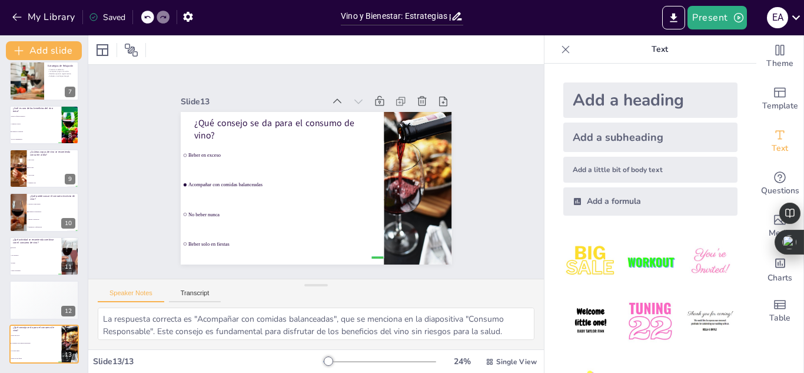
scroll to position [271, 0]
click at [30, 302] on div "🥉 Participant 3 300" at bounding box center [26, 300] width 35 height 8
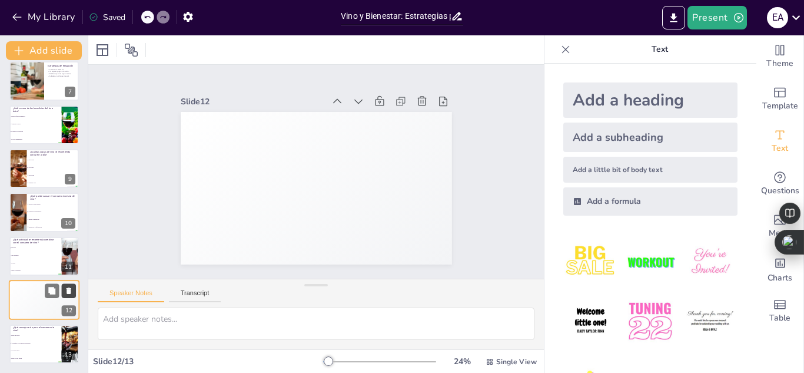
click at [68, 290] on icon at bounding box center [69, 290] width 5 height 6
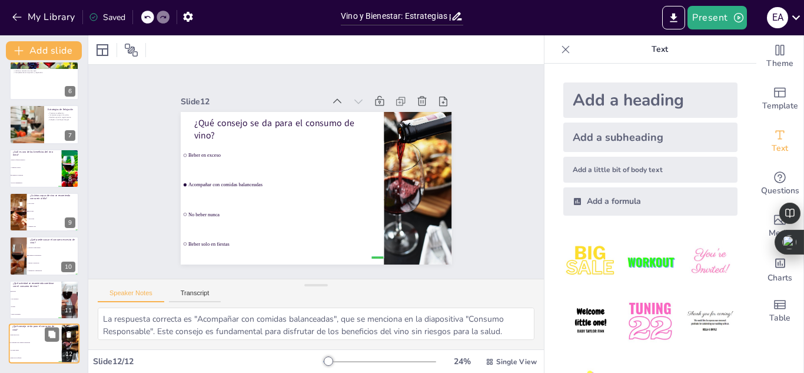
scroll to position [227, 0]
click at [41, 256] on li "Aumenta la dependencia" at bounding box center [52, 255] width 53 height 8
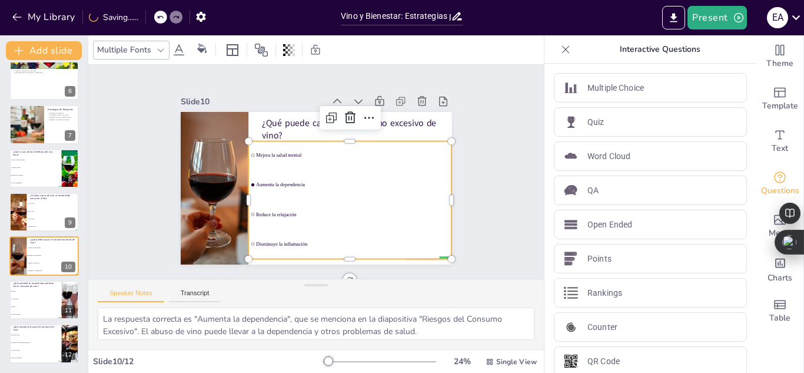
click at [283, 253] on li "Disminuye la inflamación" at bounding box center [238, 182] width 90 height 202
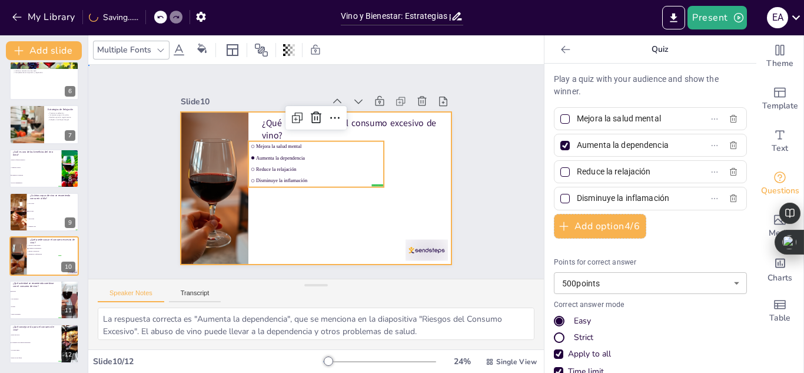
drag, startPoint x: 373, startPoint y: 246, endPoint x: 412, endPoint y: 237, distance: 39.7
click at [412, 218] on div "¿Qué puede causar el consumo excesivo de vino? false | editor Mejora la salud m…" at bounding box center [356, 127] width 201 height 181
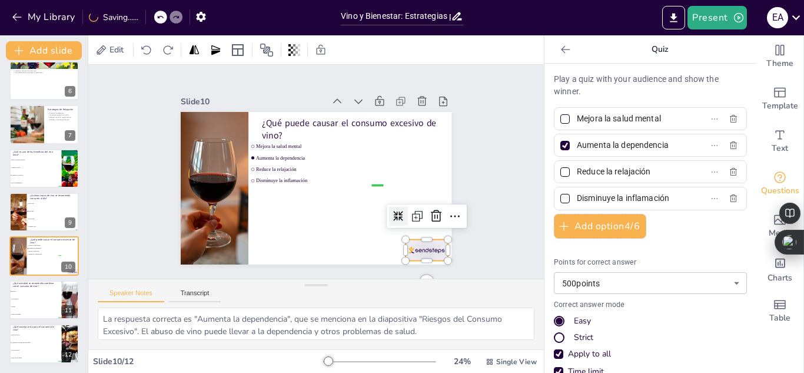
click at [231, 241] on div at bounding box center [216, 264] width 29 height 46
click at [359, 287] on icon at bounding box center [350, 294] width 15 height 15
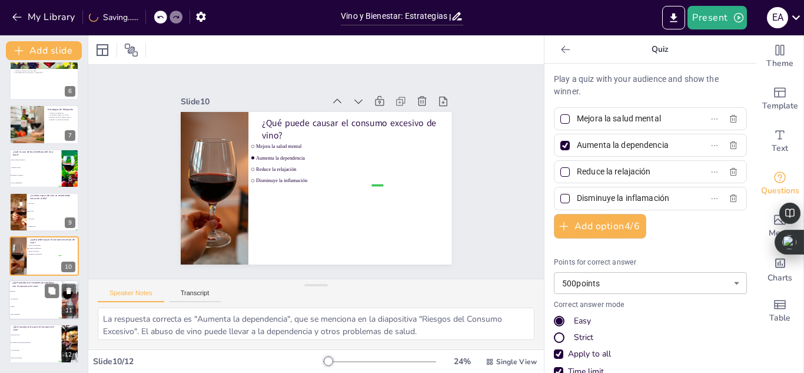
click at [25, 302] on li "Ver televisión" at bounding box center [35, 299] width 53 height 8
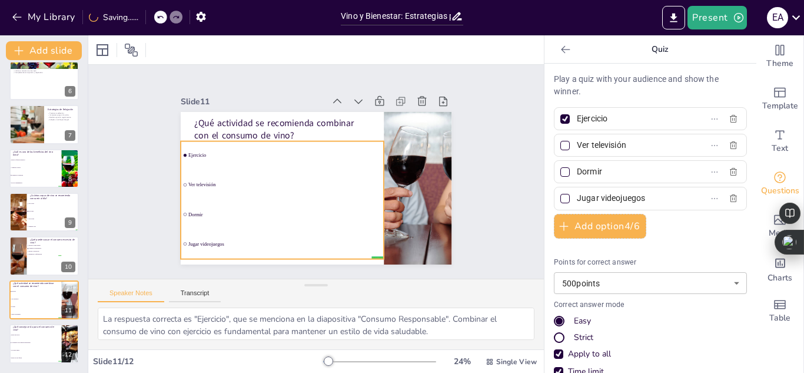
click at [300, 249] on li "Jugar videojuegos" at bounding box center [237, 178] width 126 height 190
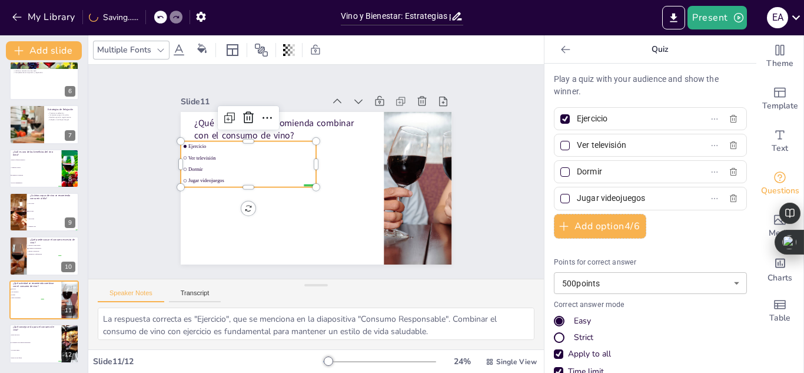
click at [466, 193] on div "Slide 1 Vino y Bienestar: Estrategias para Reducir el Estrés de Forma Moderada …" at bounding box center [315, 171] width 363 height 374
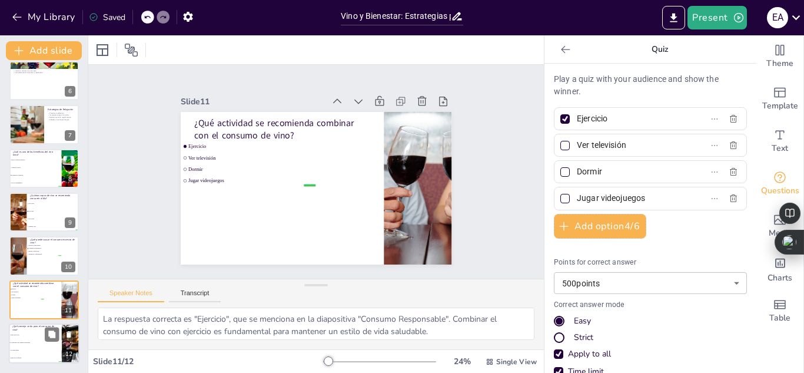
click at [29, 337] on li "Beber en exceso" at bounding box center [35, 335] width 53 height 8
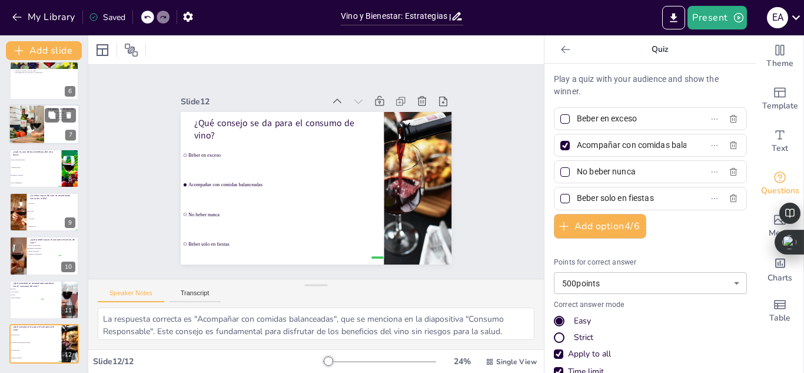
click at [55, 131] on div at bounding box center [44, 125] width 71 height 40
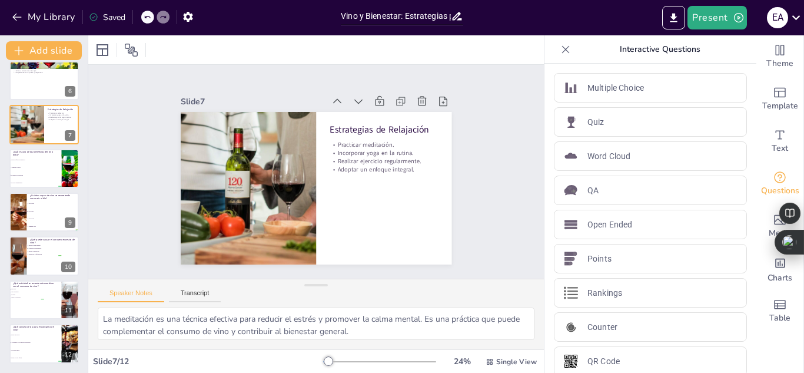
scroll to position [0, 0]
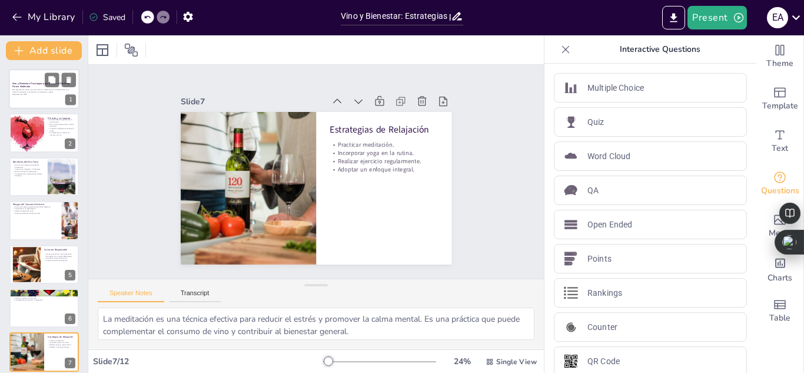
click at [35, 91] on p "Este presentación analiza cómo el consumo moderado de vino puede influir en la …" at bounding box center [44, 91] width 64 height 4
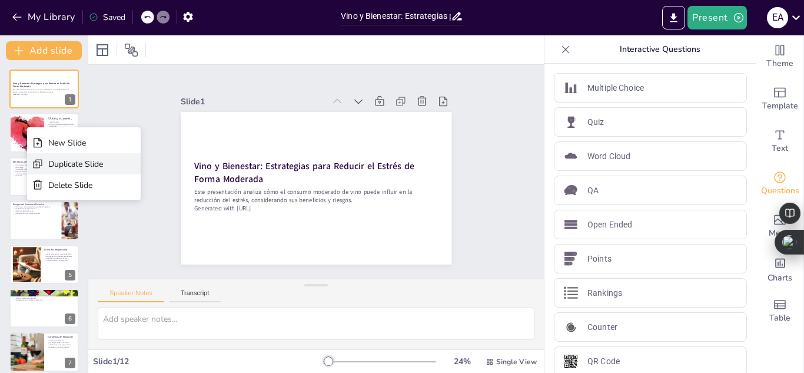
click at [58, 164] on div "Duplicate Slide" at bounding box center [75, 163] width 55 height 11
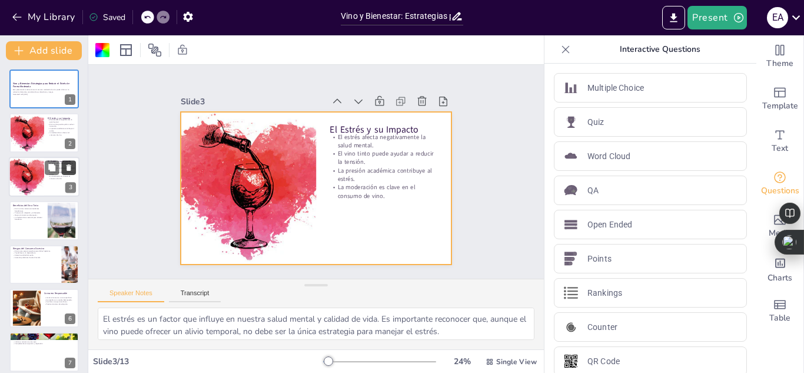
click at [70, 170] on icon at bounding box center [69, 167] width 5 height 6
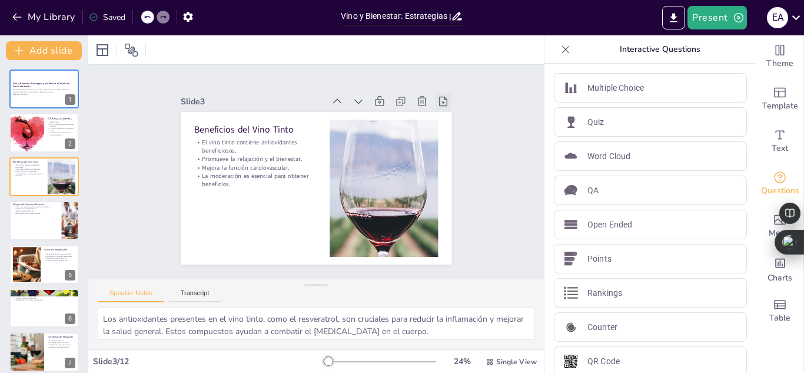
click at [366, 304] on icon at bounding box center [358, 311] width 14 height 14
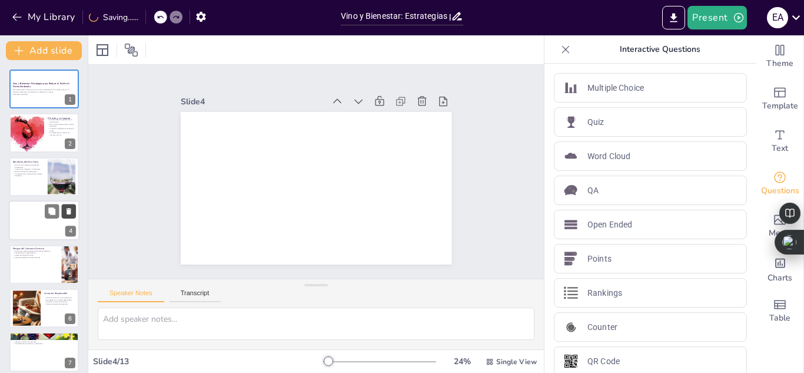
click at [68, 211] on icon at bounding box center [69, 211] width 5 height 6
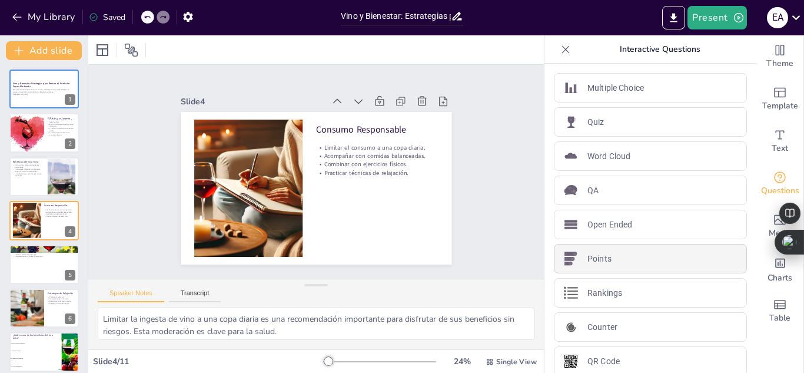
click at [590, 257] on p "Points" at bounding box center [600, 259] width 24 height 12
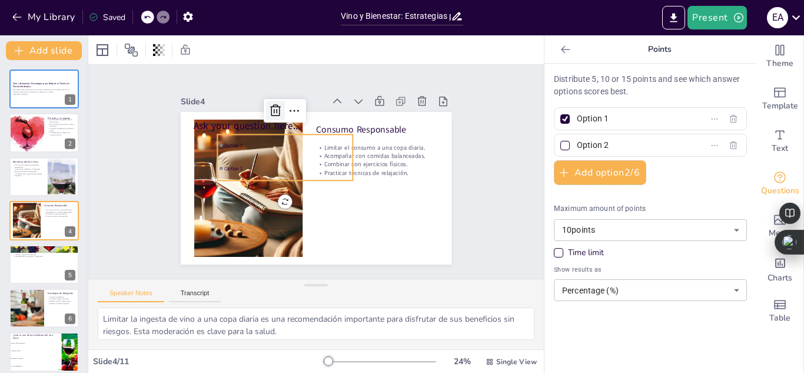
click at [324, 106] on icon at bounding box center [334, 101] width 20 height 20
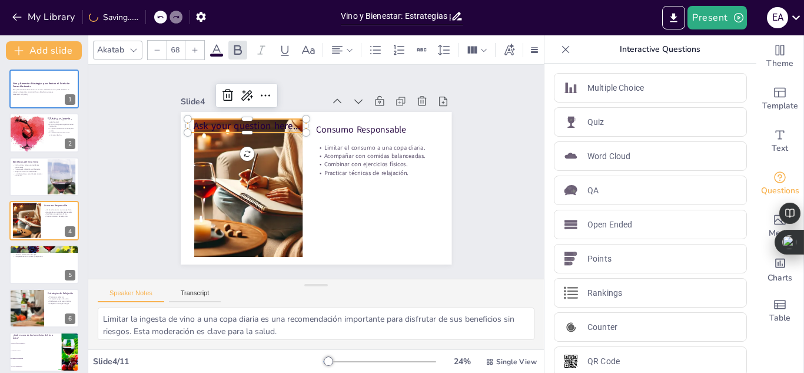
click at [352, 131] on span "Ask your question here..." at bounding box center [399, 168] width 94 height 74
click at [329, 67] on icon at bounding box center [338, 57] width 19 height 19
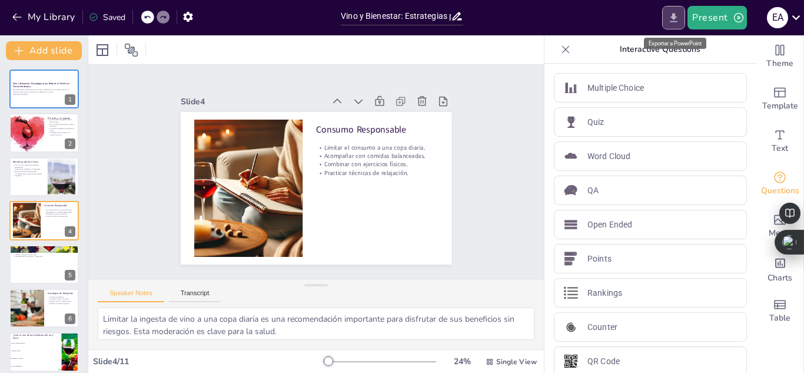
click at [672, 21] on icon "Export to PowerPoint" at bounding box center [674, 17] width 7 height 9
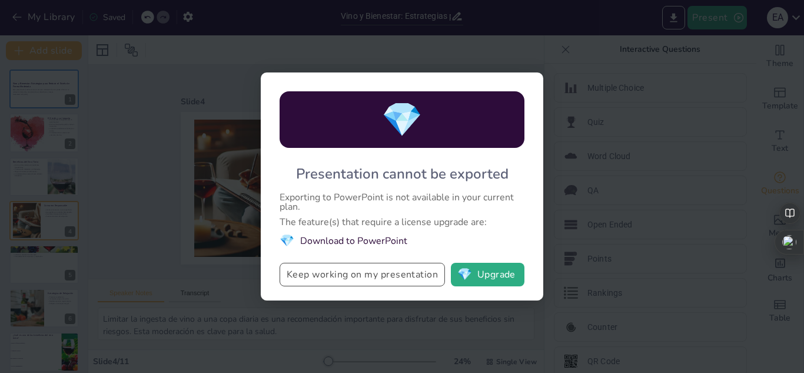
click at [378, 273] on button "Keep working on my presentation" at bounding box center [362, 275] width 165 height 24
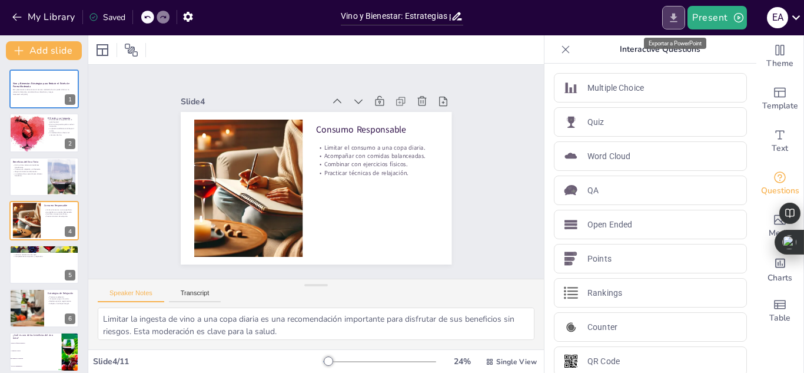
click at [680, 16] on icon "Export to PowerPoint" at bounding box center [674, 18] width 12 height 12
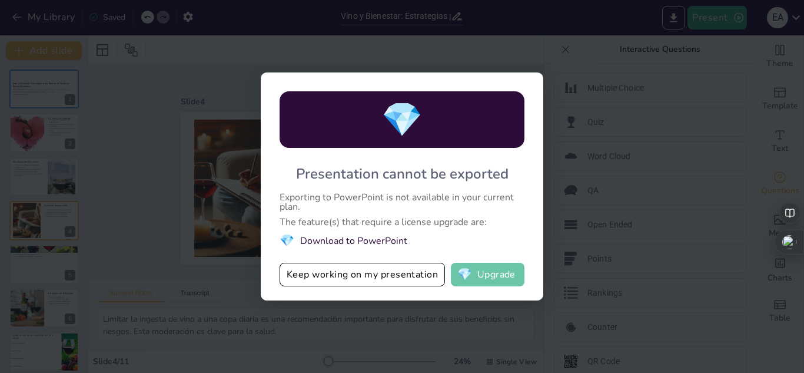
click at [491, 271] on button "💎 Upgrade" at bounding box center [488, 275] width 74 height 24
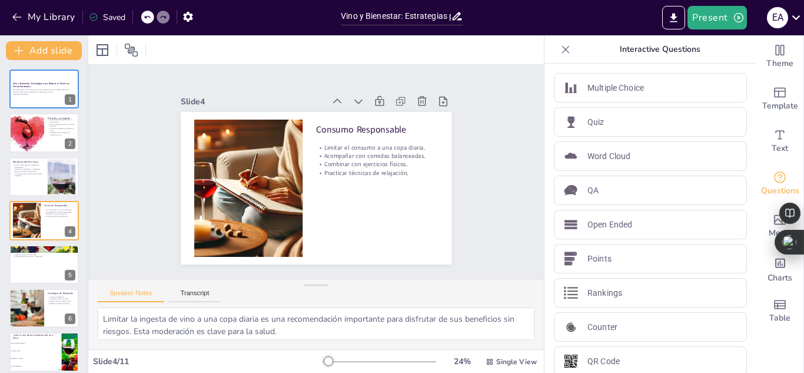
click at [560, 51] on icon at bounding box center [566, 50] width 12 height 12
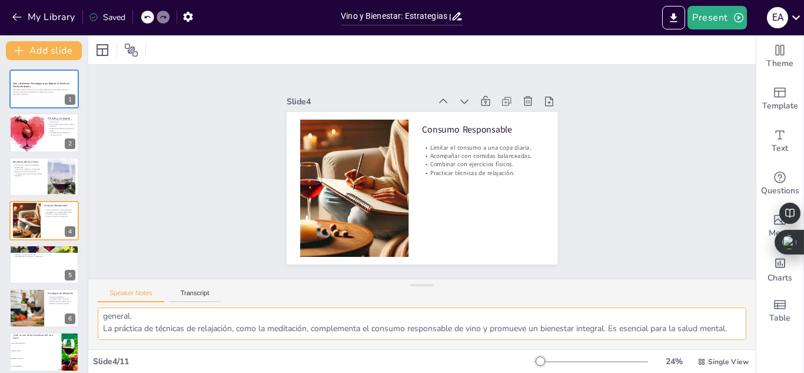
scroll to position [52, 0]
click at [94, 16] on icon at bounding box center [93, 16] width 9 height 9
click at [185, 17] on icon "button" at bounding box center [187, 17] width 9 height 10
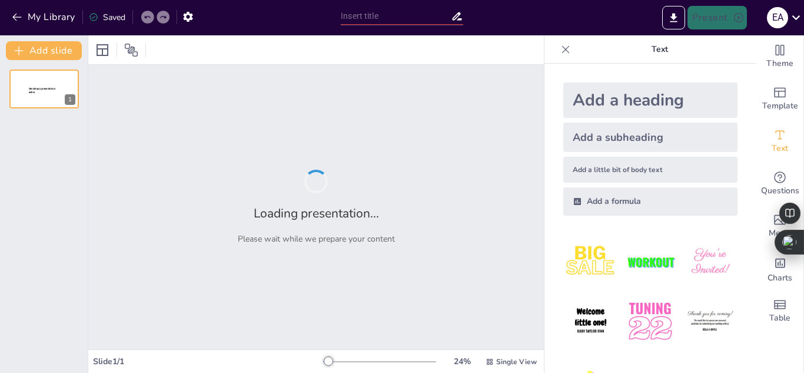
type input "Imported Redaccion-Escribir-con-claridad-y-proposito.pptx"
type input "Vino y Bienestar: Estrategias para Reducir el Estrés de Forma Moderada"
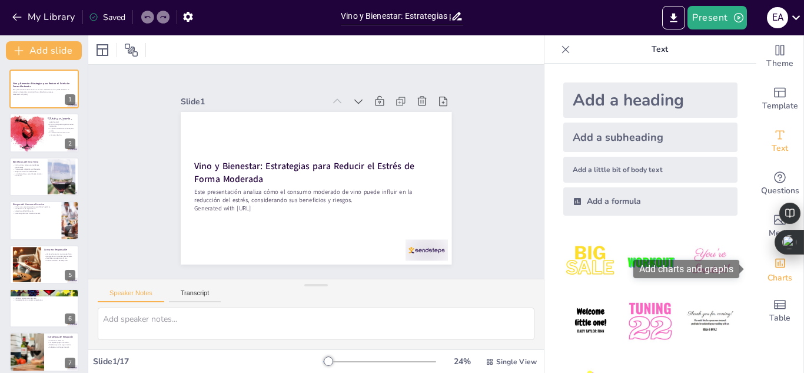
checkbox input "true"
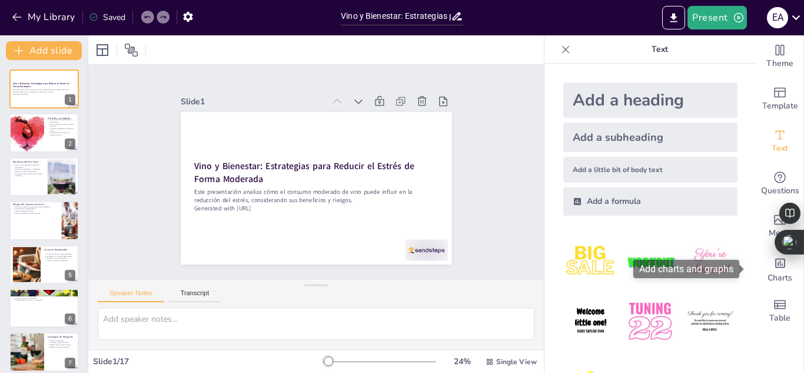
checkbox input "true"
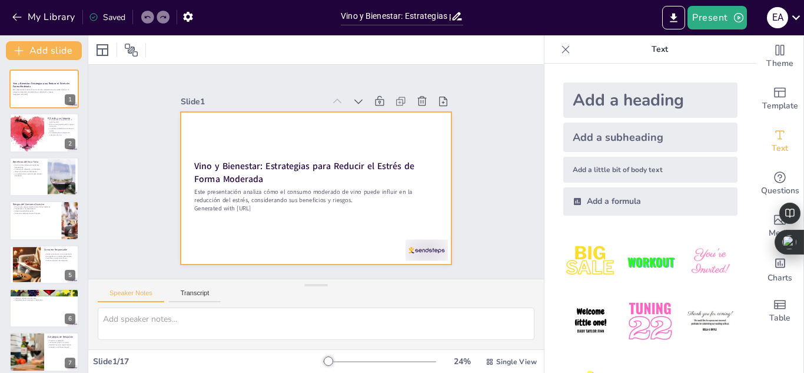
checkbox input "true"
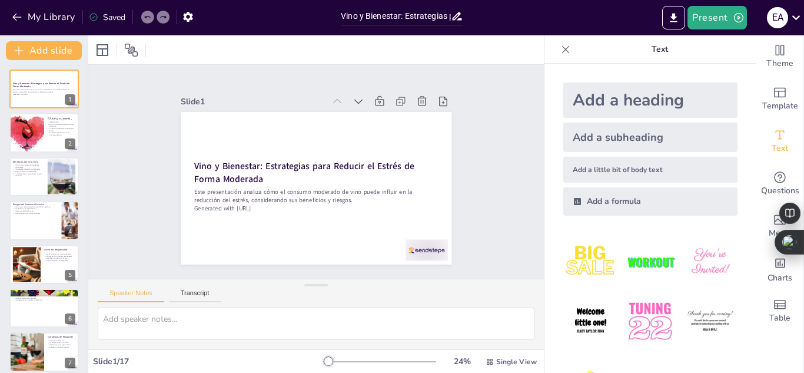
checkbox input "true"
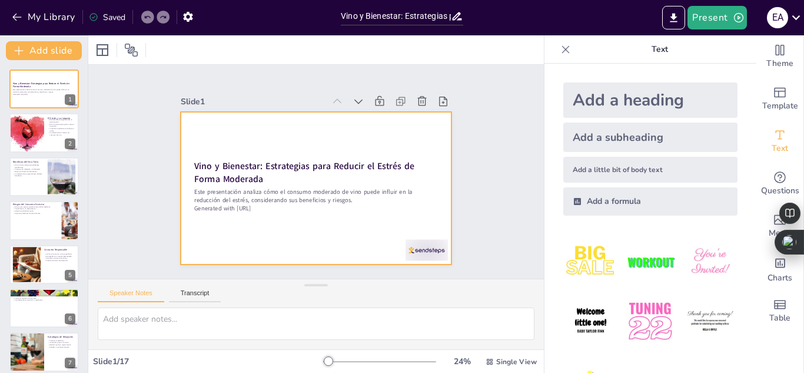
checkbox input "true"
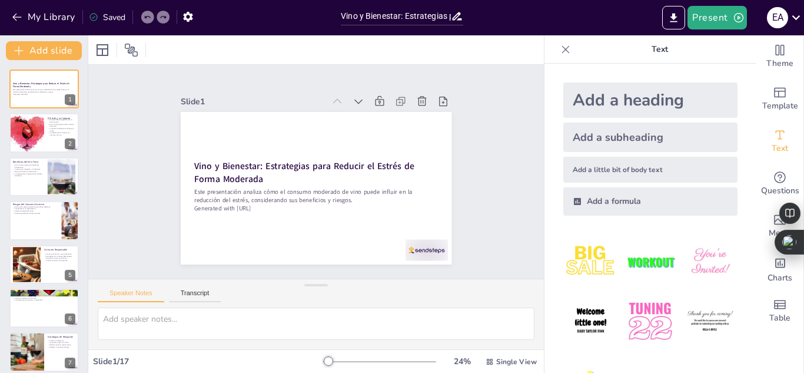
checkbox input "true"
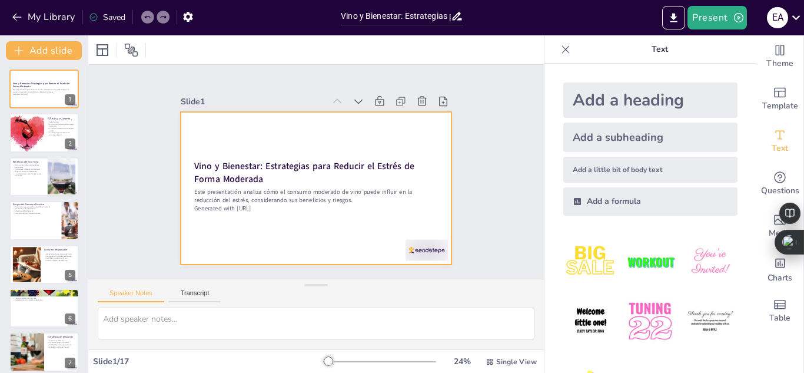
checkbox input "true"
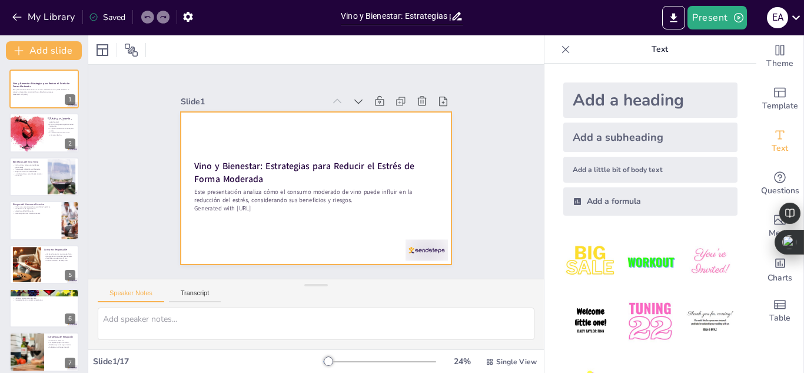
checkbox input "true"
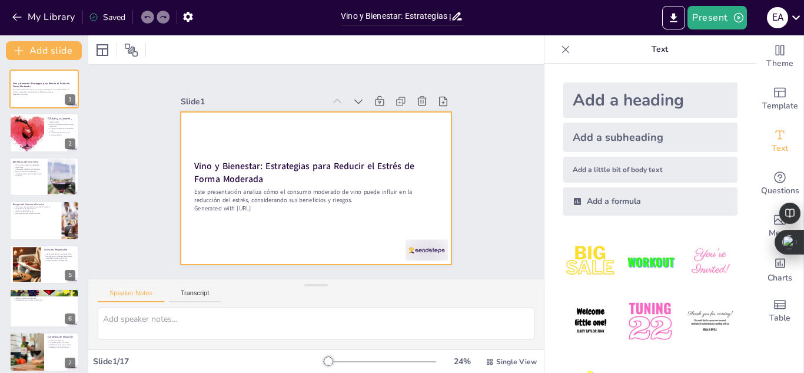
checkbox input "true"
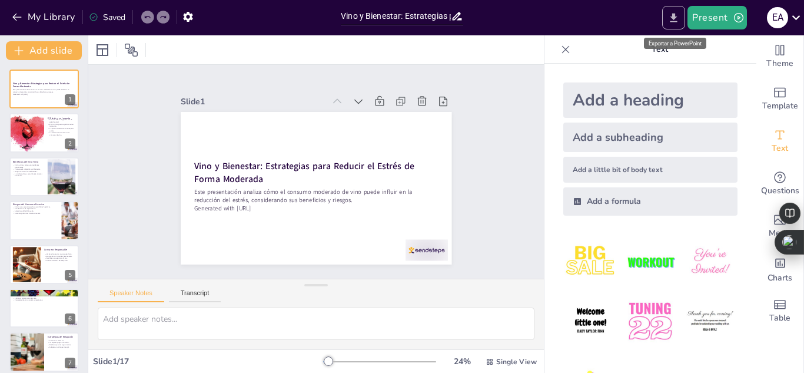
click at [679, 18] on icon "Export to PowerPoint" at bounding box center [674, 18] width 12 height 12
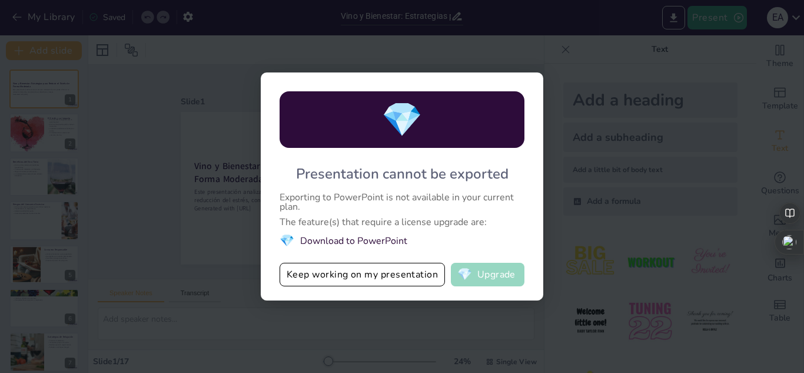
click at [496, 275] on button "💎 Upgrade" at bounding box center [488, 275] width 74 height 24
checkbox input "true"
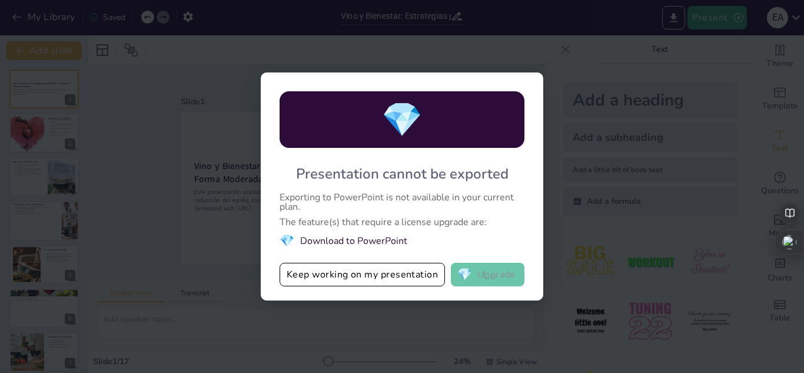
checkbox input "true"
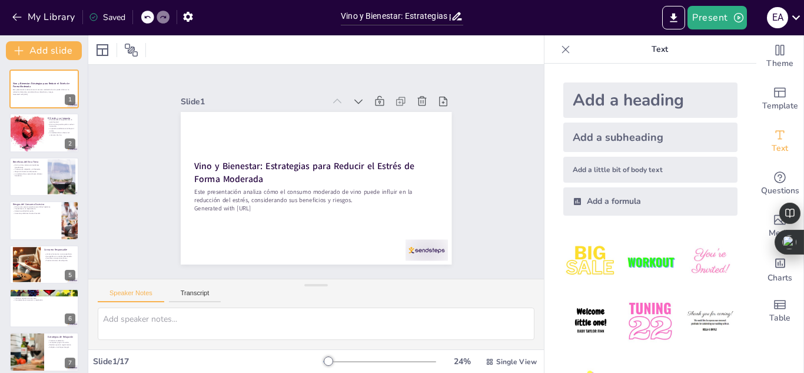
checkbox input "true"
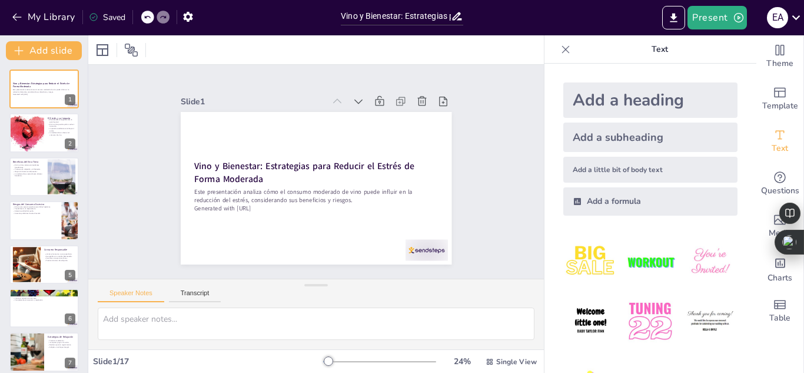
checkbox input "true"
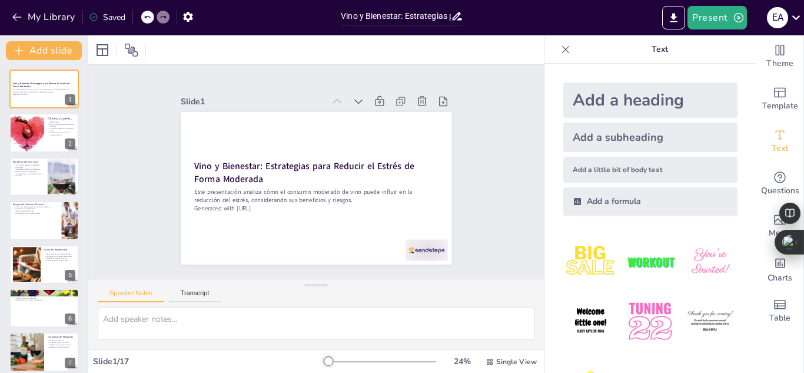
checkbox input "true"
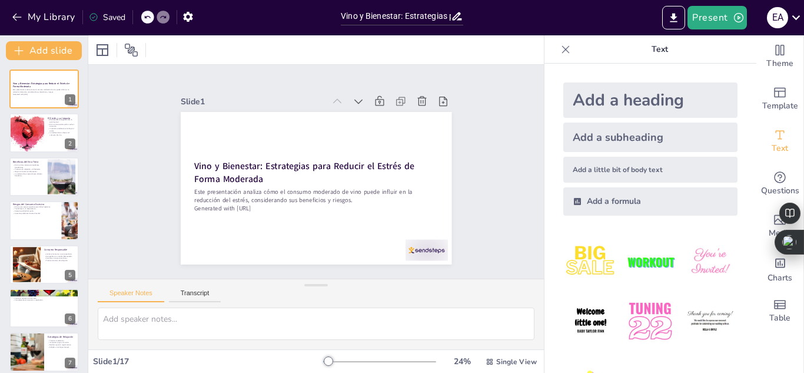
checkbox input "true"
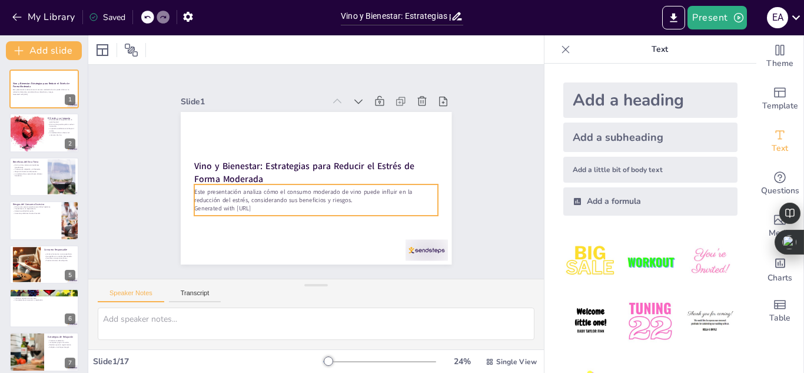
checkbox input "true"
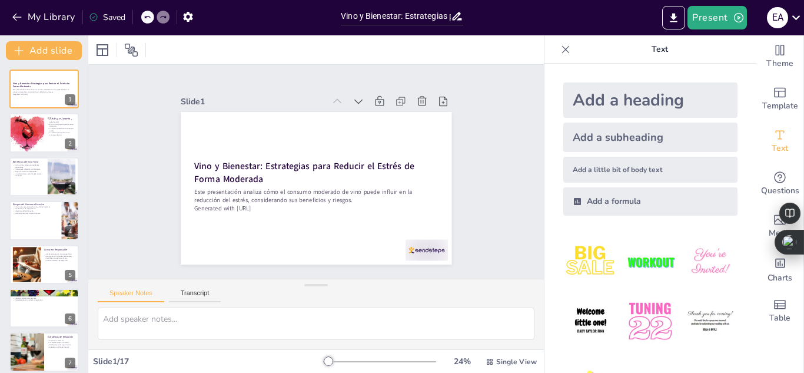
checkbox input "true"
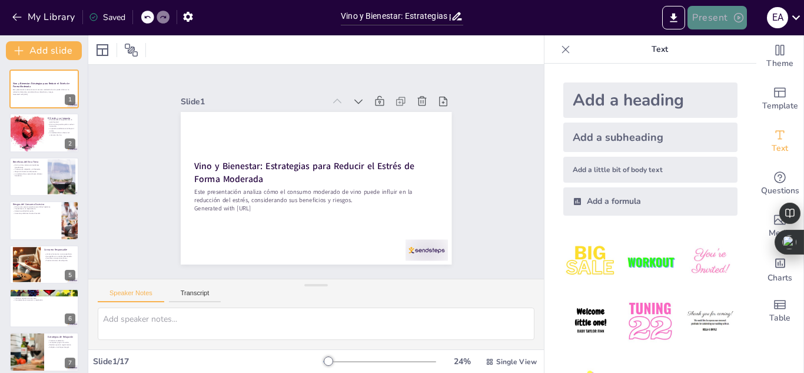
click at [732, 17] on button "Present" at bounding box center [717, 18] width 59 height 24
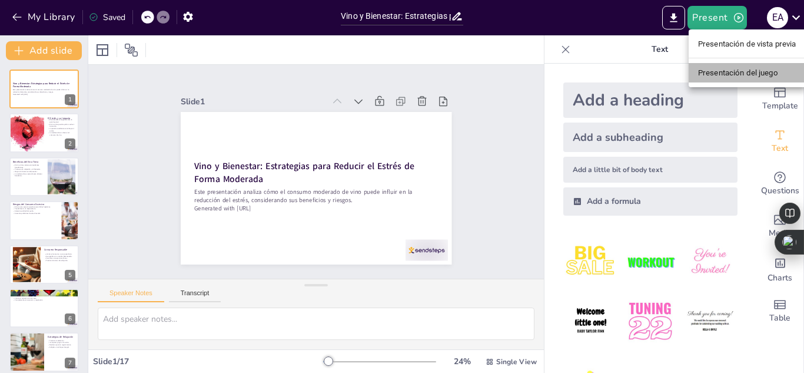
click at [721, 72] on font "Presentación del juego" at bounding box center [738, 72] width 80 height 9
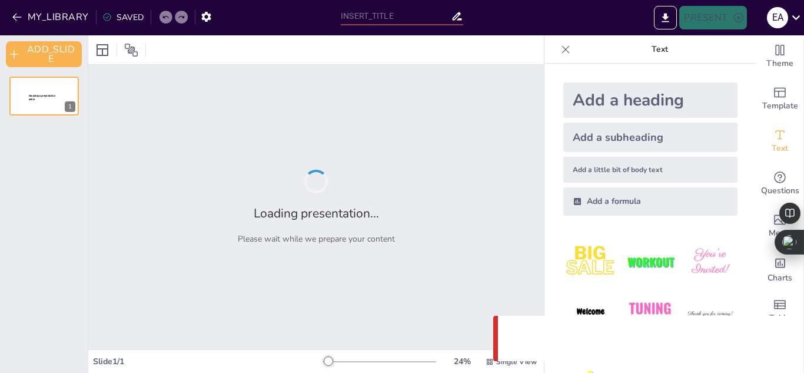
type input "Vino y Bienestar: Estrategias para Reducir el Estrés de Forma Moderada"
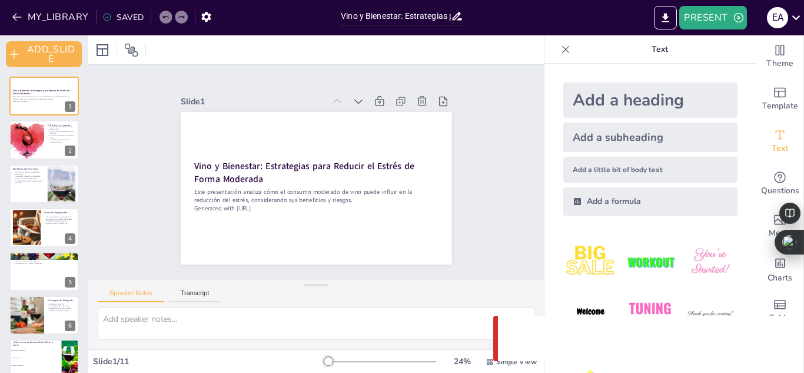
checkbox input "true"
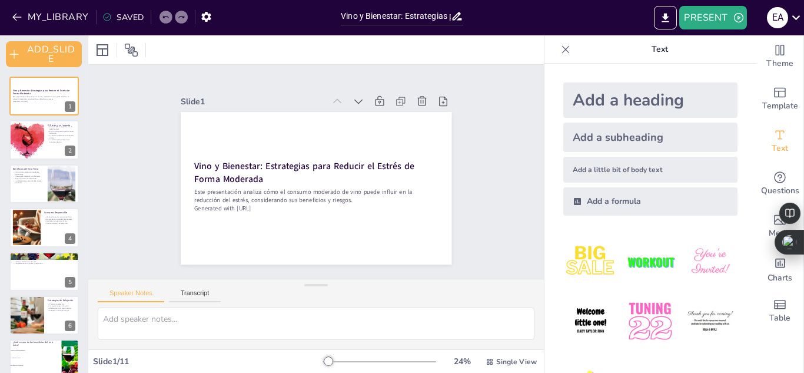
checkbox input "true"
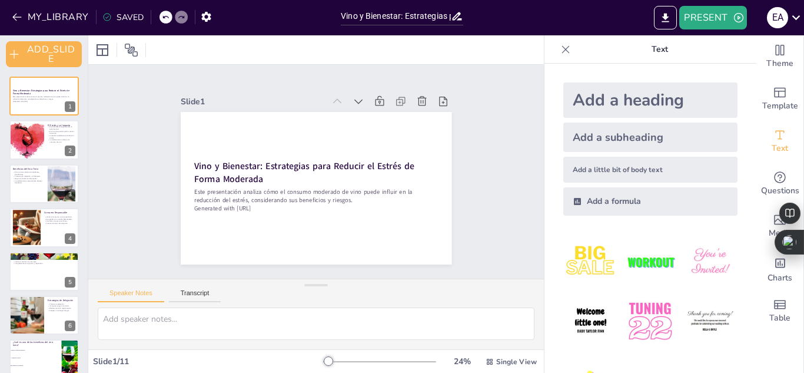
checkbox input "true"
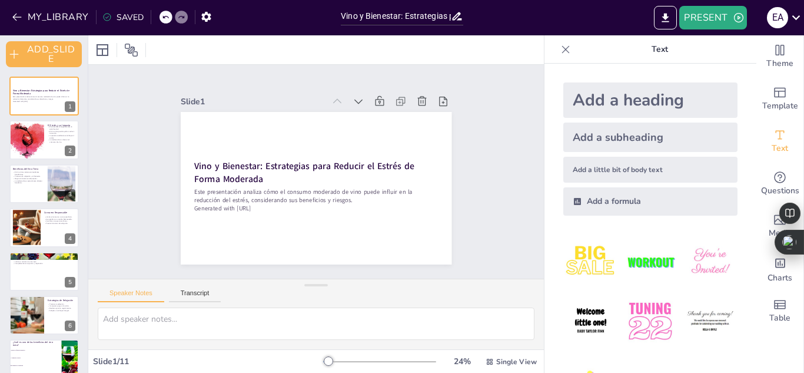
checkbox input "true"
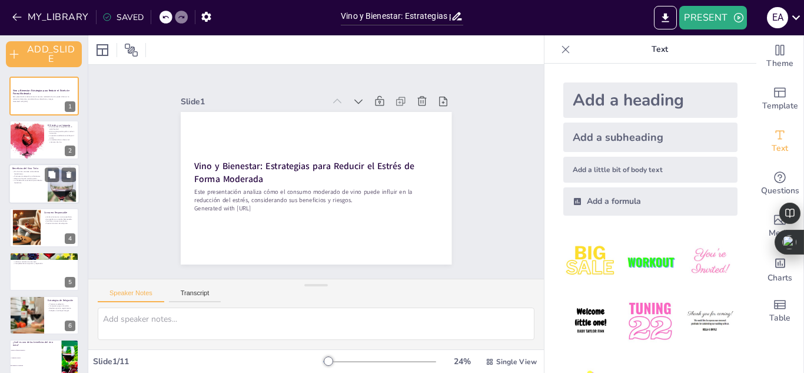
checkbox input "true"
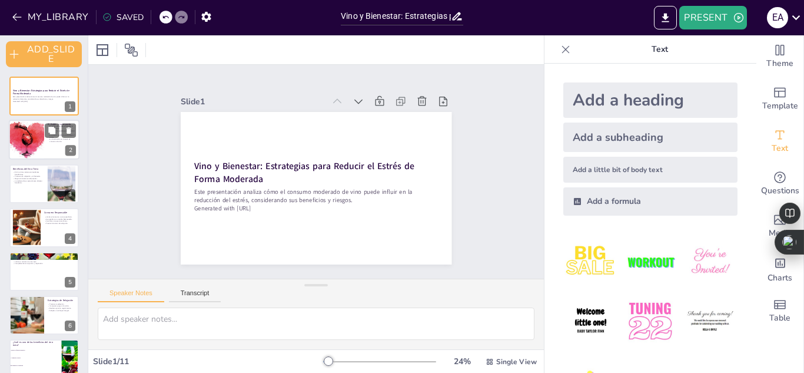
checkbox input "true"
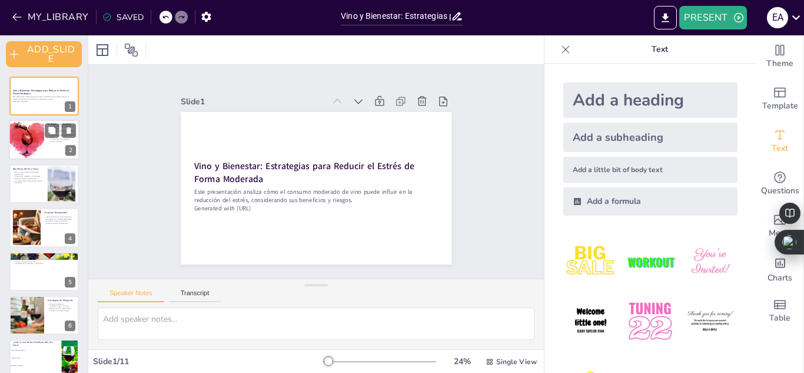
checkbox input "true"
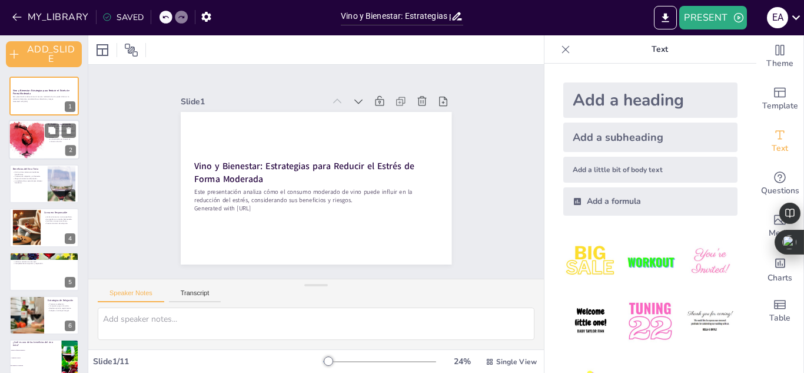
checkbox input "true"
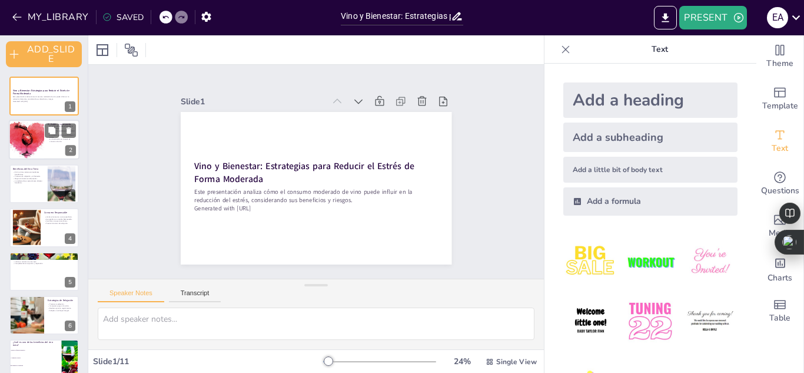
click at [22, 134] on div at bounding box center [26, 140] width 56 height 40
type textarea "El estrés es un factor que influye en nuestra salud mental y calidad de vida. E…"
checkbox input "true"
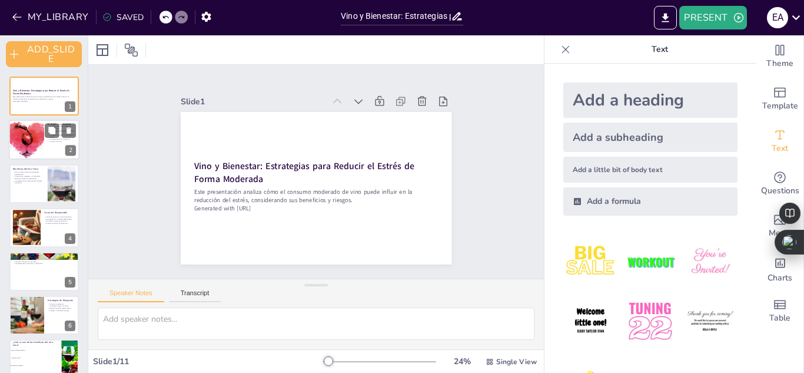
checkbox input "true"
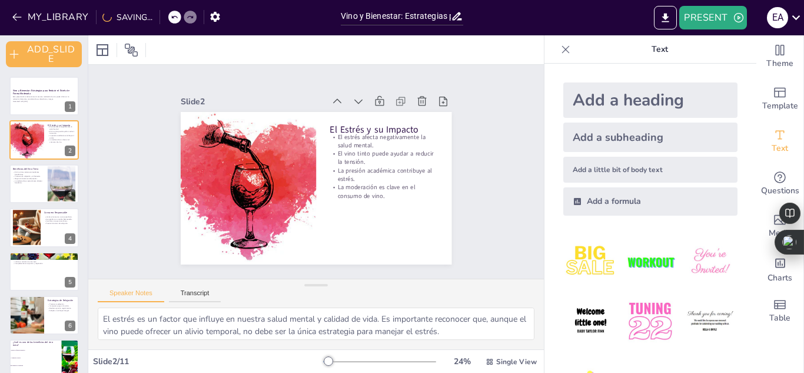
checkbox input "true"
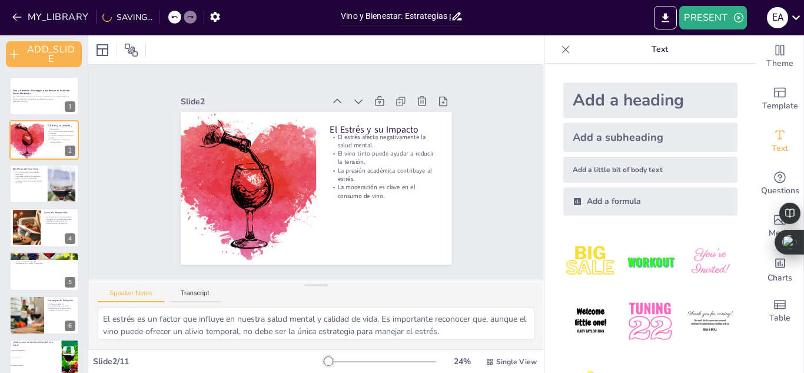
checkbox input "true"
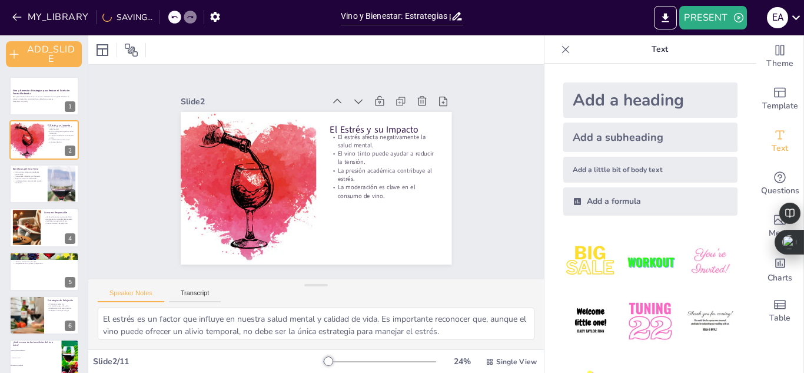
checkbox input "true"
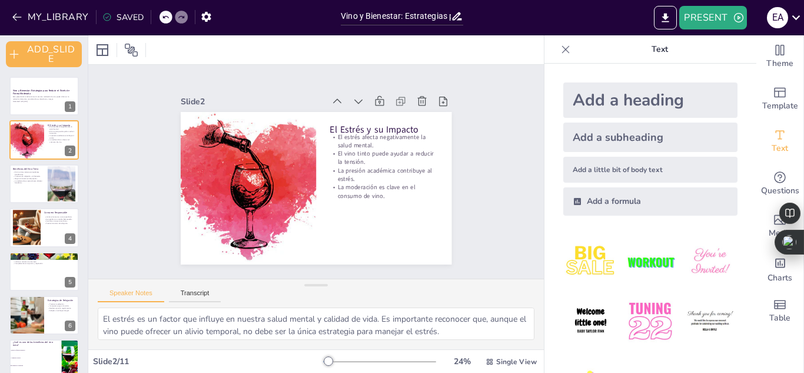
checkbox input "true"
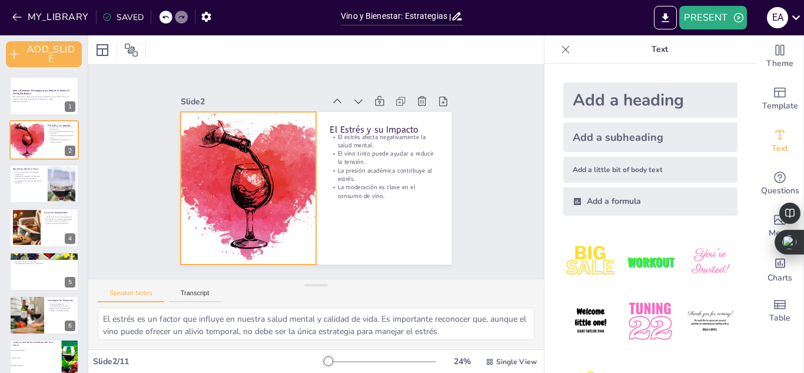
checkbox input "true"
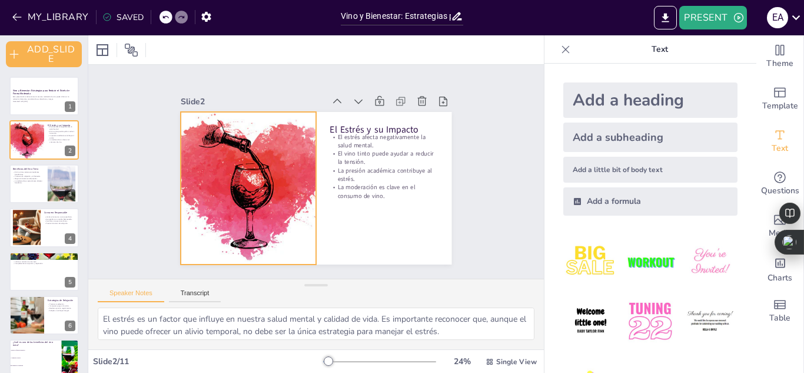
click at [285, 127] on div at bounding box center [251, 145] width 263 height 249
checkbox input "true"
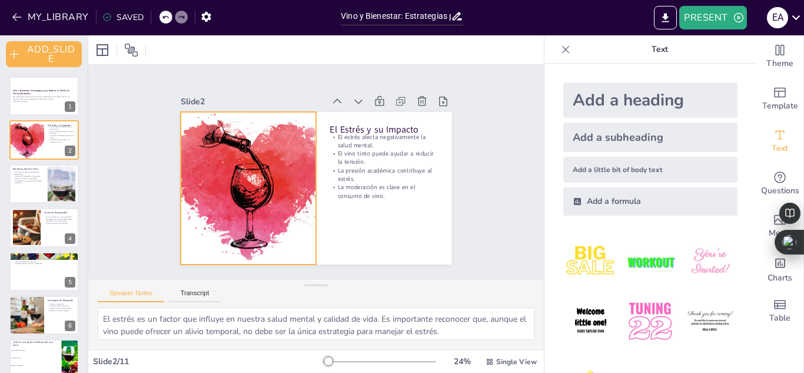
checkbox input "true"
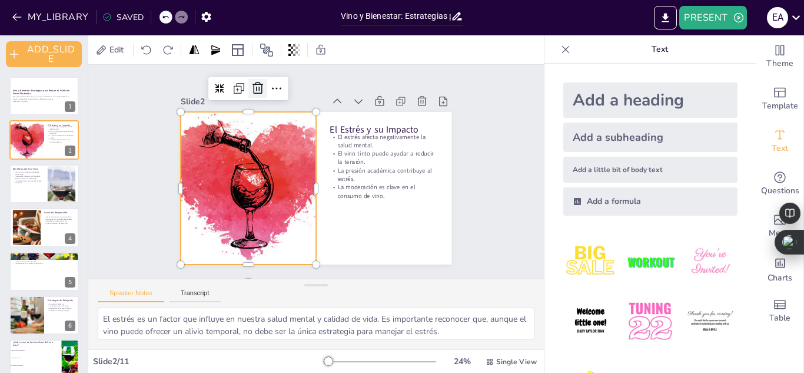
checkbox input "true"
click at [333, 86] on icon at bounding box center [343, 84] width 20 height 20
checkbox input "true"
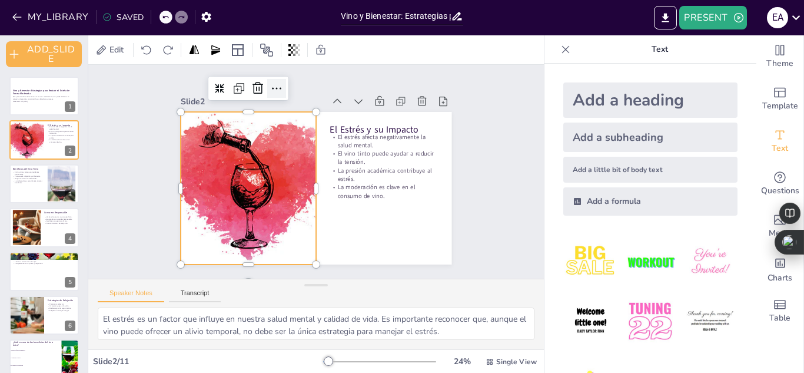
checkbox input "true"
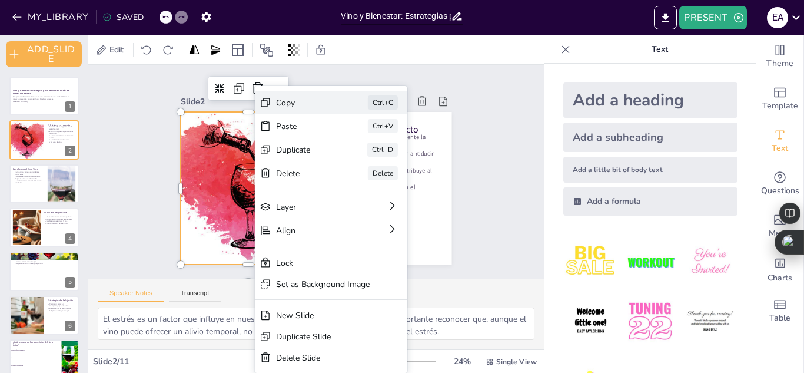
click at [334, 211] on div "Copy" at bounding box center [351, 240] width 34 height 58
checkbox input "true"
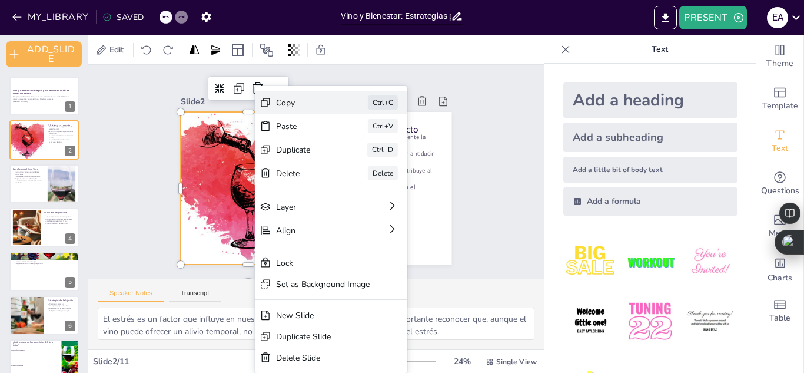
checkbox input "true"
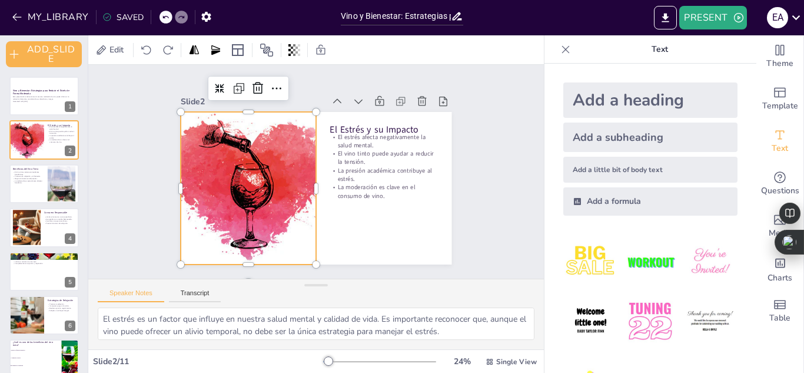
checkbox input "true"
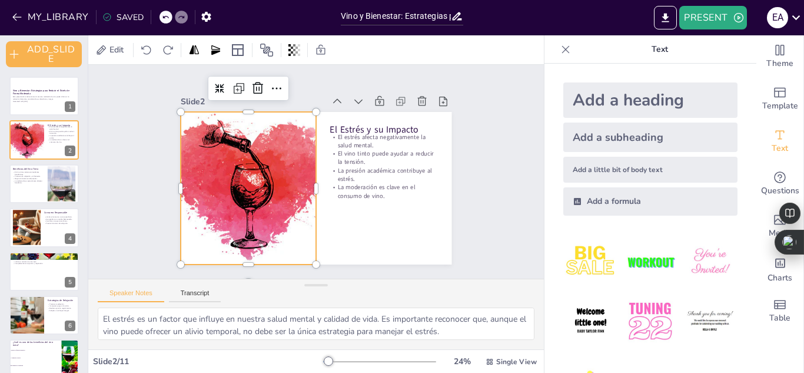
checkbox input "true"
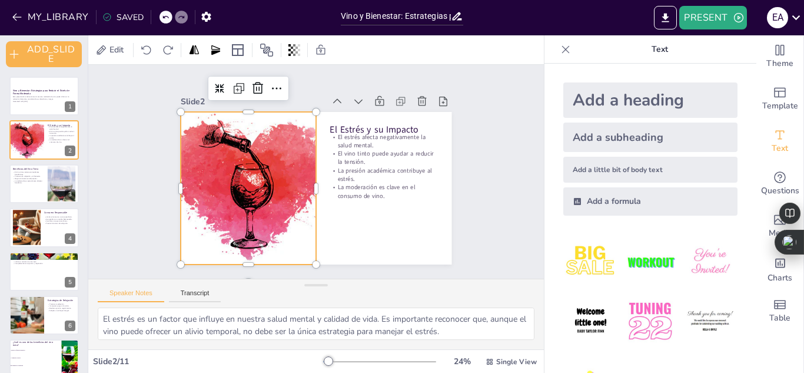
checkbox input "true"
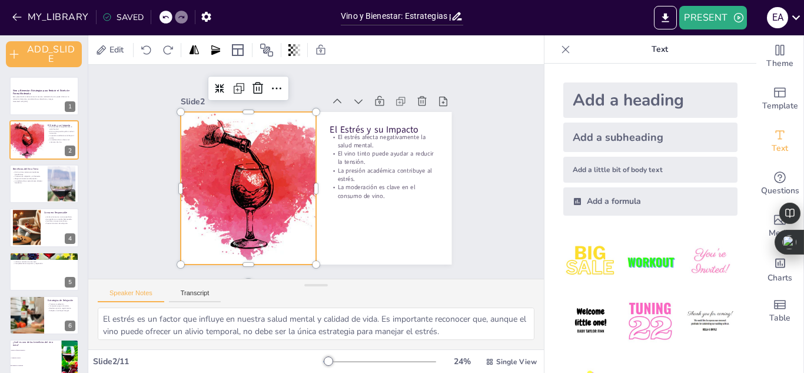
checkbox input "true"
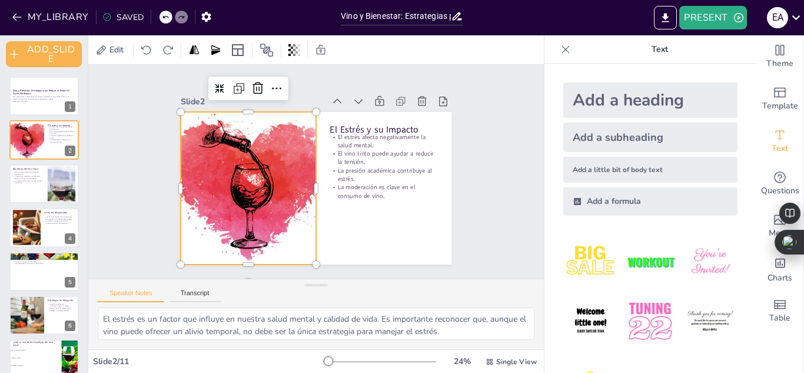
checkbox input "true"
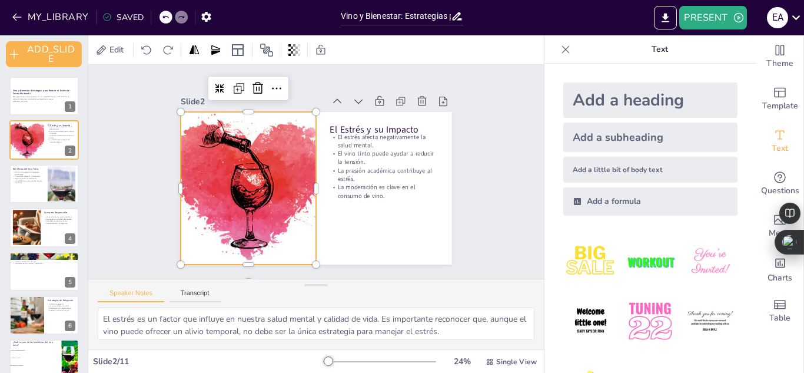
checkbox input "true"
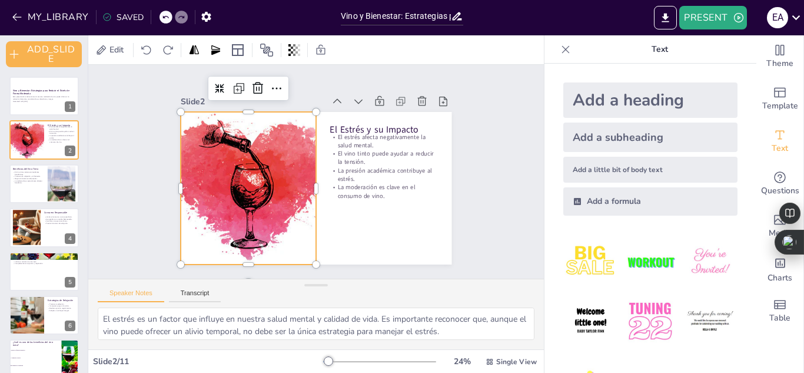
checkbox input "true"
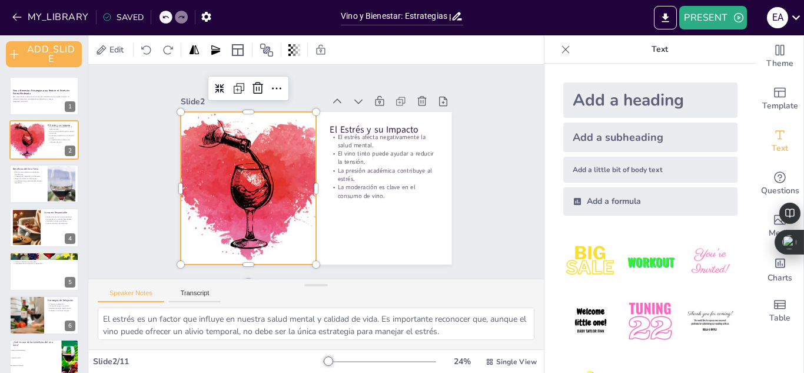
checkbox input "true"
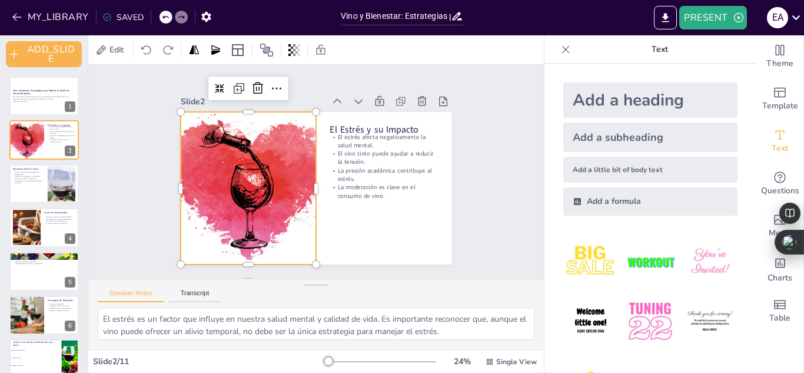
checkbox input "true"
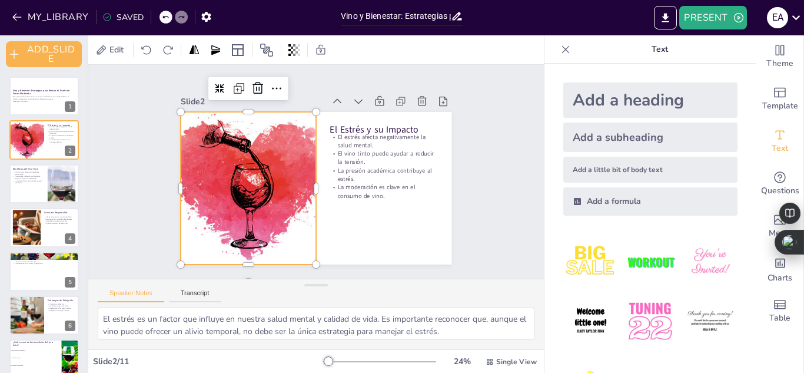
checkbox input "true"
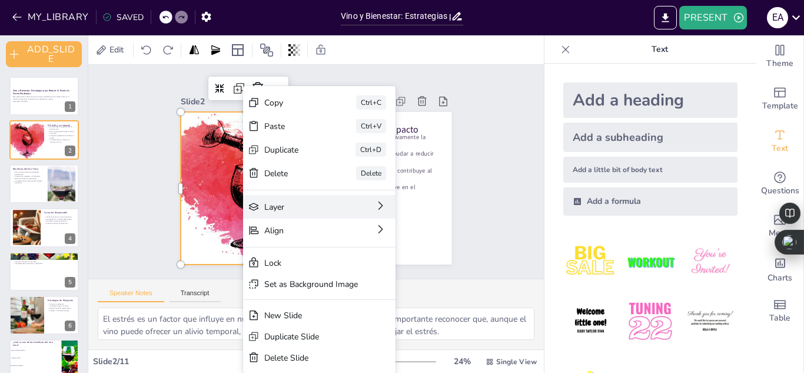
checkbox input "true"
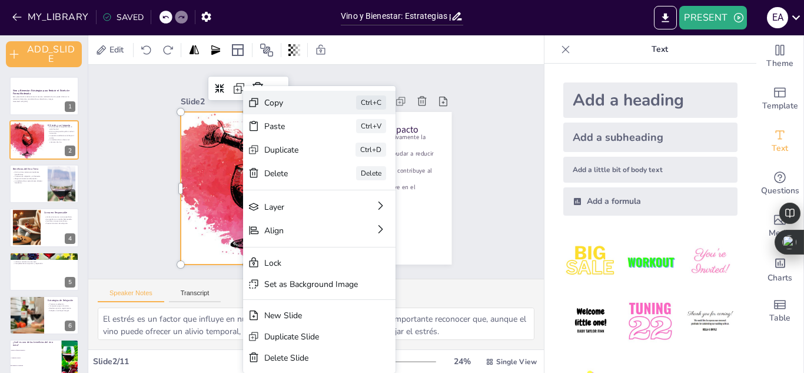
click at [323, 205] on div "Copy" at bounding box center [334, 235] width 23 height 60
checkbox input "true"
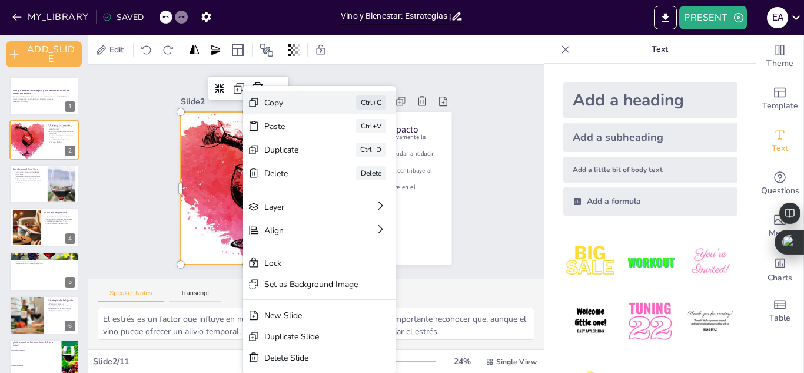
checkbox input "true"
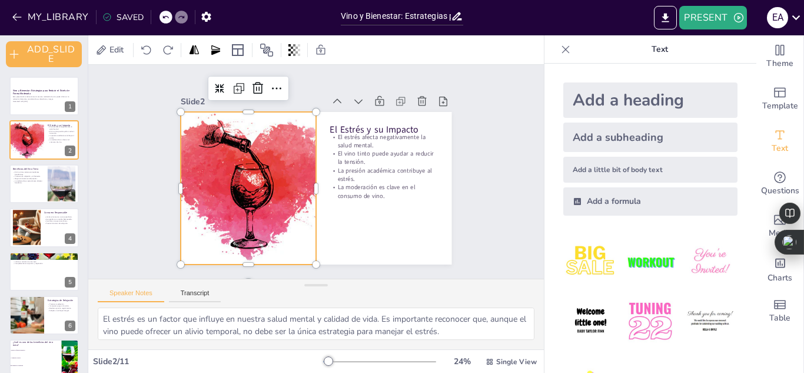
checkbox input "true"
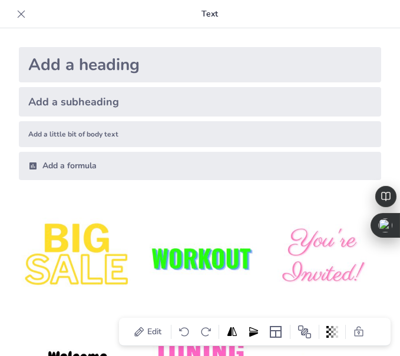
checkbox input "true"
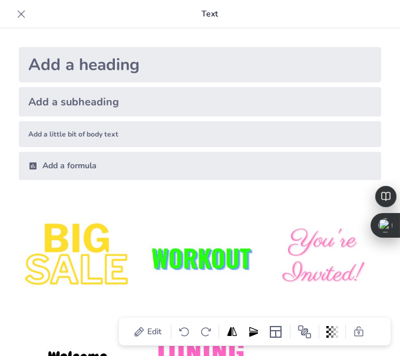
checkbox input "true"
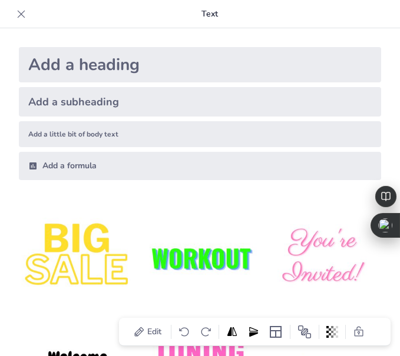
checkbox input "true"
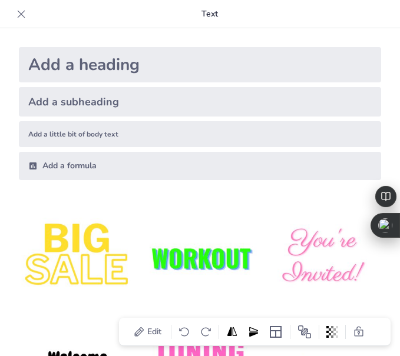
click at [19, 14] on icon at bounding box center [21, 14] width 12 height 12
checkbox input "true"
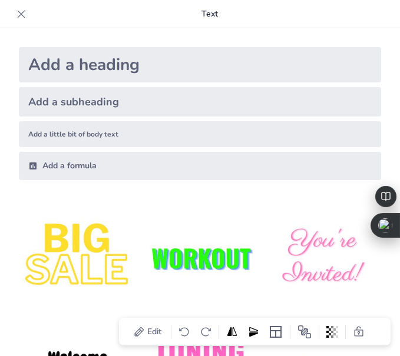
checkbox input "true"
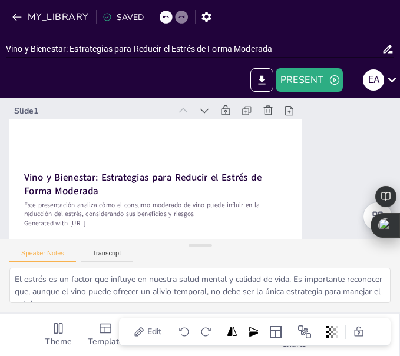
checkbox input "true"
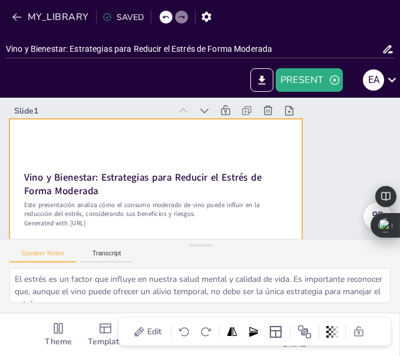
checkbox input "true"
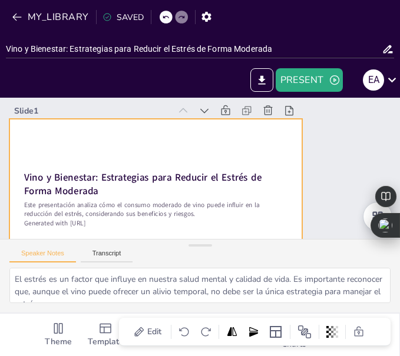
checkbox input "true"
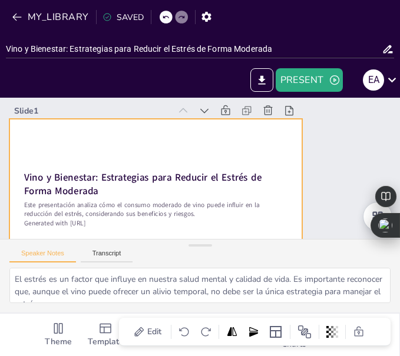
checkbox input "true"
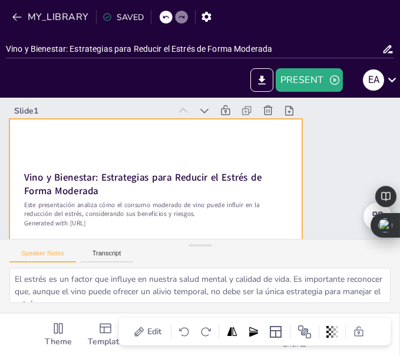
checkbox input "true"
click at [248, 144] on div at bounding box center [149, 147] width 289 height 336
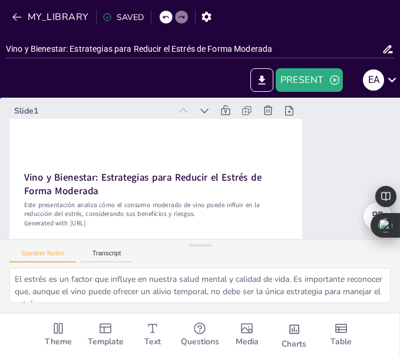
click at [248, 144] on div at bounding box center [254, 174] width 327 height 318
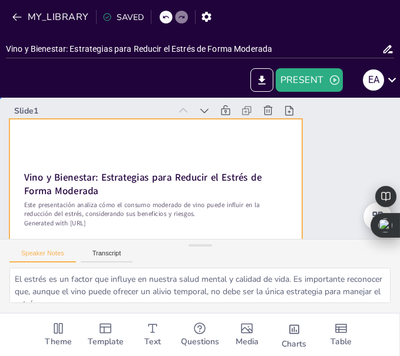
click at [162, 122] on div at bounding box center [247, 141] width 308 height 194
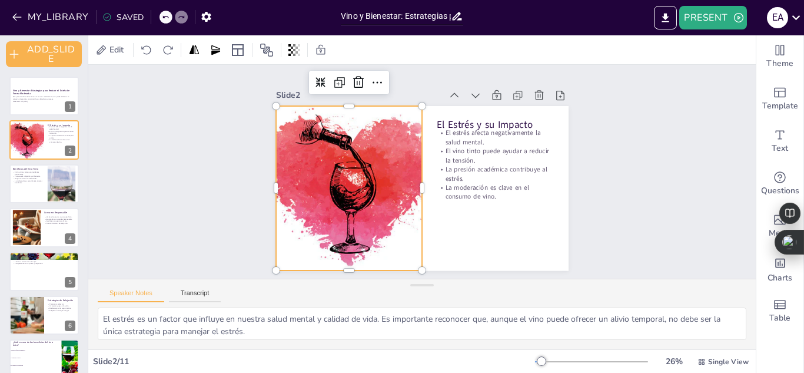
click at [345, 108] on div at bounding box center [467, 232] width 244 height 278
click at [417, 262] on icon at bounding box center [426, 271] width 19 height 19
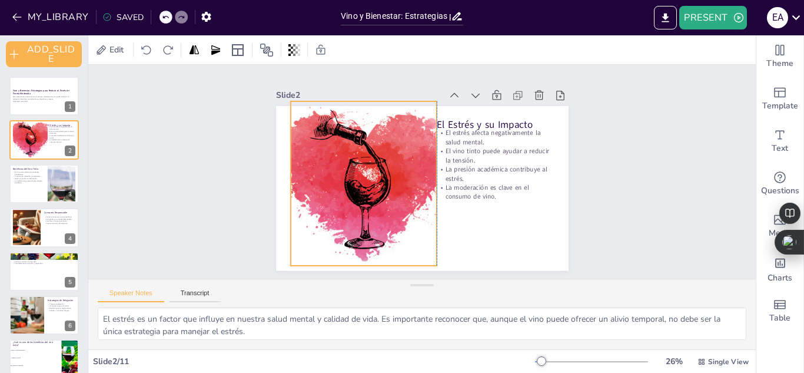
drag, startPoint x: 312, startPoint y: 118, endPoint x: 327, endPoint y: 114, distance: 15.5
click at [327, 114] on div at bounding box center [457, 123] width 281 height 277
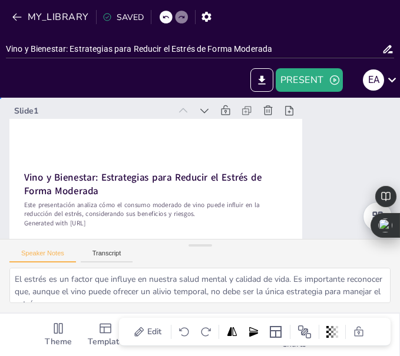
click at [392, 122] on div "Slide 1 Vino y Bienestar: Estrategias para Reducir el Estrés de Forma Moderada …" at bounding box center [192, 147] width 437 height 300
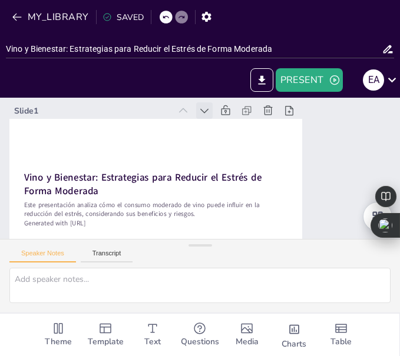
click at [237, 125] on icon at bounding box center [245, 133] width 16 height 16
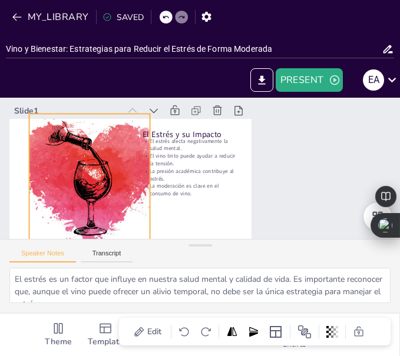
drag, startPoint x: 66, startPoint y: 171, endPoint x: 74, endPoint y: 170, distance: 7.7
click at [121, 159] on div at bounding box center [198, 57] width 155 height 204
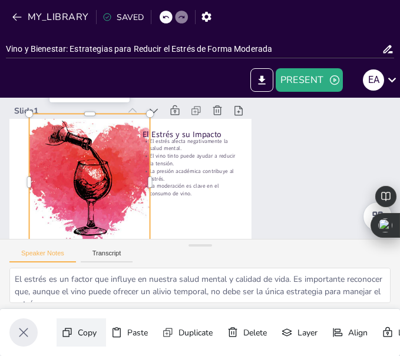
click at [149, 72] on div "Copy Ctrl+C" at bounding box center [166, 45] width 34 height 52
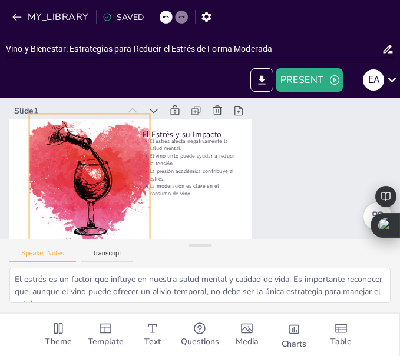
click at [117, 178] on div at bounding box center [143, 73] width 202 height 230
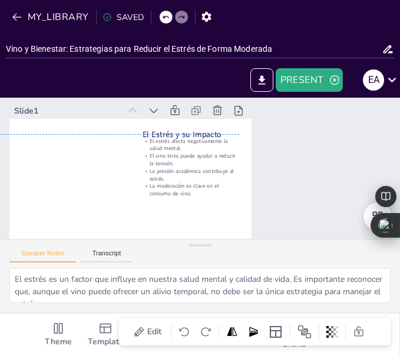
drag, startPoint x: 48, startPoint y: 161, endPoint x: -231, endPoint y: 183, distance: 279.9
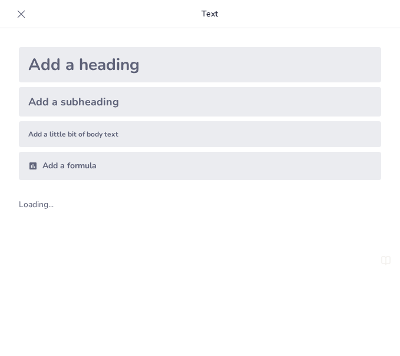
scroll to position [16, 0]
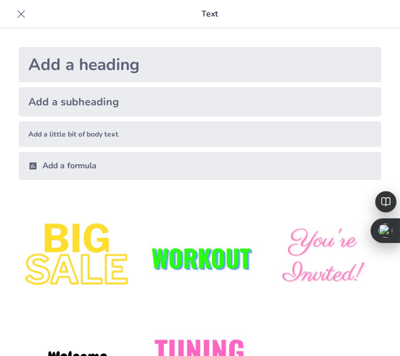
type input "Vino y Bienestar: Estrategias para Reducir el Estrés de Forma Moderada"
click at [19, 14] on icon at bounding box center [21, 14] width 12 height 12
checkbox input "true"
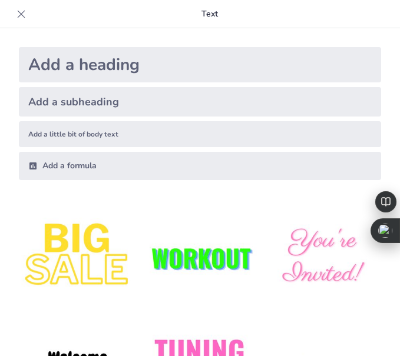
checkbox input "true"
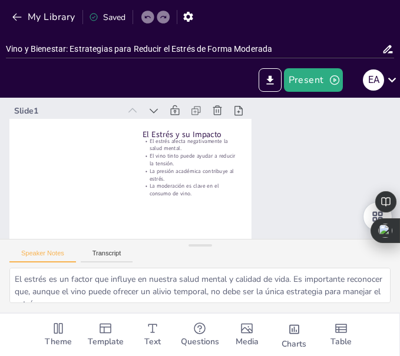
checkbox input "true"
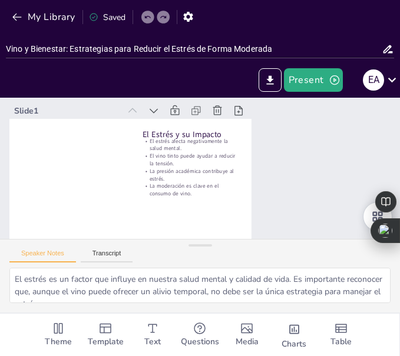
checkbox input "true"
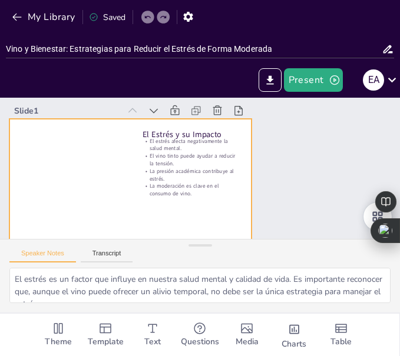
checkbox input "true"
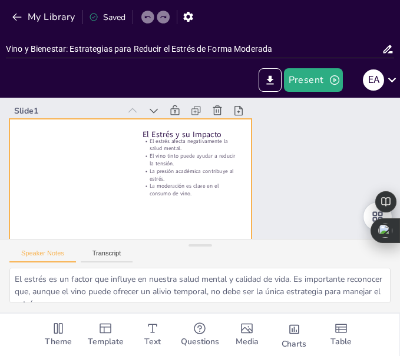
checkbox input "true"
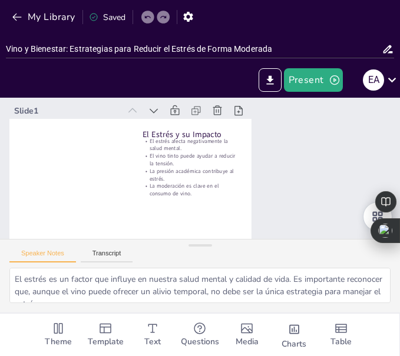
checkbox input "true"
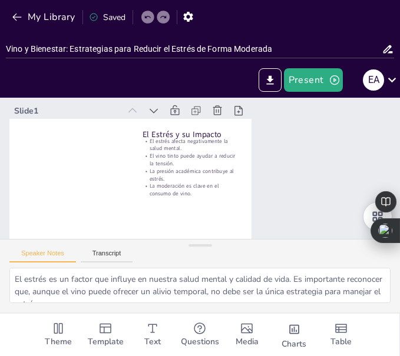
checkbox input "true"
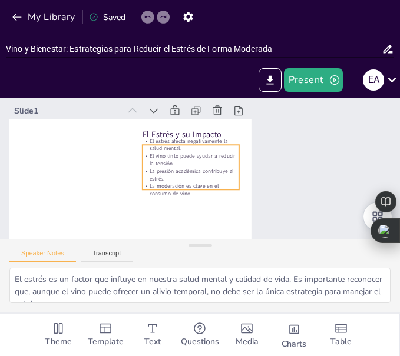
checkbox input "true"
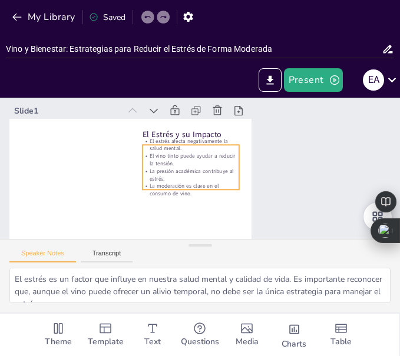
checkbox input "true"
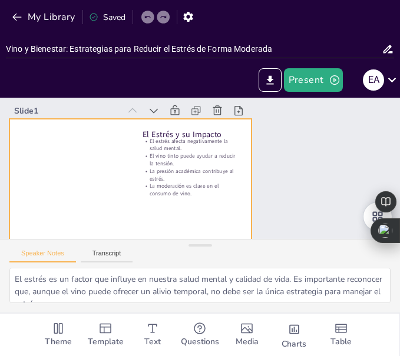
checkbox input "true"
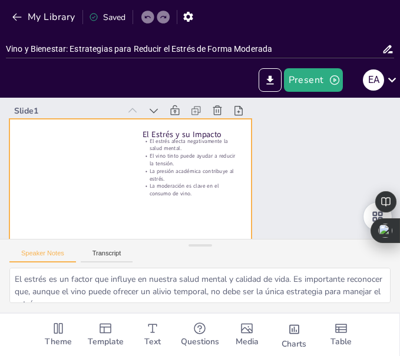
click at [127, 183] on div at bounding box center [128, 172] width 265 height 183
checkbox input "true"
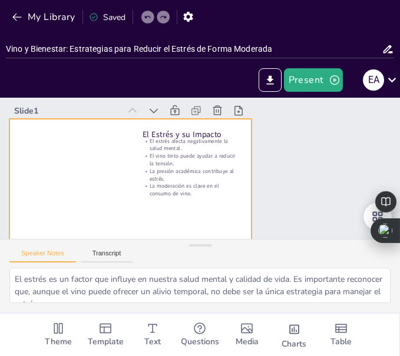
checkbox input "true"
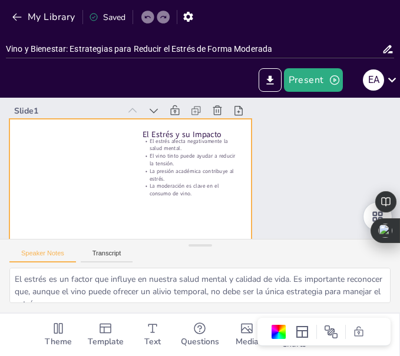
checkbox input "true"
click at [11, 23] on button "My Library" at bounding box center [44, 17] width 71 height 19
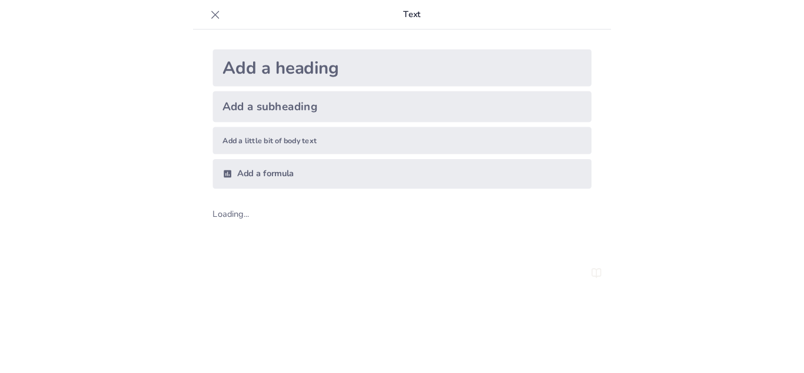
scroll to position [16, 0]
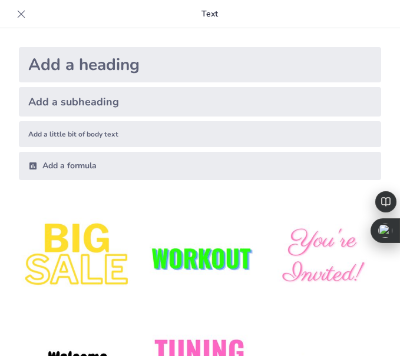
type input "Vino y Bienestar: Estrategias para Reducir el Estrés de Forma Moderada"
click at [21, 13] on icon at bounding box center [22, 14] width 8 height 8
checkbox input "true"
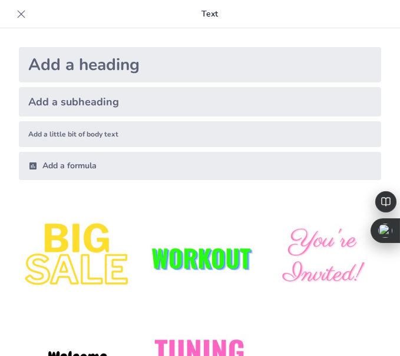
checkbox input "true"
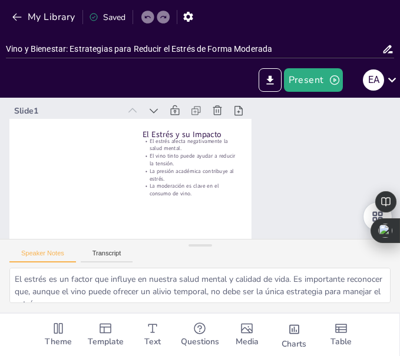
checkbox input "true"
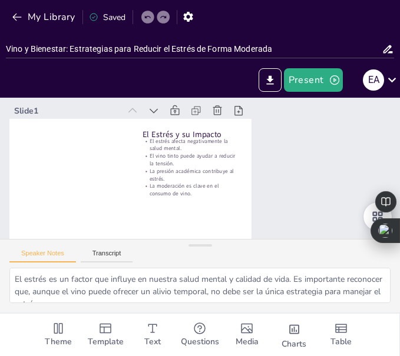
checkbox input "true"
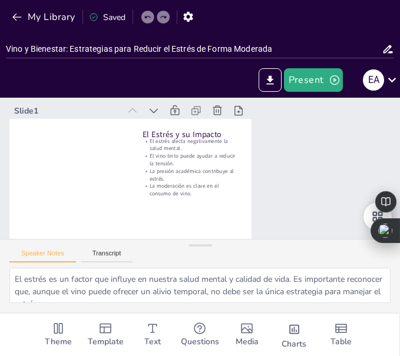
checkbox input "true"
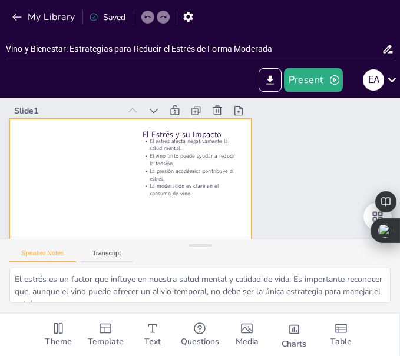
checkbox input "true"
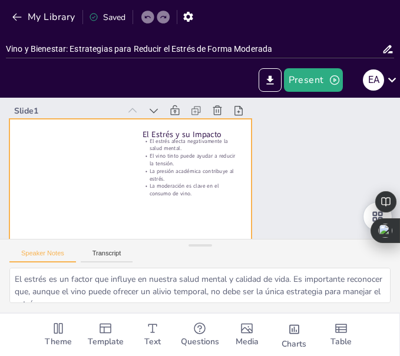
checkbox input "true"
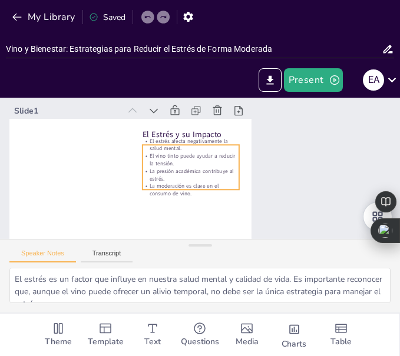
checkbox input "true"
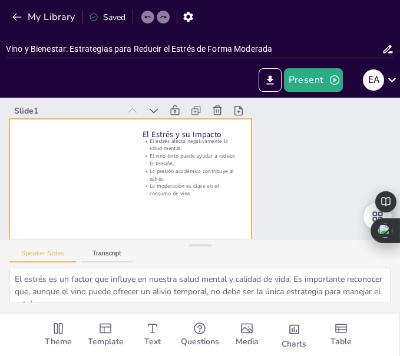
checkbox input "true"
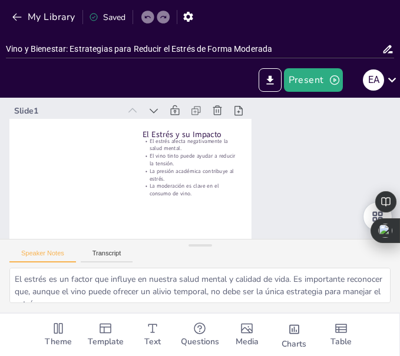
checkbox input "true"
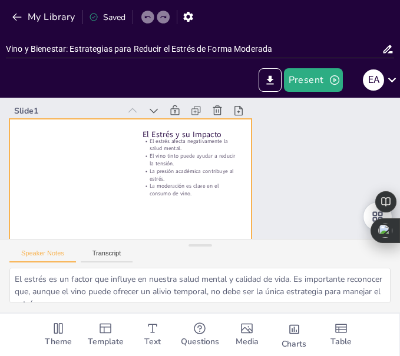
checkbox input "true"
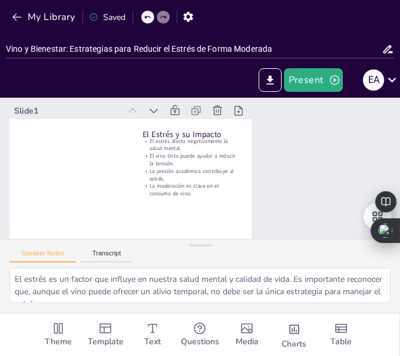
checkbox input "true"
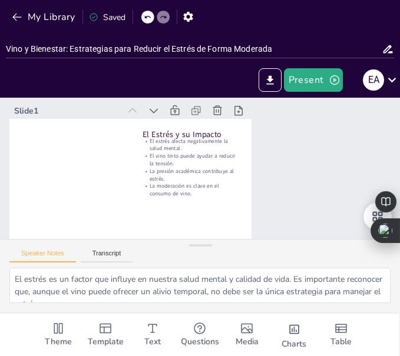
checkbox input "true"
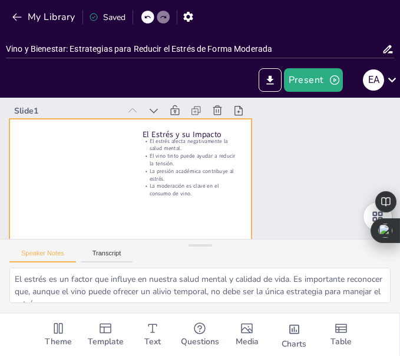
checkbox input "true"
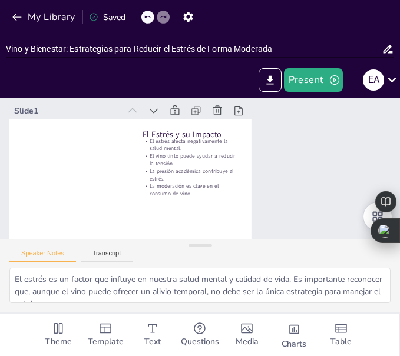
checkbox input "true"
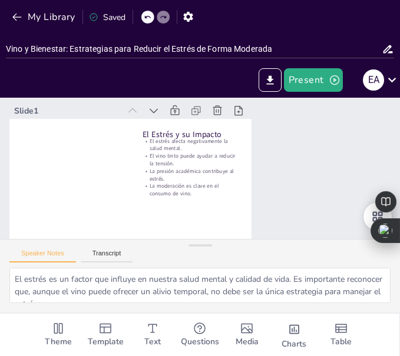
checkbox input "true"
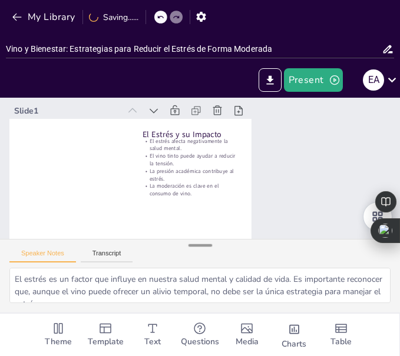
checkbox input "true"
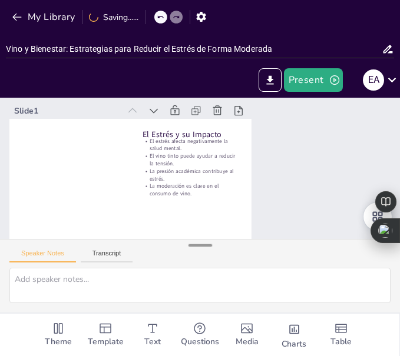
checkbox input "true"
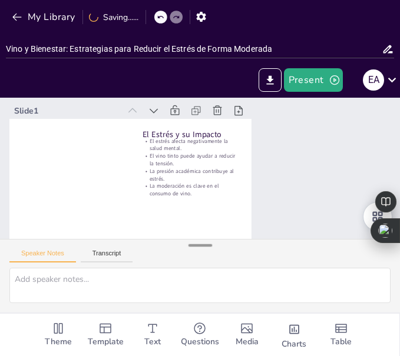
type textarea "Los antioxidantes presentes en el vino tinto, como el resveratrol, son cruciale…"
checkbox input "true"
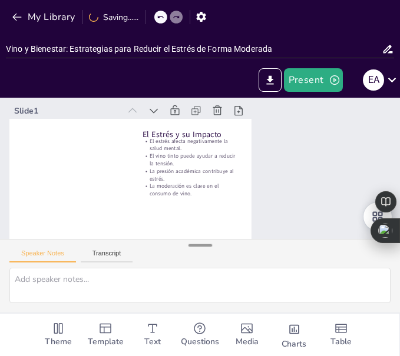
checkbox input "true"
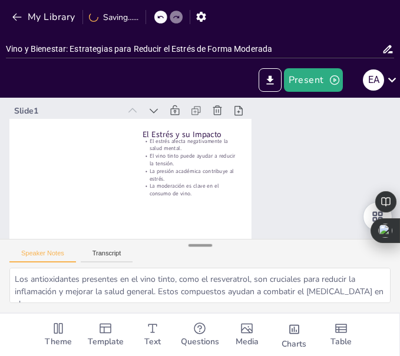
checkbox input "true"
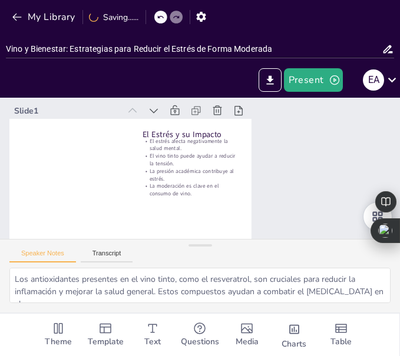
checkbox input "true"
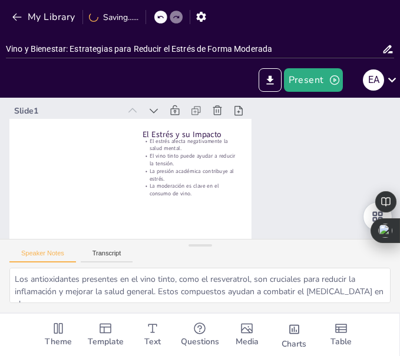
checkbox input "true"
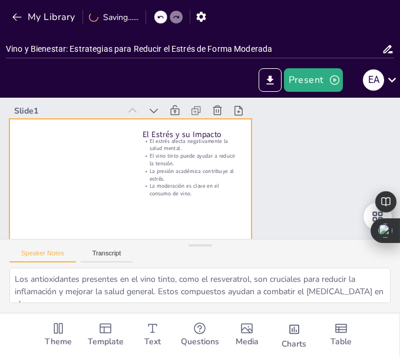
checkbox input "true"
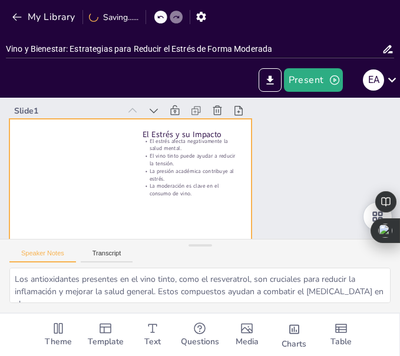
checkbox input "true"
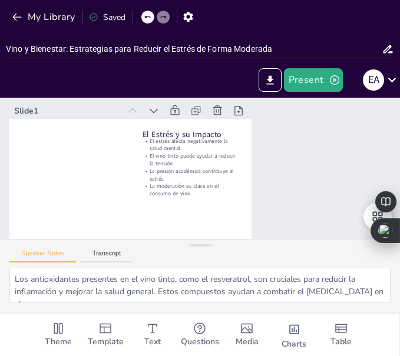
checkbox input "true"
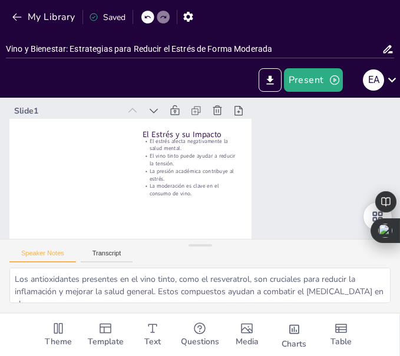
checkbox input "true"
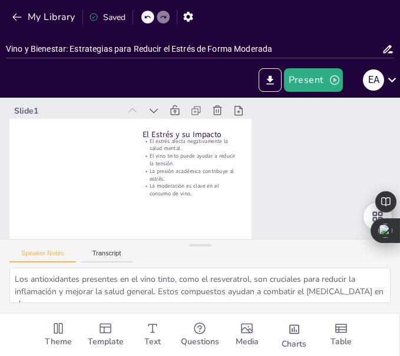
checkbox input "true"
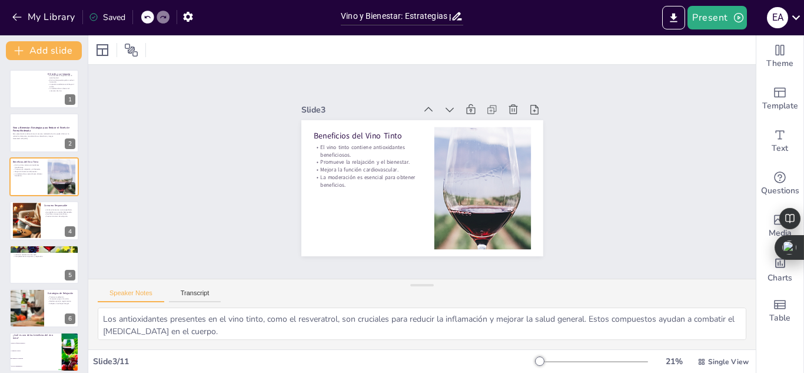
checkbox input "true"
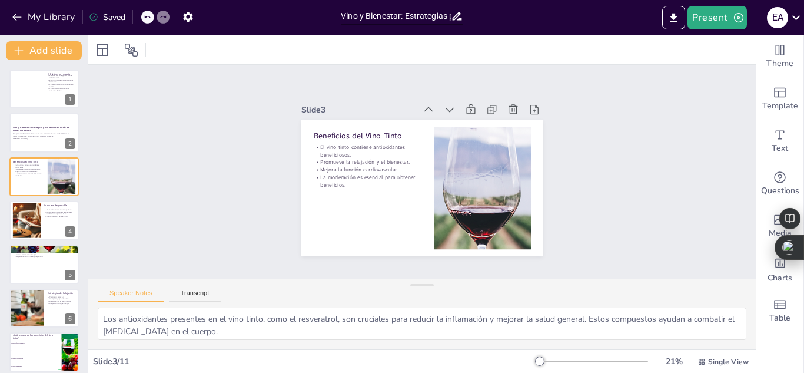
checkbox input "true"
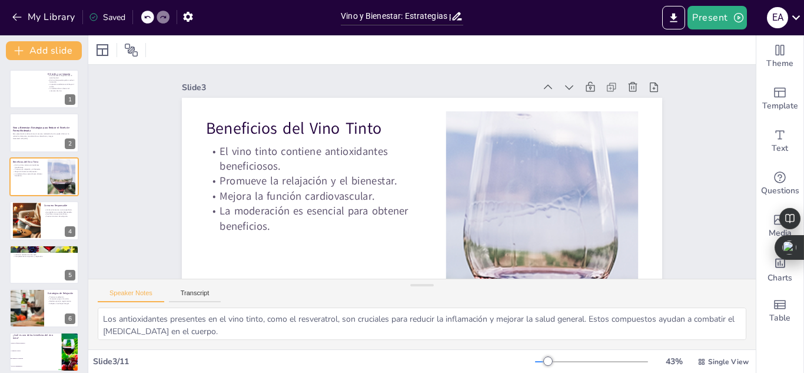
checkbox input "true"
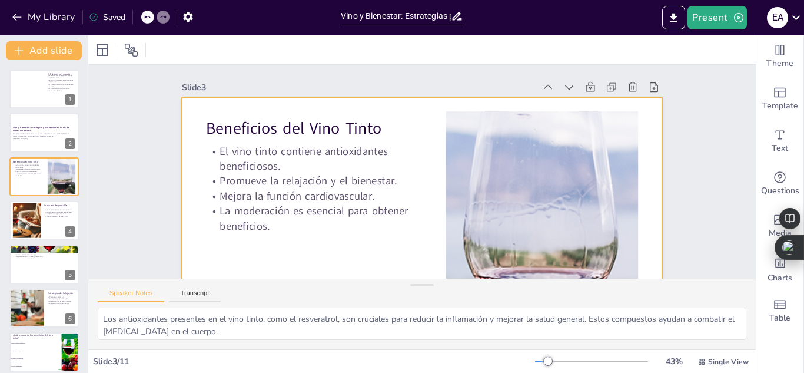
checkbox input "true"
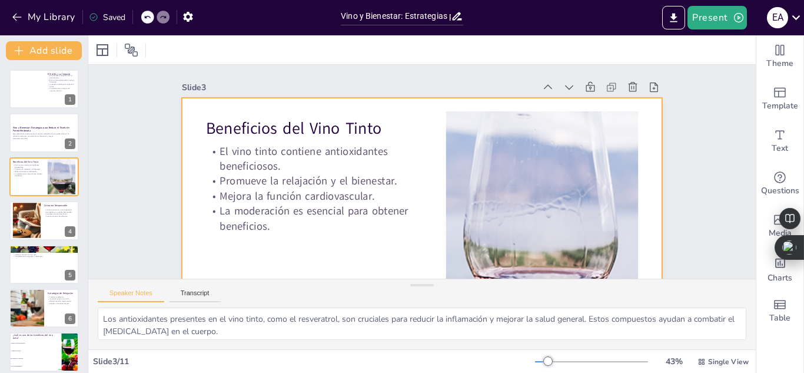
checkbox input "true"
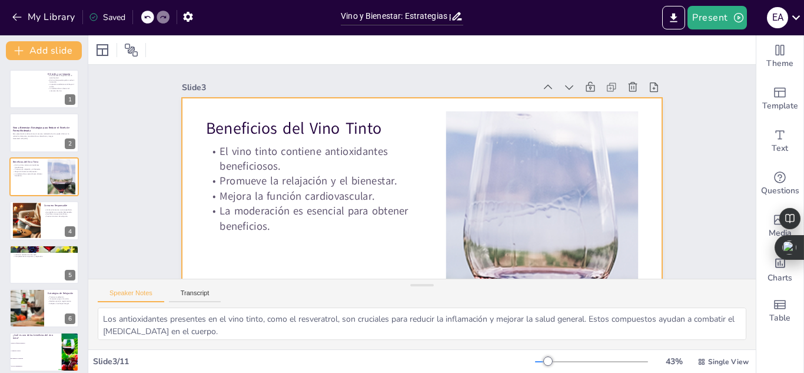
checkbox input "true"
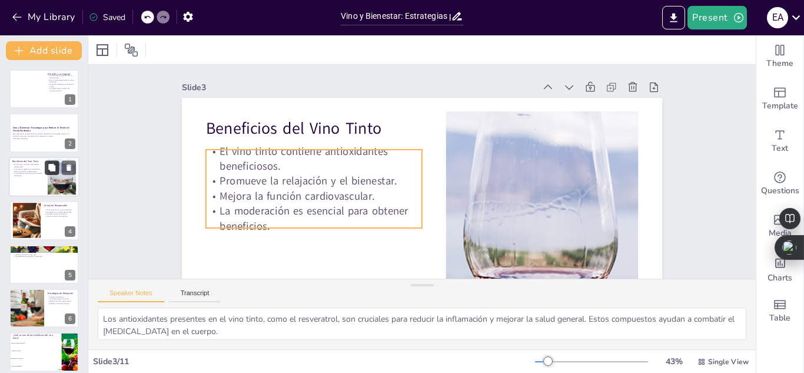
checkbox input "true"
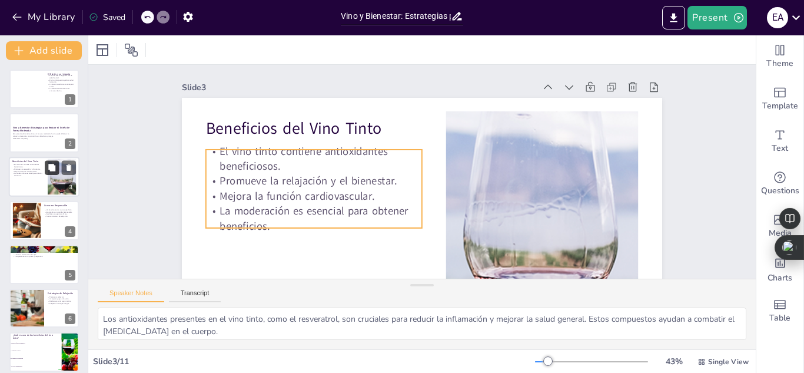
checkbox input "true"
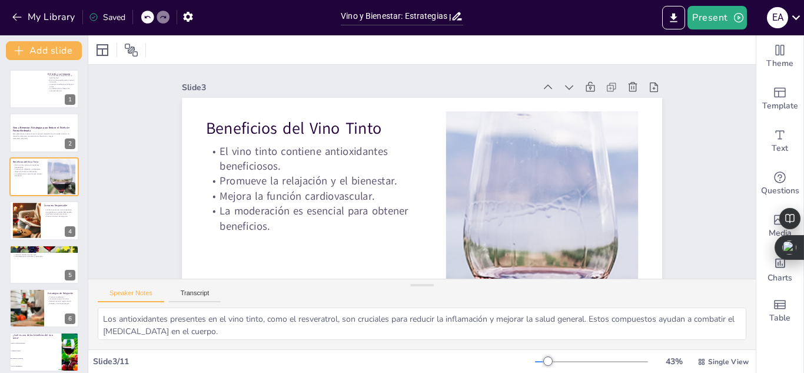
checkbox input "true"
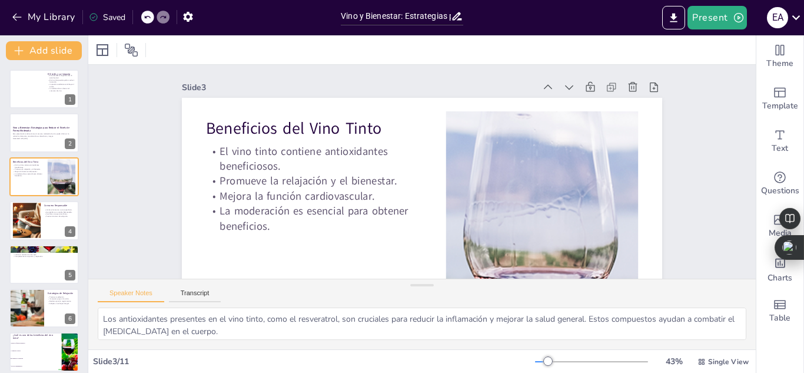
checkbox input "true"
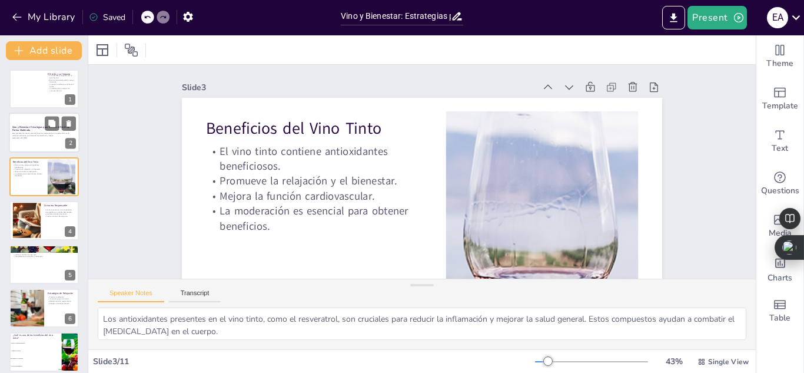
checkbox input "true"
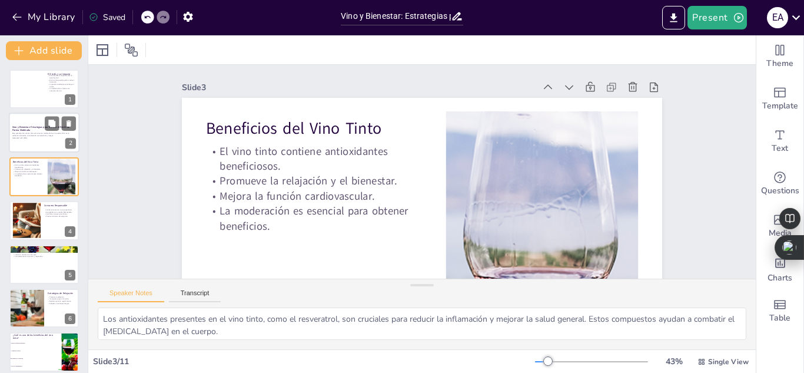
checkbox input "true"
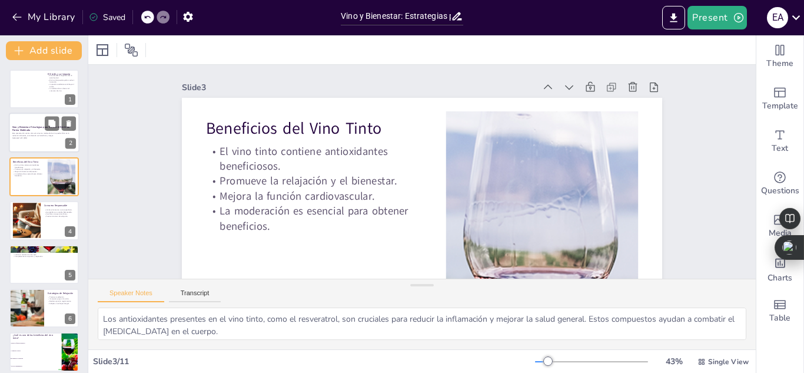
checkbox input "true"
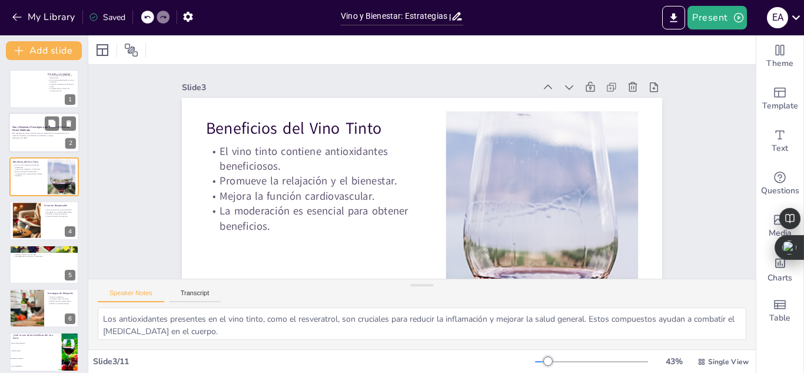
click at [41, 138] on p "Generated with [URL]" at bounding box center [44, 138] width 64 height 2
checkbox input "true"
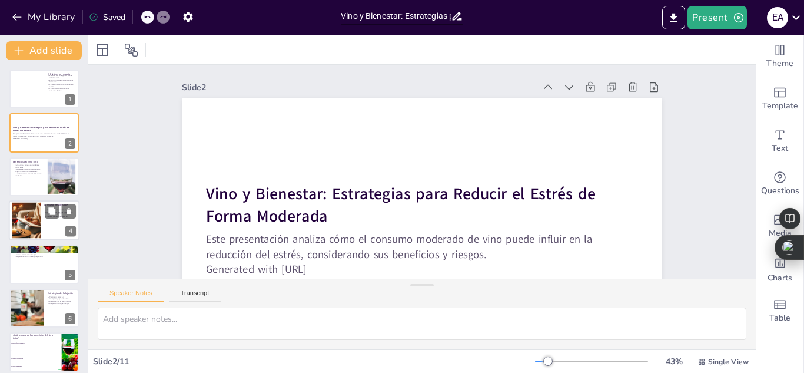
click at [26, 230] on div at bounding box center [26, 221] width 63 height 36
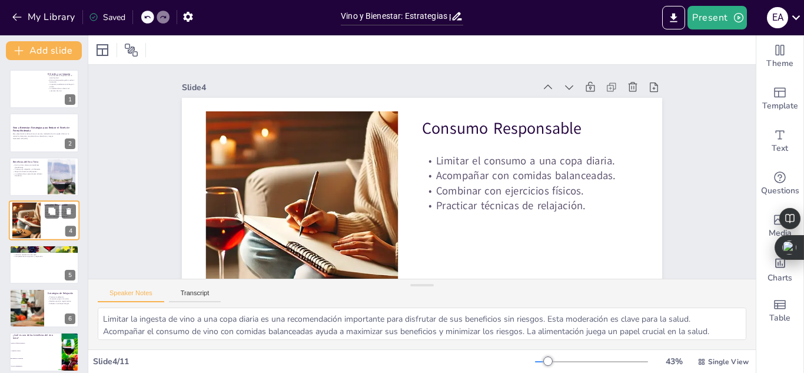
scroll to position [4, 0]
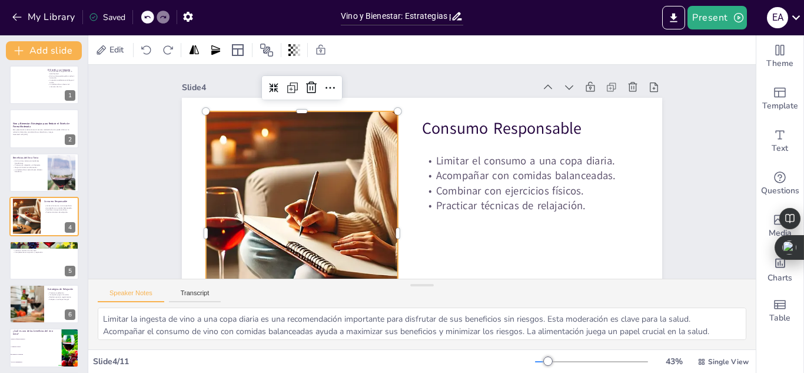
click at [291, 204] on div at bounding box center [289, 192] width 480 height 363
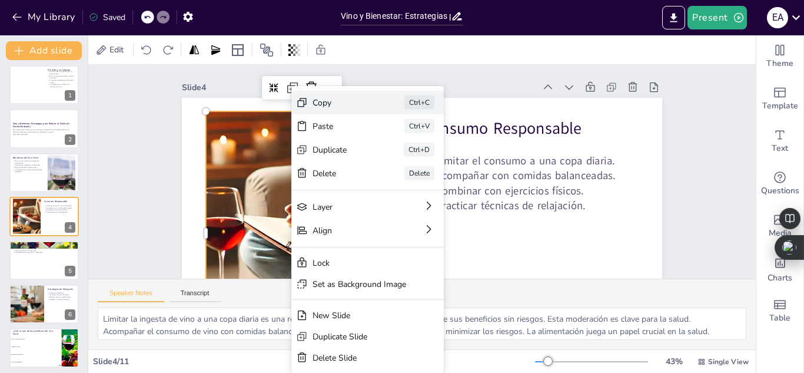
click at [399, 155] on div "Copy" at bounding box center [431, 169] width 59 height 29
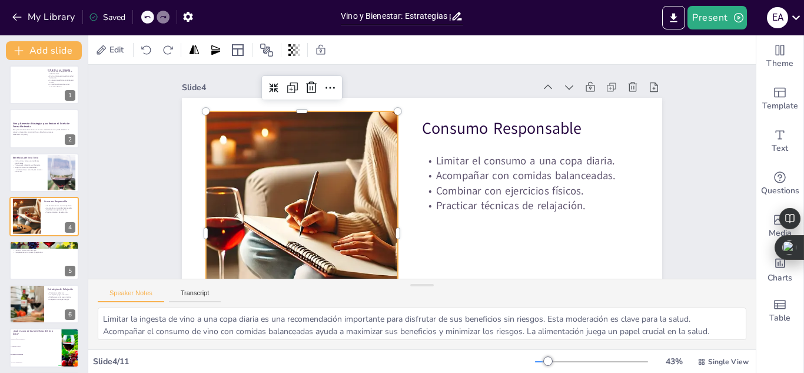
scroll to position [113, 0]
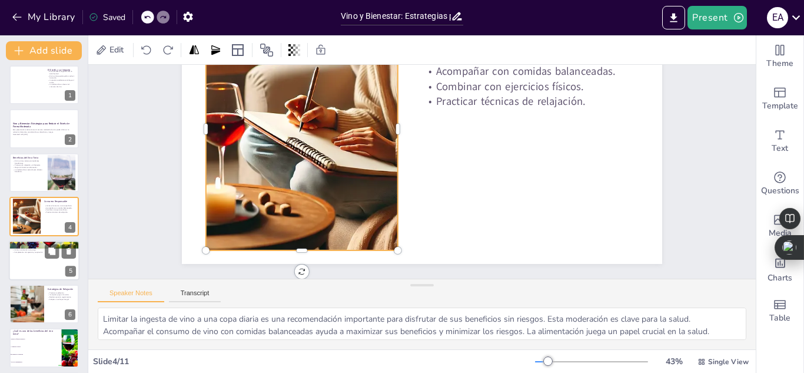
click at [37, 252] on p "Complementa con ejercicio y respiración." at bounding box center [44, 252] width 64 height 2
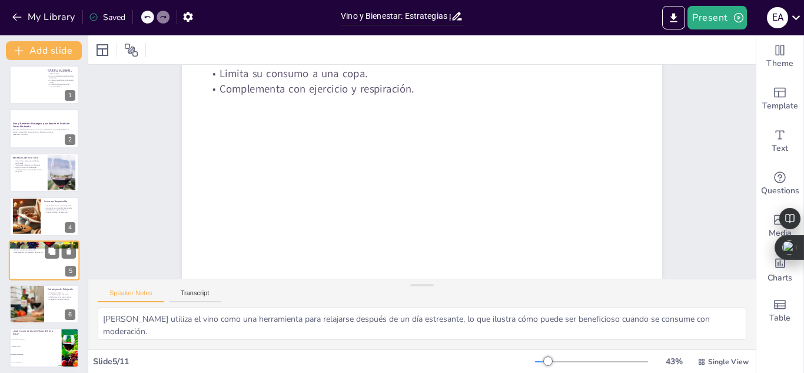
scroll to position [0, 0]
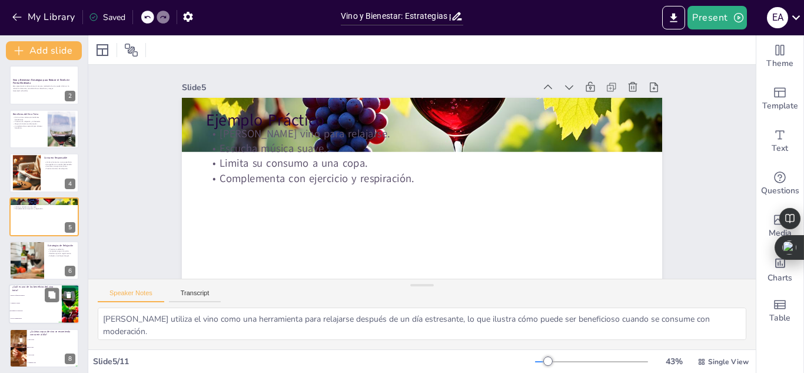
click at [35, 304] on li "Aumenta el estrés" at bounding box center [35, 304] width 53 height 8
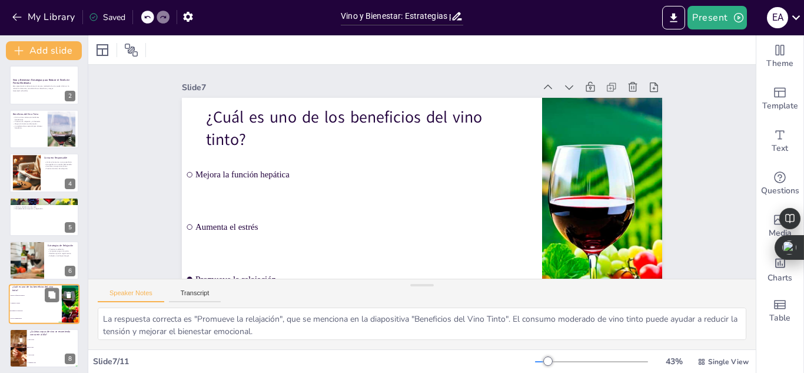
scroll to position [135, 0]
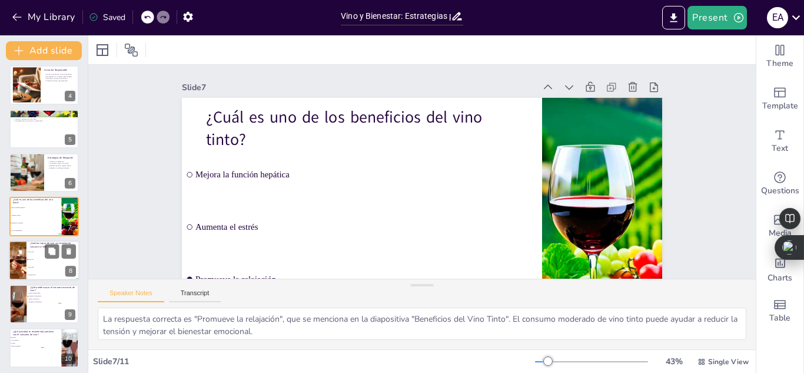
click at [34, 271] on li "Ninguna copa" at bounding box center [52, 275] width 53 height 8
